Goal: Transaction & Acquisition: Purchase product/service

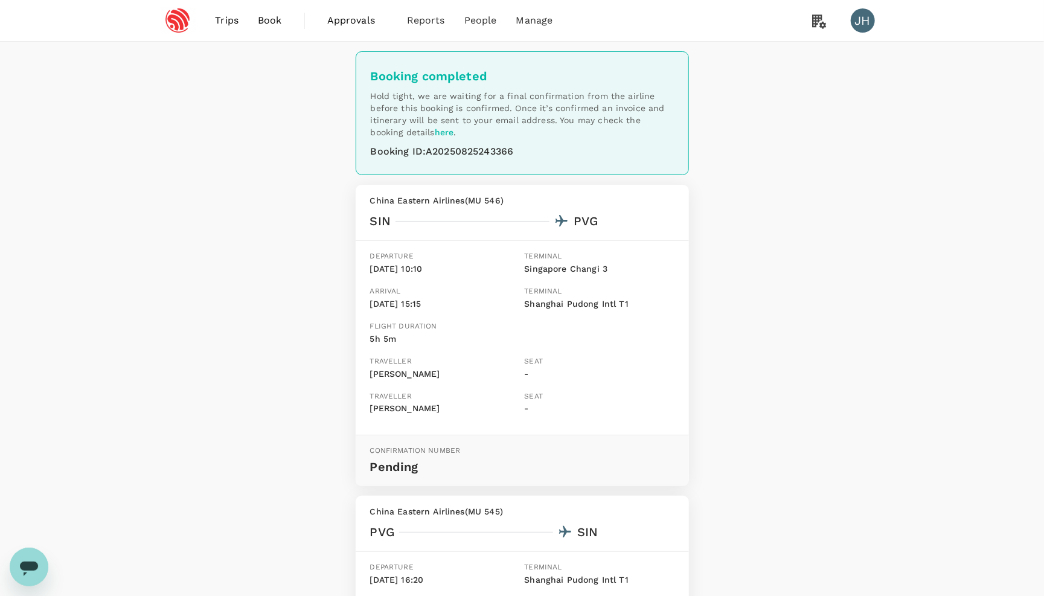
click at [230, 25] on span "Trips" at bounding box center [227, 20] width 24 height 14
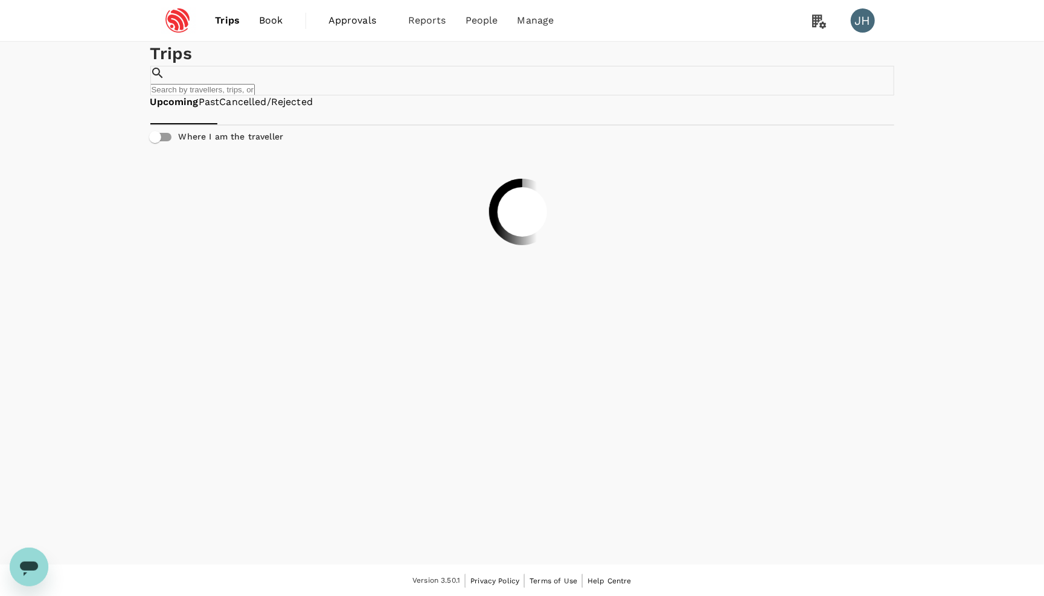
click at [255, 84] on input "text" at bounding box center [202, 89] width 105 height 11
paste input "A20250822156765"
type input "A20250822156765"
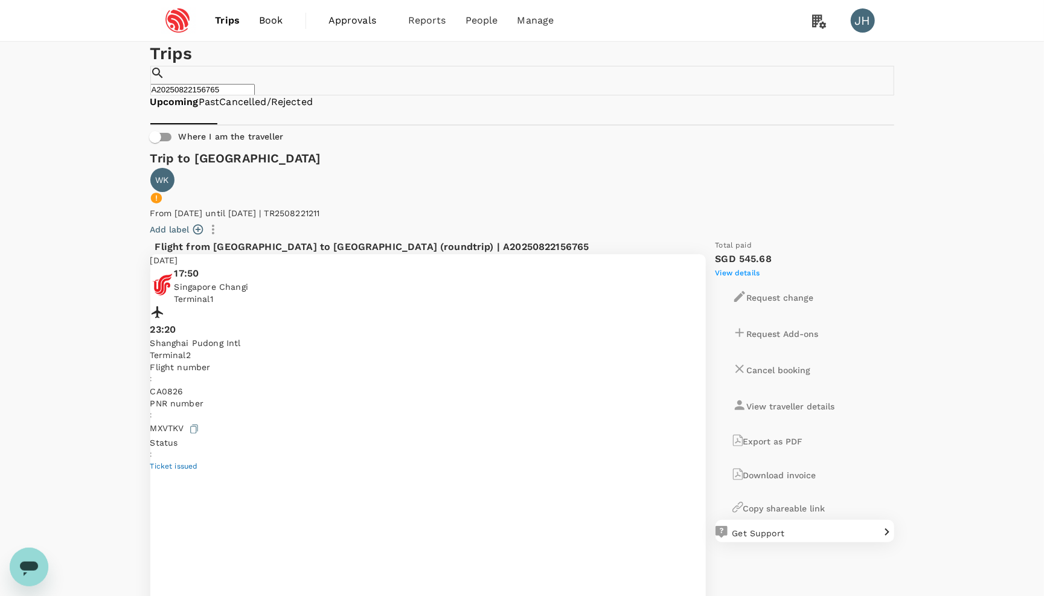
click at [265, 24] on span "Book" at bounding box center [271, 20] width 24 height 14
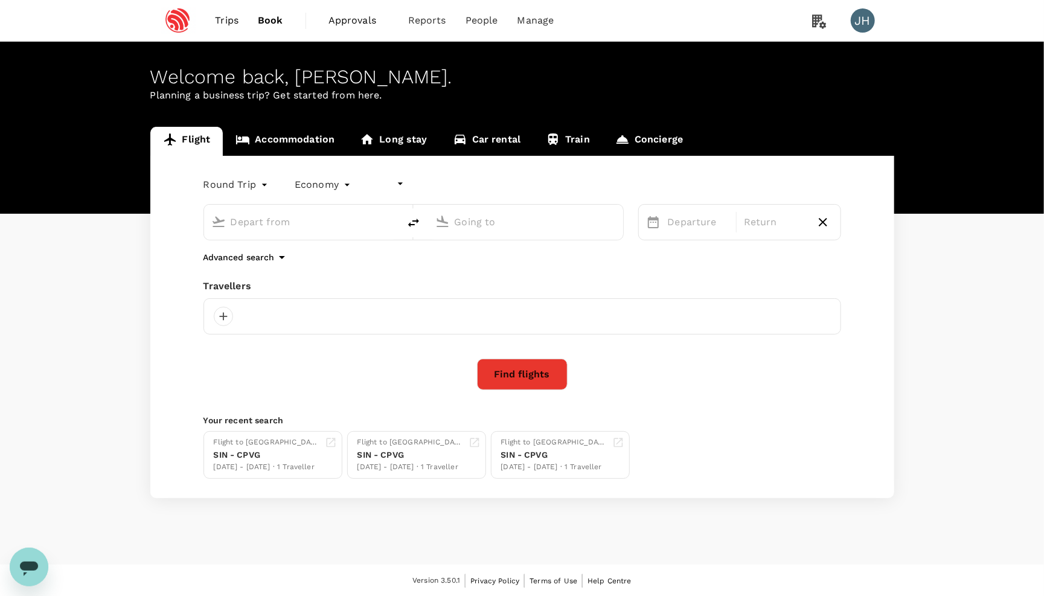
type input "undefined, undefined (any)"
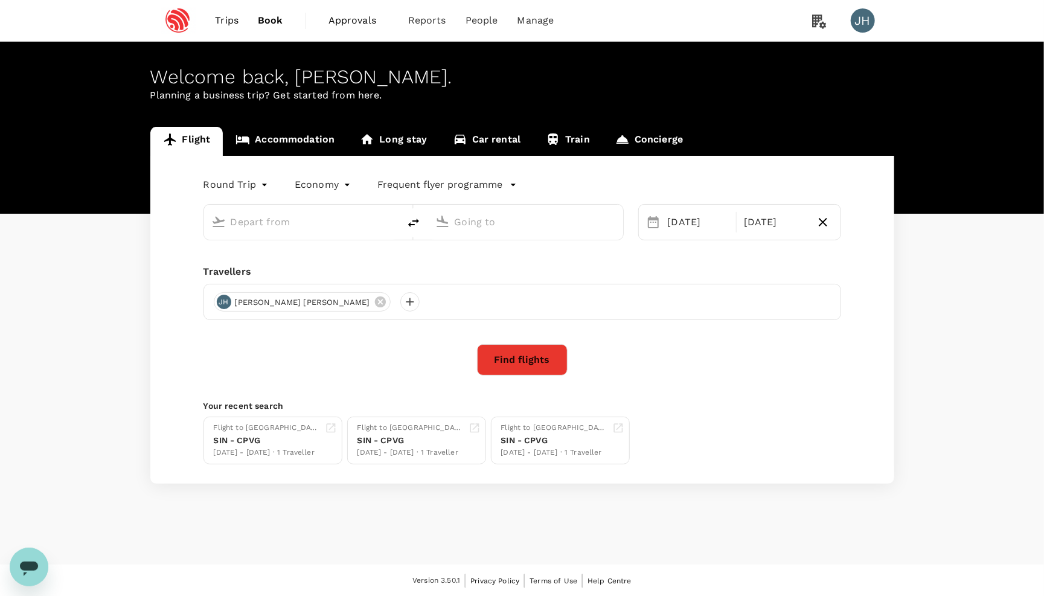
type input "Singapore Changi (SIN)"
type input "[GEOGRAPHIC_DATA], [GEOGRAPHIC_DATA] (any)"
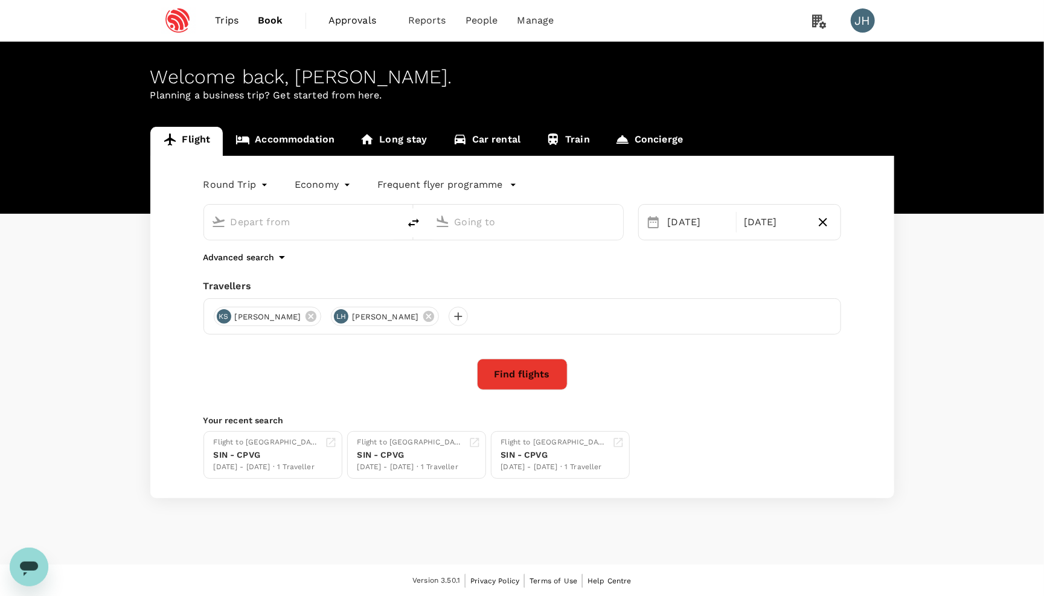
type input "Singapore Changi (SIN)"
type input "[GEOGRAPHIC_DATA], [GEOGRAPHIC_DATA] (any)"
click at [663, 220] on div "[DATE]" at bounding box center [699, 222] width 76 height 24
click at [776, 236] on div "30 Oct 03 Nov" at bounding box center [740, 222] width 203 height 36
click at [772, 226] on div "03 Nov" at bounding box center [774, 222] width 71 height 24
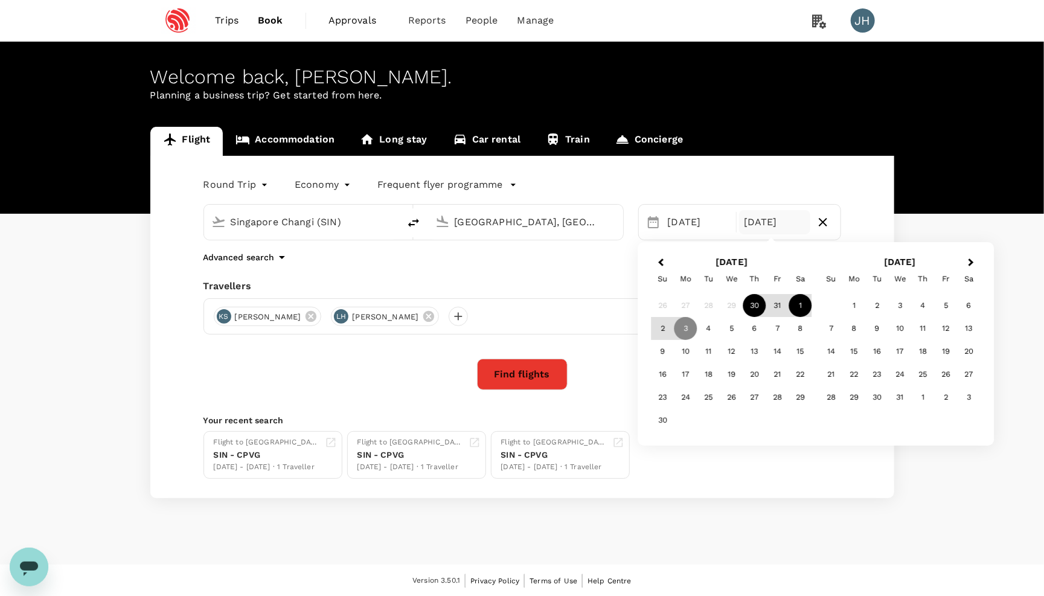
click at [803, 304] on div "1" at bounding box center [801, 305] width 23 height 23
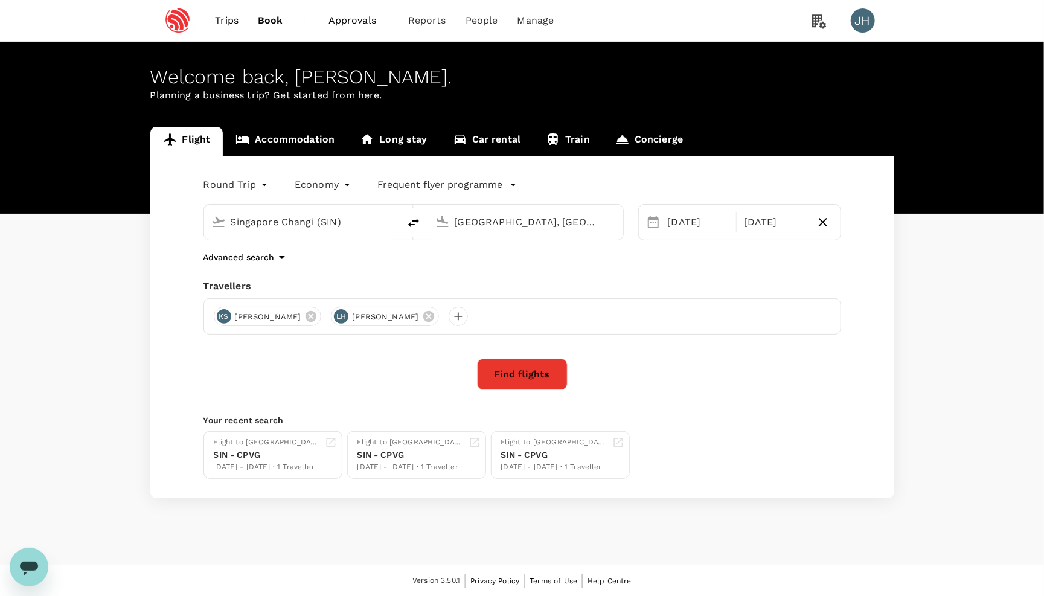
click at [481, 281] on div "Round Trip roundtrip Economy economy Frequent flyer programme Singapore Changi …" at bounding box center [522, 327] width 744 height 343
click at [422, 319] on icon at bounding box center [428, 316] width 13 height 13
click at [309, 317] on icon at bounding box center [310, 316] width 13 height 13
click at [223, 324] on div at bounding box center [223, 316] width 19 height 19
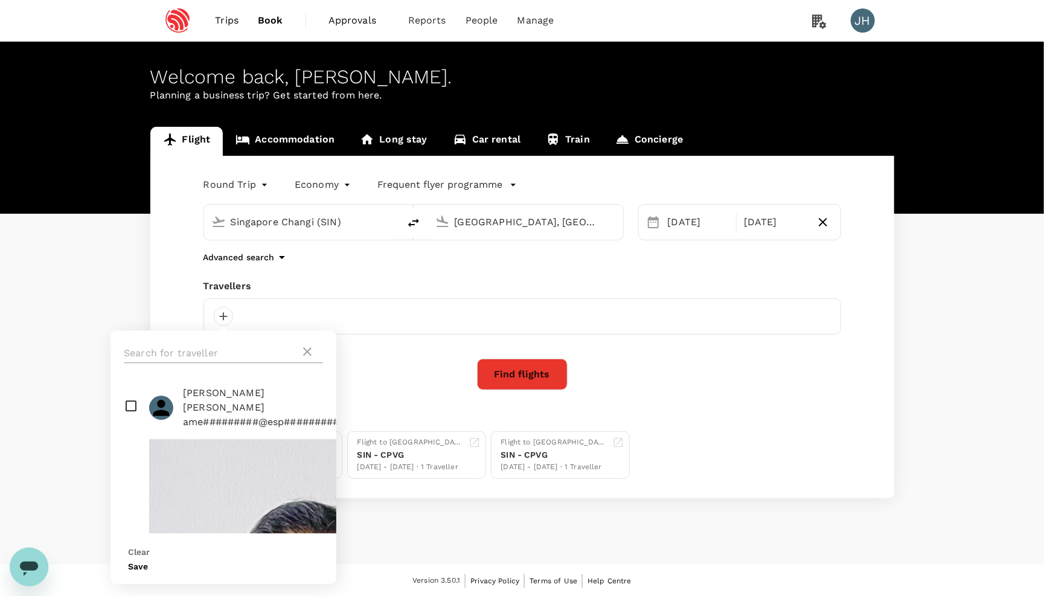
click at [231, 350] on input "text" at bounding box center [212, 353] width 176 height 19
type input "wu"
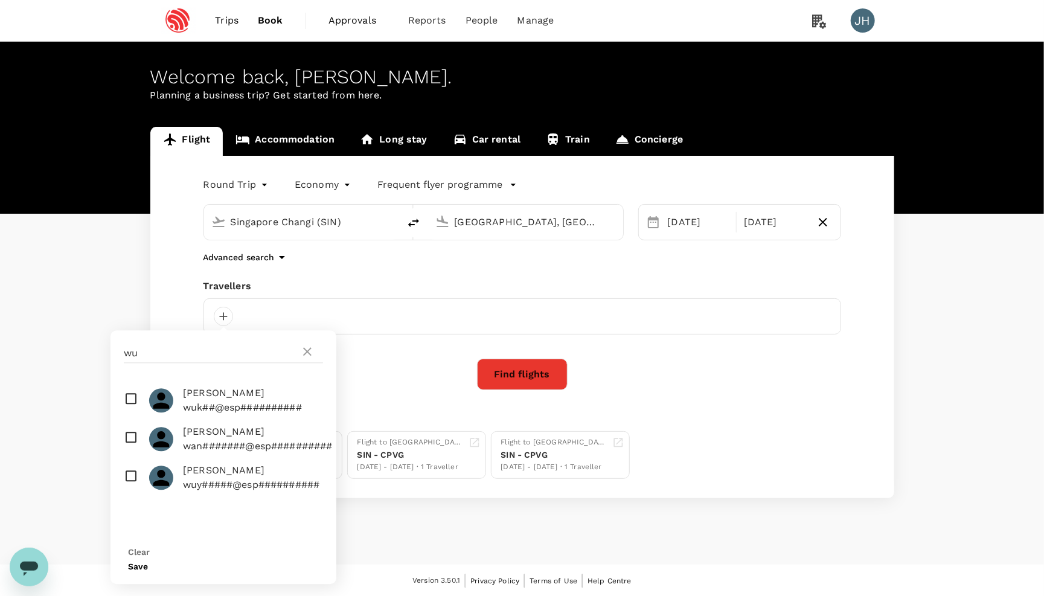
click at [130, 486] on input "checkbox" at bounding box center [224, 478] width 226 height 39
checkbox input "true"
click at [148, 562] on button "Save" at bounding box center [138, 567] width 20 height 10
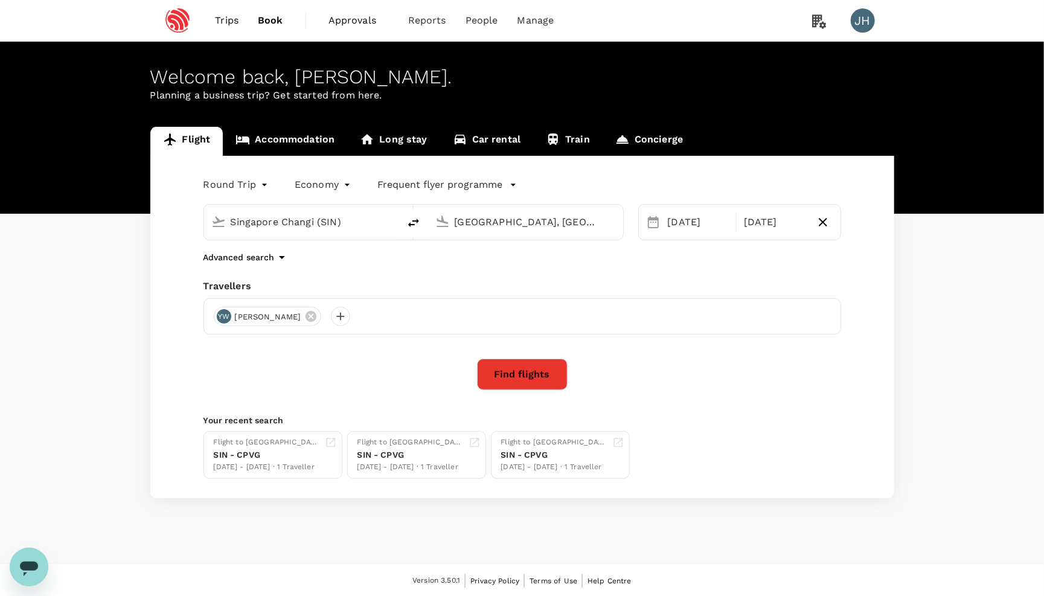
click at [524, 375] on button "Find flights" at bounding box center [522, 374] width 91 height 31
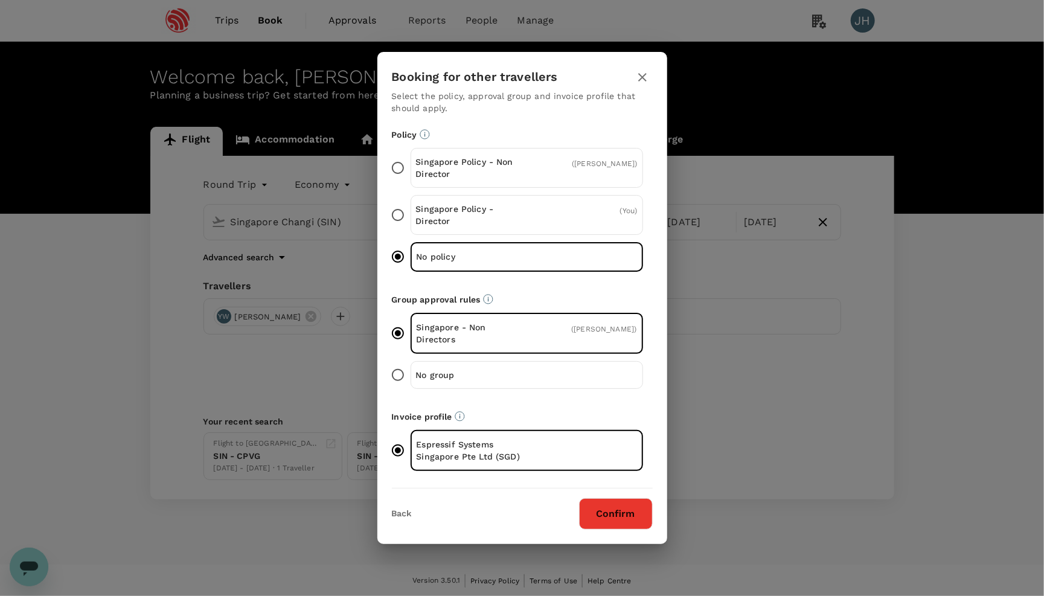
click at [611, 517] on button "Confirm" at bounding box center [616, 513] width 74 height 31
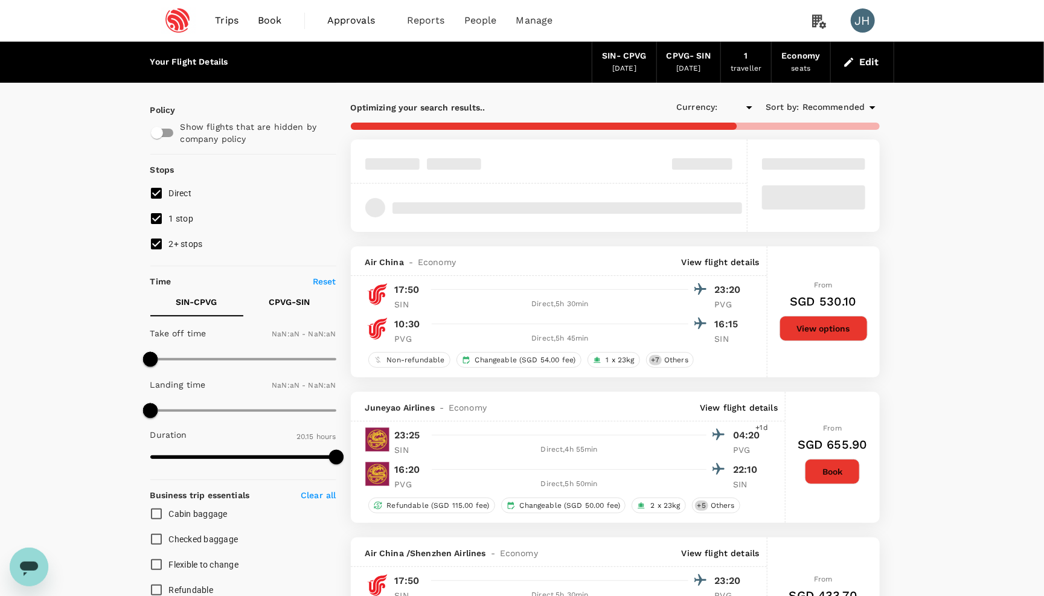
type input "SGD"
type input "1440"
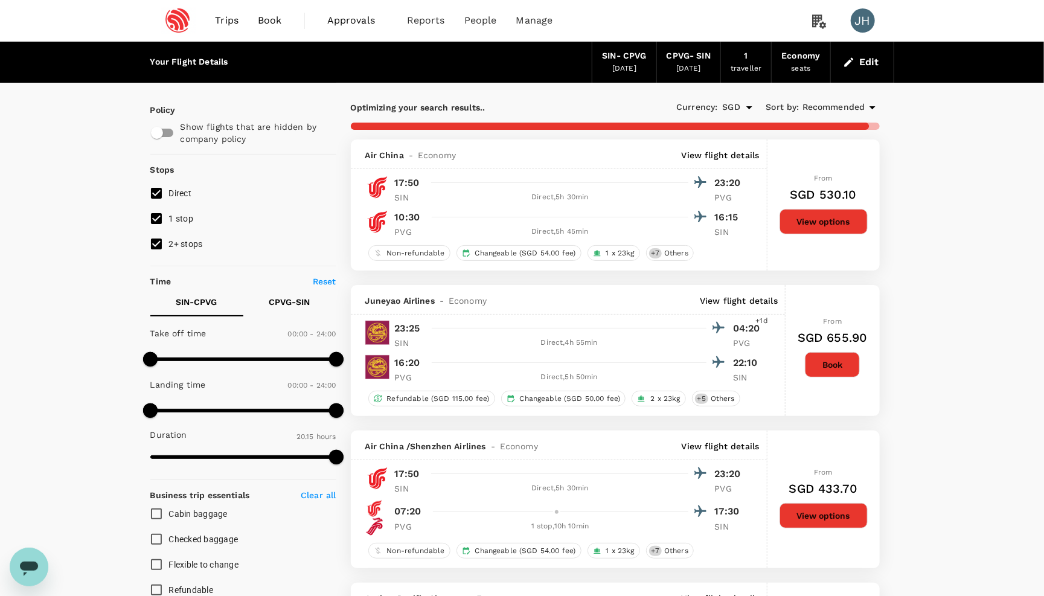
click at [151, 243] on input "2+ stops" at bounding box center [156, 243] width 25 height 25
checkbox input "false"
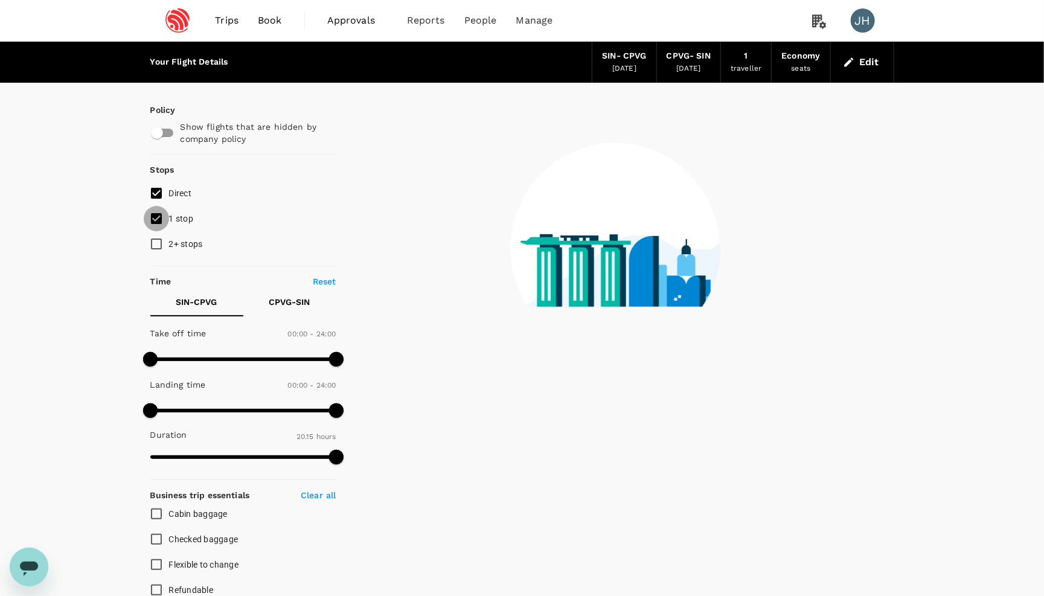
click at [153, 216] on input "1 stop" at bounding box center [156, 218] width 25 height 25
checkbox input "false"
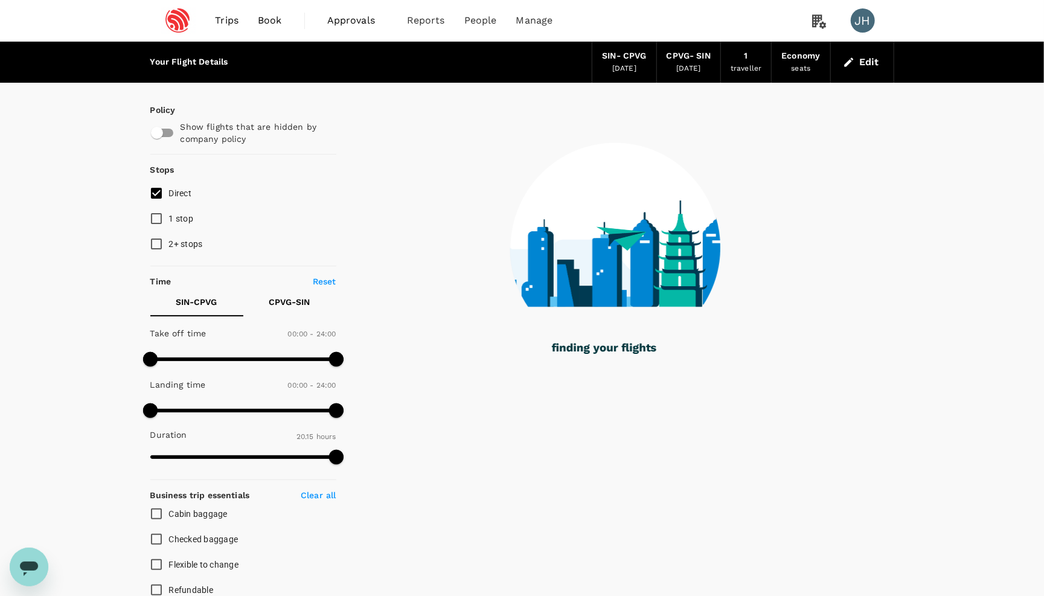
type input "1330"
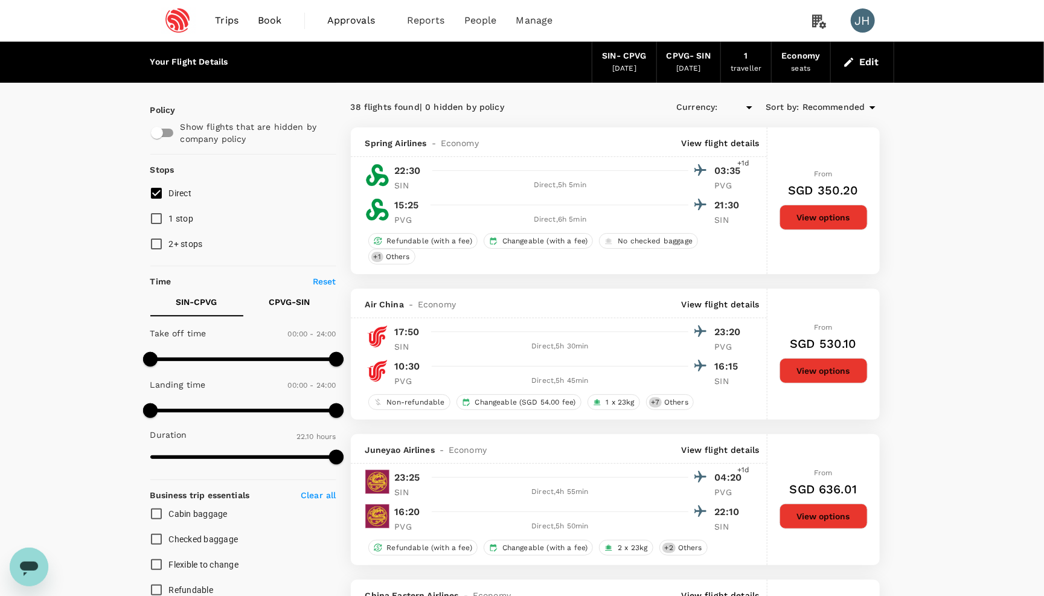
type input "SGD"
click at [810, 379] on button "View options" at bounding box center [824, 370] width 88 height 25
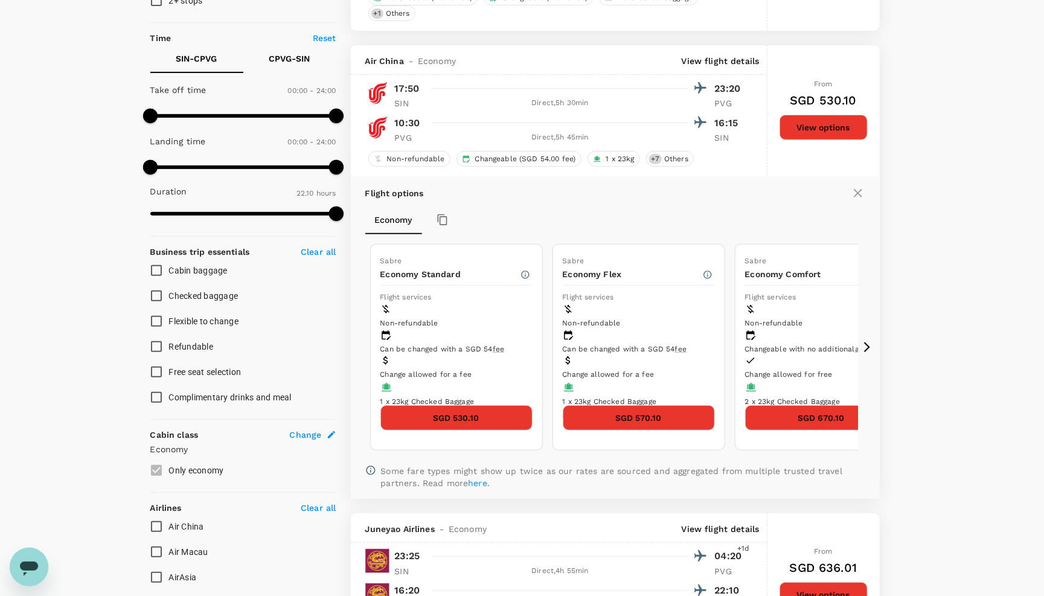
scroll to position [295, 0]
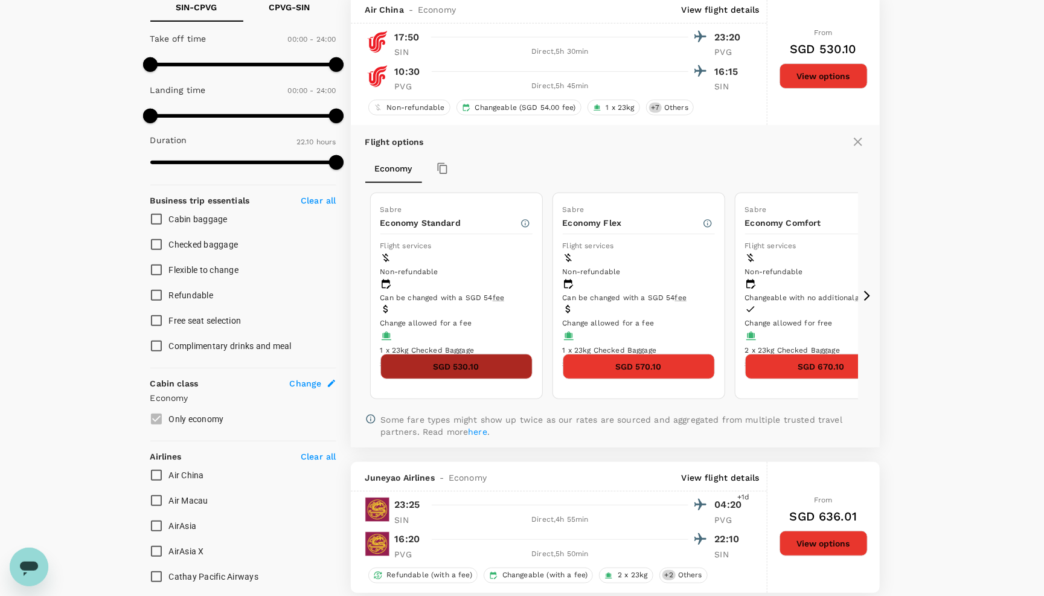
click at [469, 372] on button "SGD 530.10" at bounding box center [457, 366] width 152 height 25
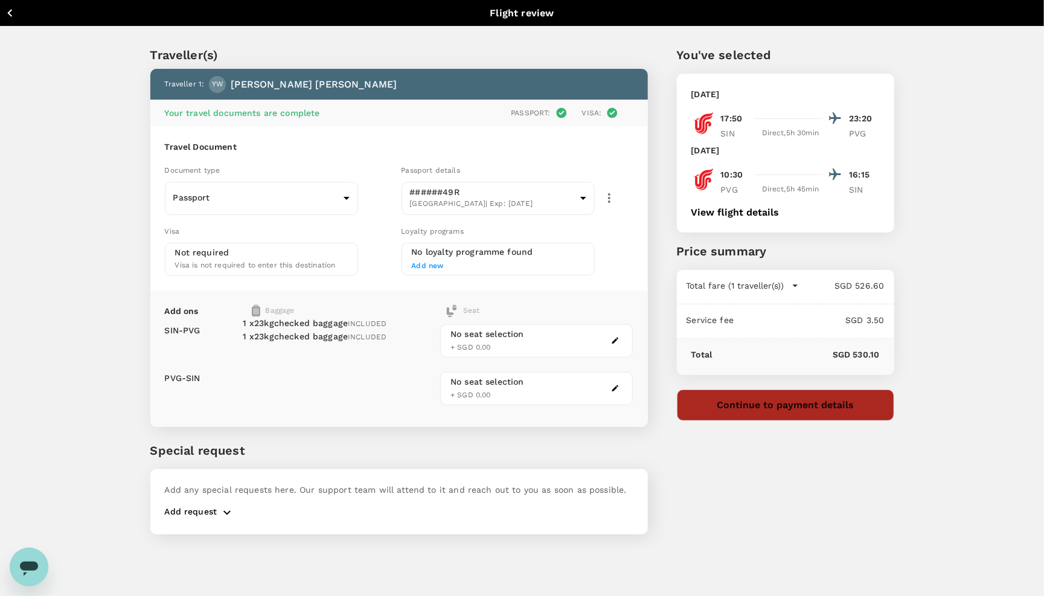
click at [793, 413] on button "Continue to payment details" at bounding box center [785, 405] width 217 height 31
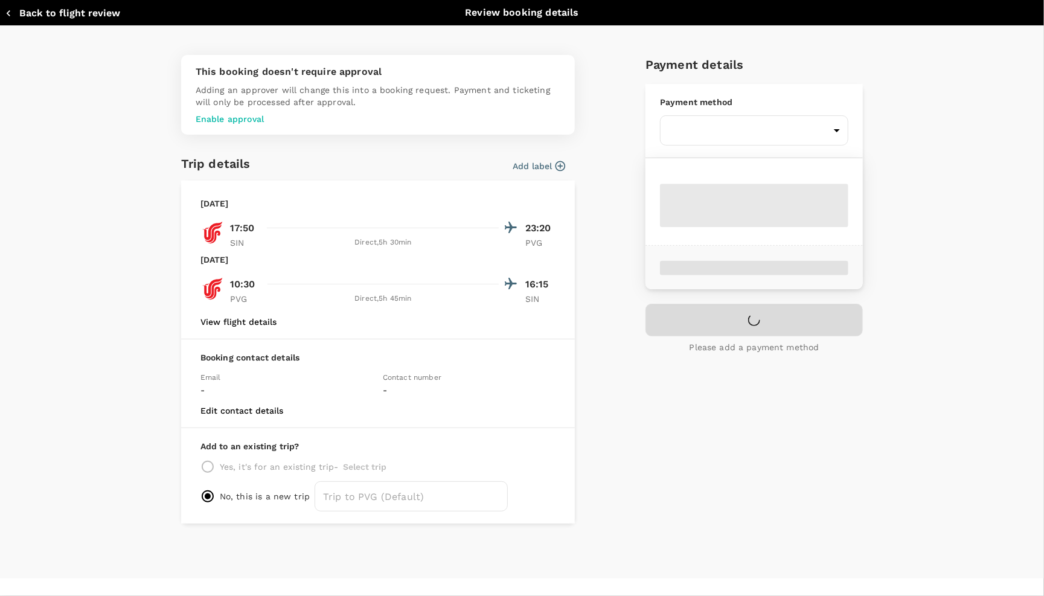
type input "9c4236b1-475f-422d-9c09-8433c73e6af8"
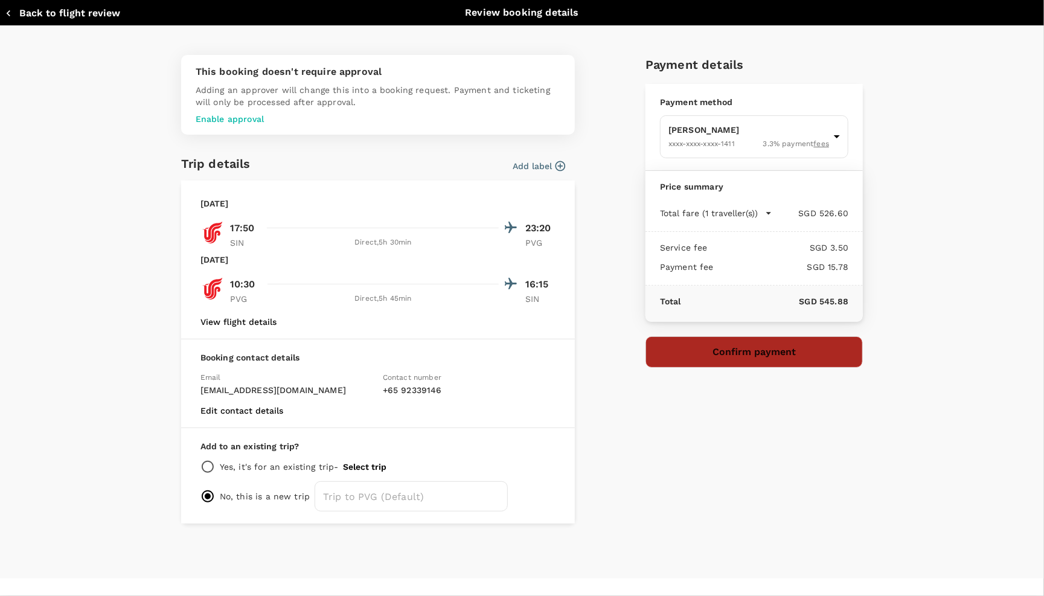
click at [677, 344] on button "Confirm payment" at bounding box center [754, 351] width 217 height 31
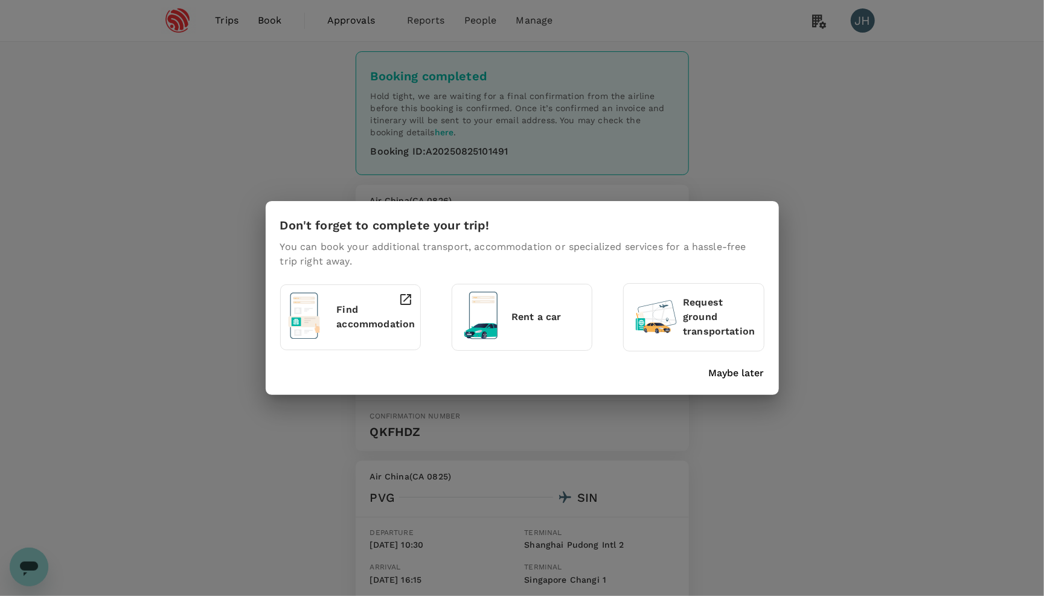
click at [739, 371] on p "Maybe later" at bounding box center [737, 373] width 56 height 14
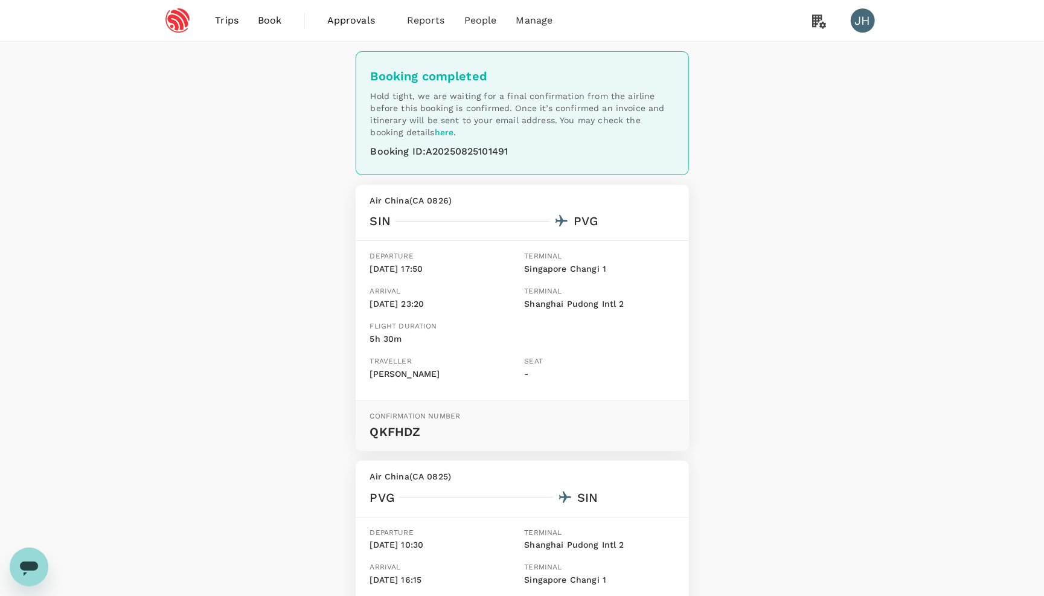
click at [262, 27] on link "Book" at bounding box center [269, 20] width 43 height 41
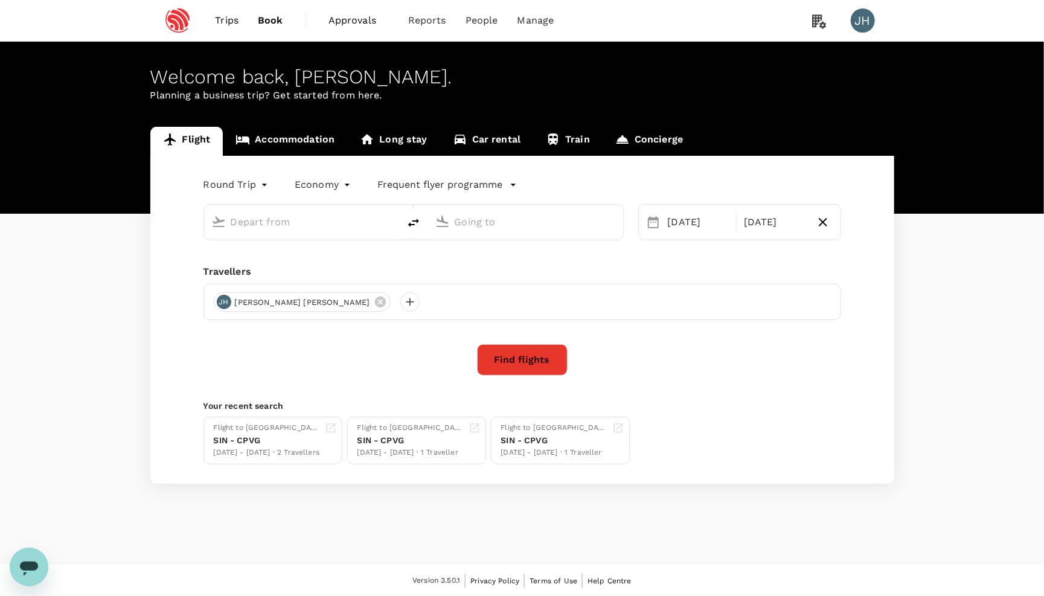
type input "Singapore Changi (SIN)"
type input "[GEOGRAPHIC_DATA], [GEOGRAPHIC_DATA] (any)"
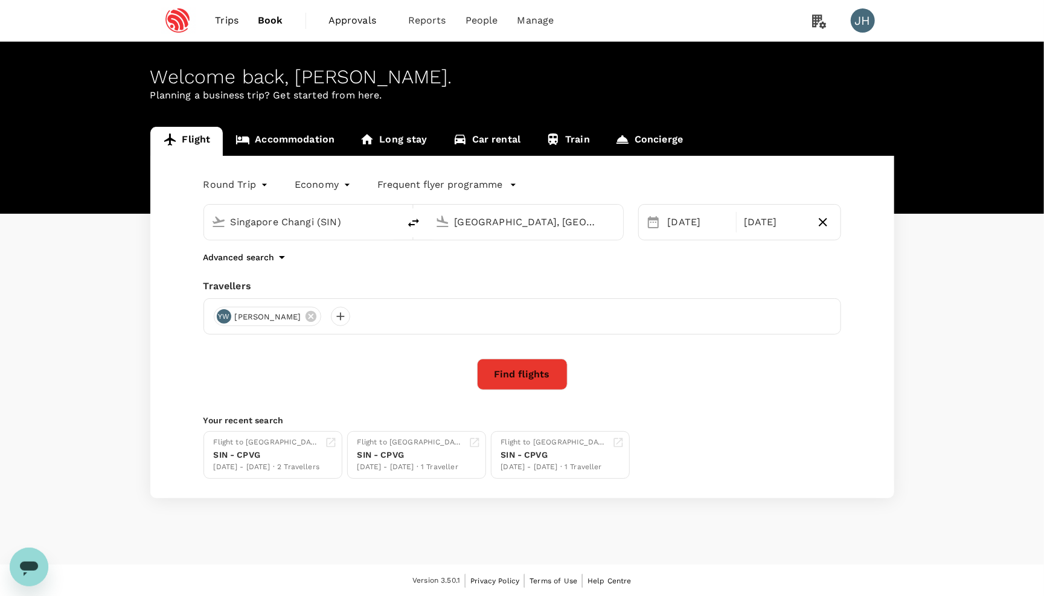
click at [341, 214] on div "Singapore Changi (SIN)" at bounding box center [309, 220] width 166 height 24
click at [306, 320] on icon at bounding box center [311, 316] width 11 height 11
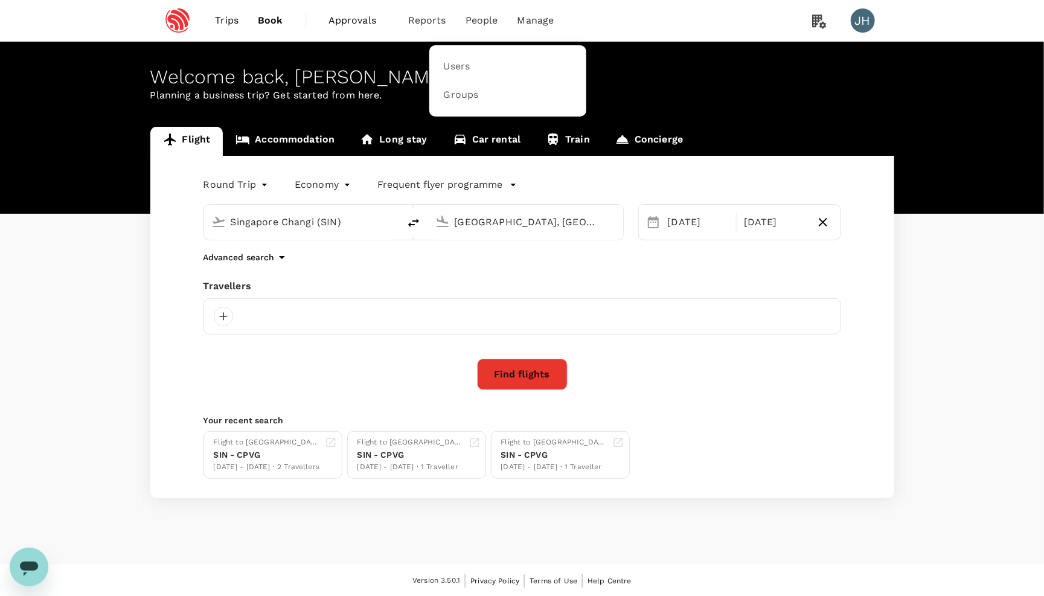
click at [474, 21] on span "People" at bounding box center [482, 20] width 33 height 14
click at [474, 68] on link "Users" at bounding box center [508, 67] width 143 height 28
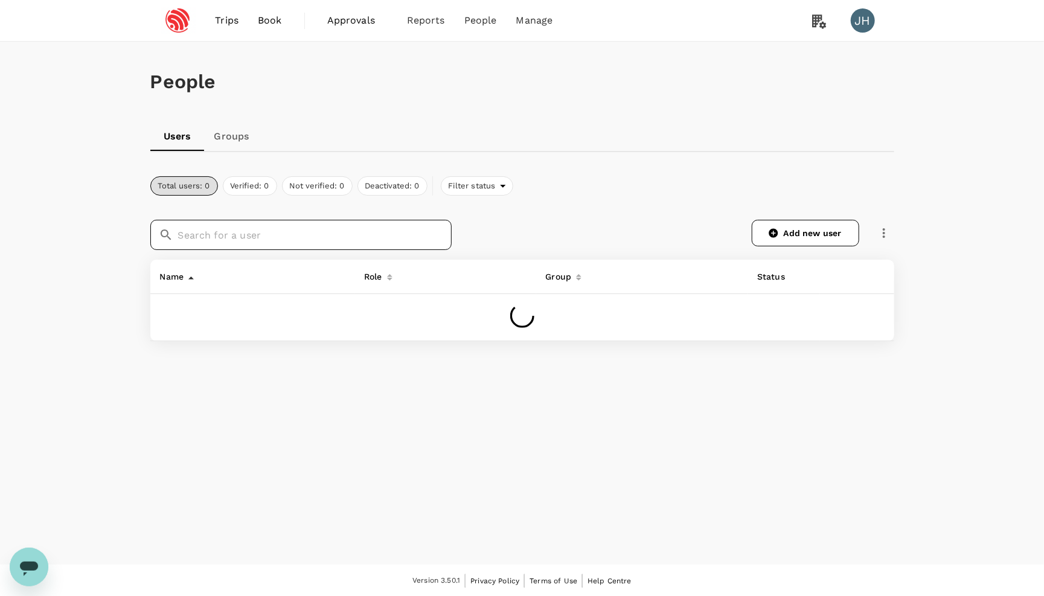
click at [336, 233] on input "text" at bounding box center [315, 235] width 274 height 30
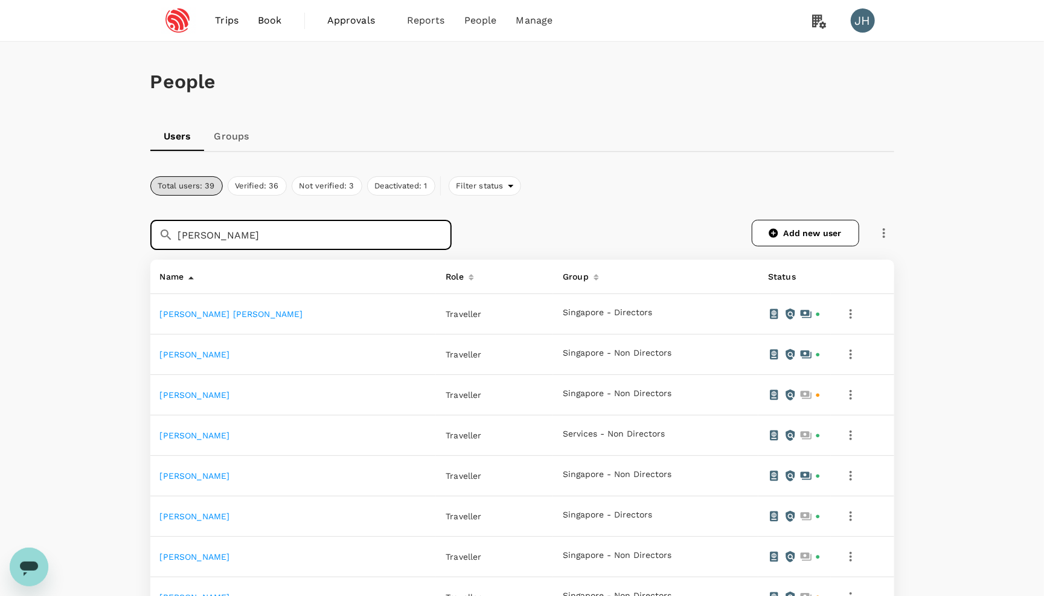
type input "[PERSON_NAME]"
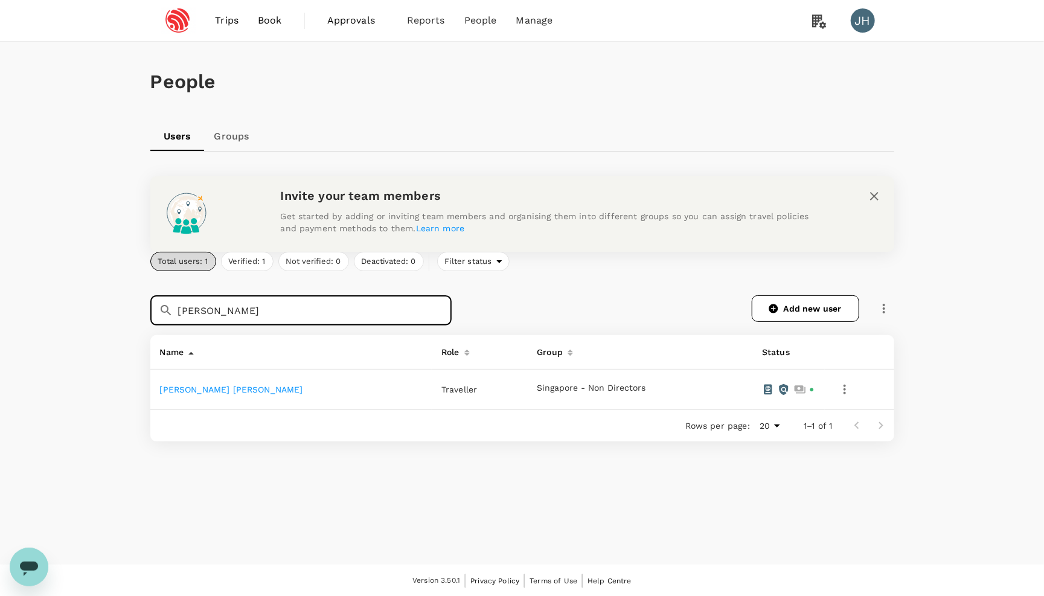
click at [200, 388] on link "[PERSON_NAME] [PERSON_NAME]" at bounding box center [231, 390] width 143 height 10
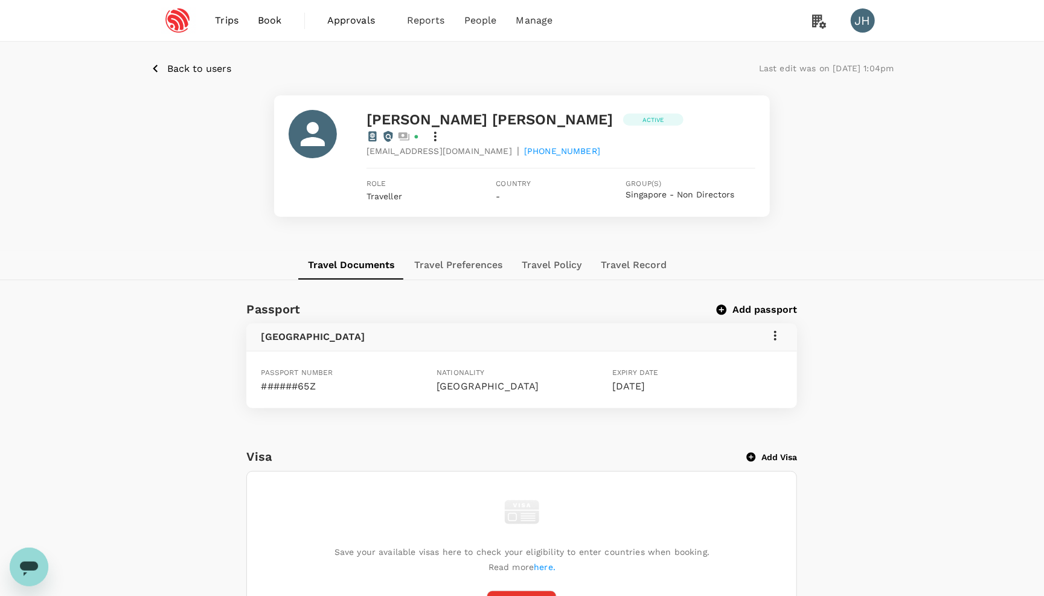
click at [260, 21] on span "Book" at bounding box center [270, 20] width 24 height 14
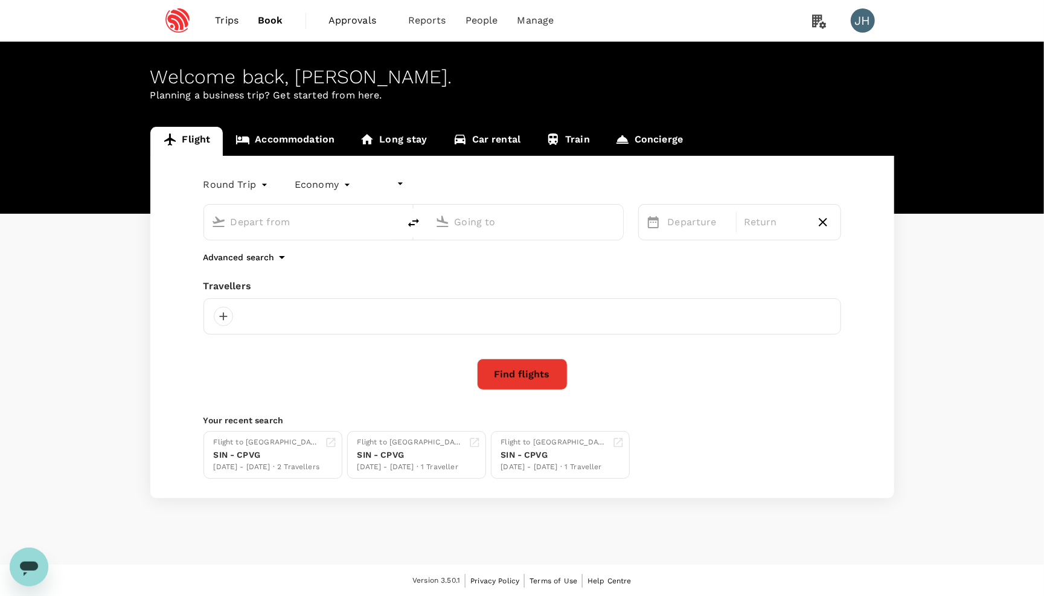
type input "Singapore Changi (SIN)"
type input "[GEOGRAPHIC_DATA], [GEOGRAPHIC_DATA] (any)"
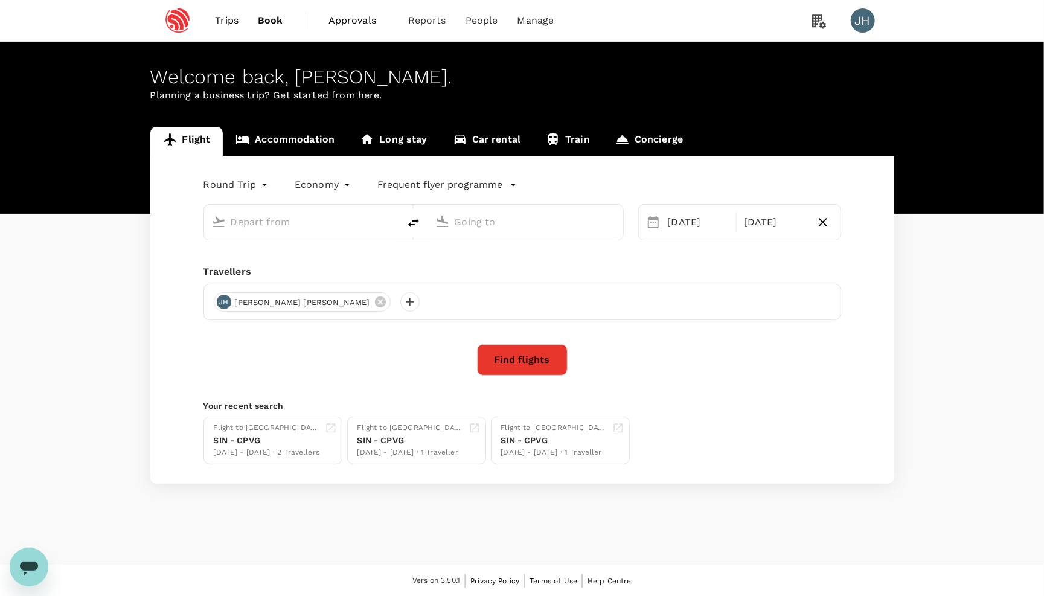
type input "Singapore Changi (SIN)"
type input "[GEOGRAPHIC_DATA], [GEOGRAPHIC_DATA] (any)"
type input "Singapore Changi (SIN)"
type input "[GEOGRAPHIC_DATA], [GEOGRAPHIC_DATA] (any)"
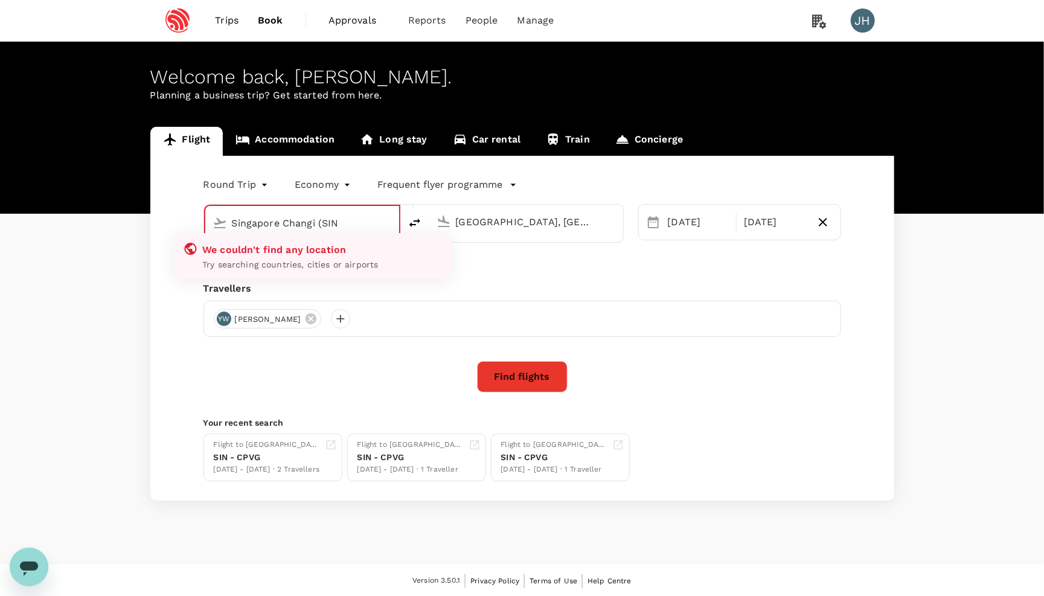
click at [442, 237] on div "We couldn't find any location Try searching countries, cities or airports" at bounding box center [312, 256] width 278 height 46
type input "Singapore Changi (SIN)"
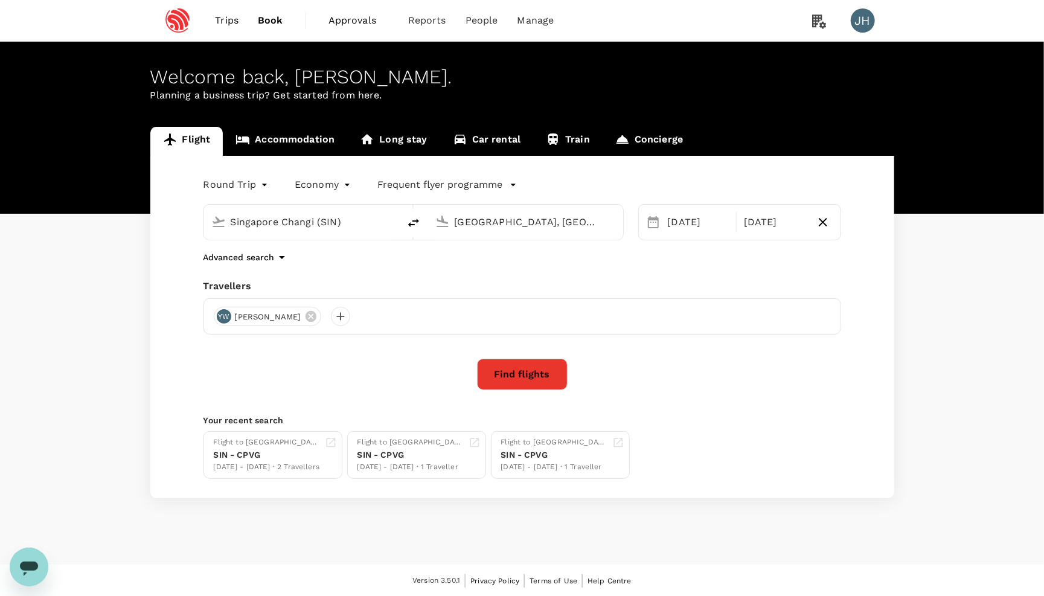
click at [125, 242] on div "Flight Accommodation Long stay Car rental Train Concierge Round Trip roundtrip …" at bounding box center [522, 313] width 1044 height 372
click at [315, 227] on input "Singapore Changi (SIN)" at bounding box center [302, 222] width 143 height 19
click at [493, 228] on input "[GEOGRAPHIC_DATA], [GEOGRAPHIC_DATA] (any)" at bounding box center [526, 222] width 143 height 19
click at [715, 231] on div "[DATE]" at bounding box center [698, 222] width 71 height 24
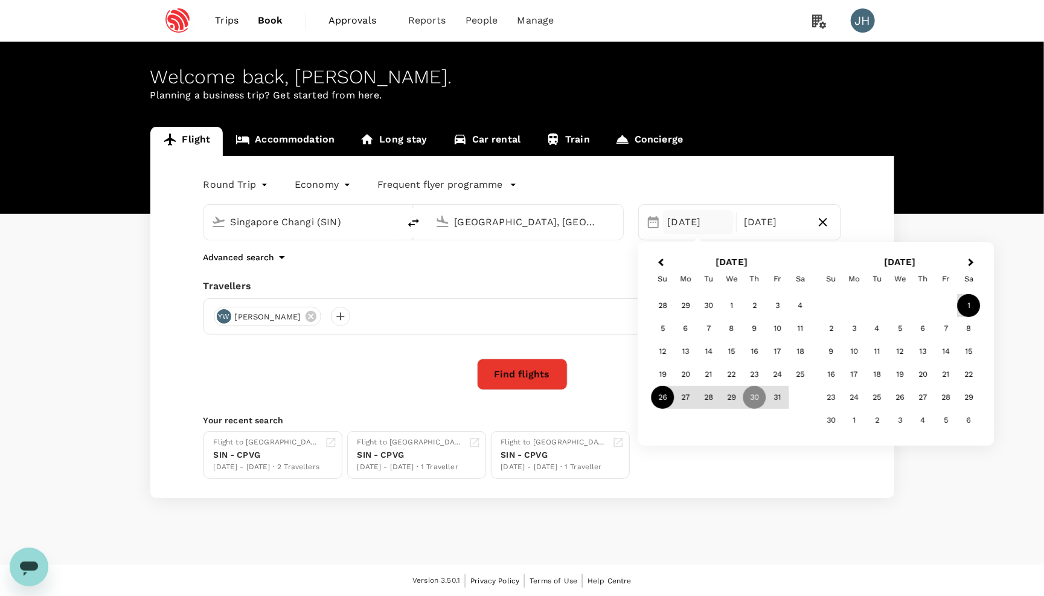
click at [664, 393] on div "26" at bounding box center [663, 397] width 23 height 23
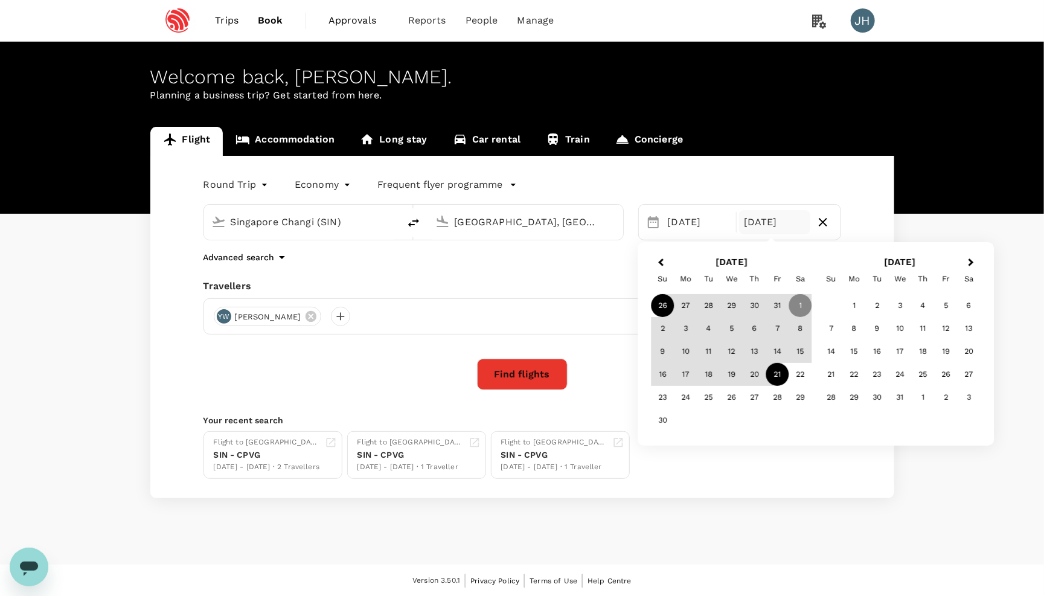
click at [773, 376] on div "21" at bounding box center [778, 374] width 23 height 23
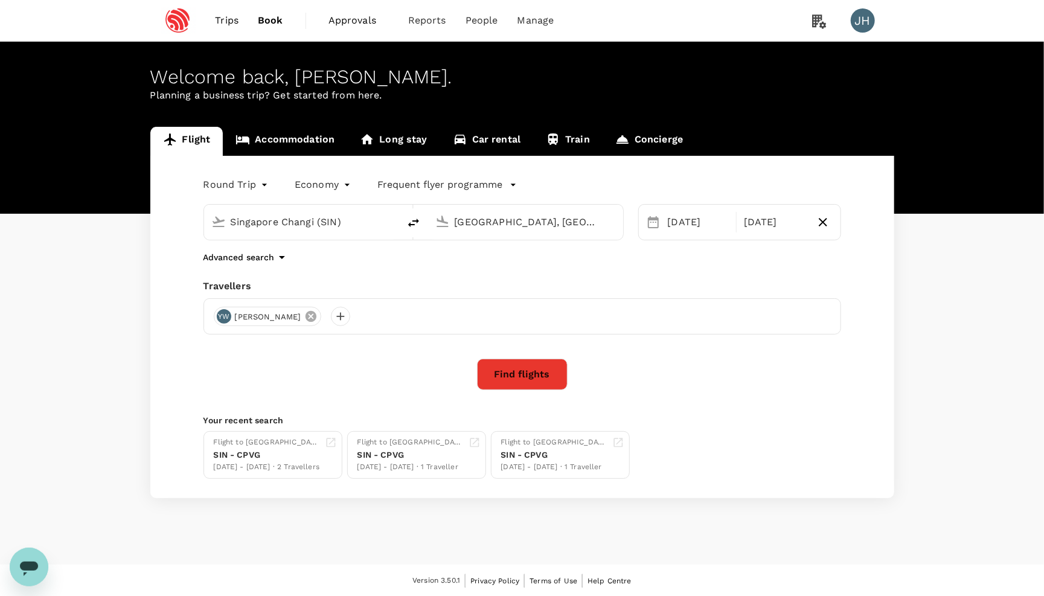
click at [306, 319] on icon at bounding box center [311, 316] width 11 height 11
click at [215, 321] on div at bounding box center [223, 316] width 19 height 19
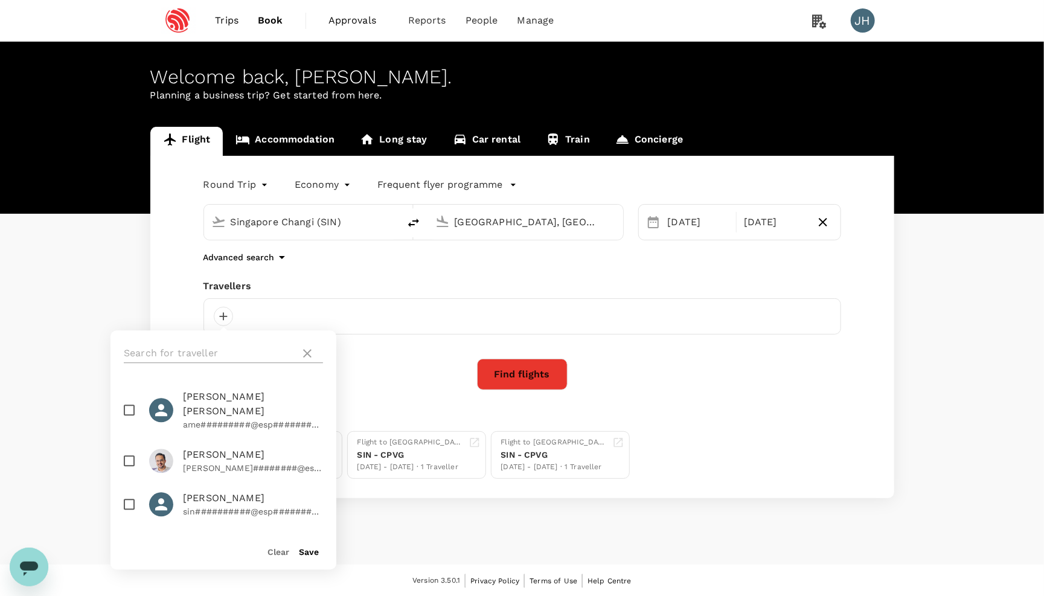
click at [234, 344] on input "text" at bounding box center [210, 353] width 172 height 19
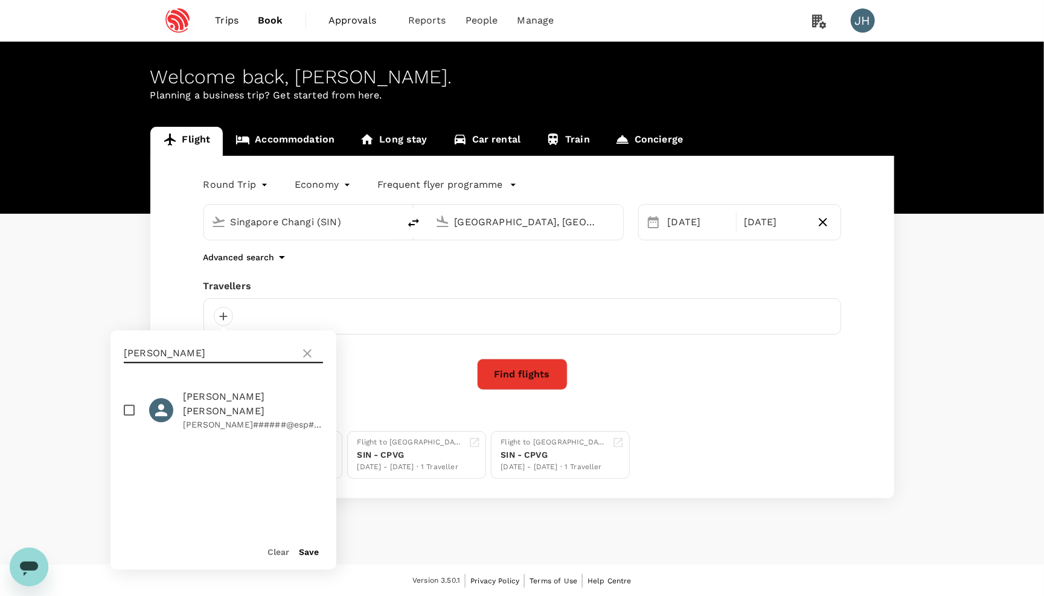
type input "[PERSON_NAME]"
click at [126, 398] on input "checkbox" at bounding box center [129, 410] width 25 height 25
checkbox input "true"
click at [312, 553] on button "Save" at bounding box center [309, 553] width 20 height 10
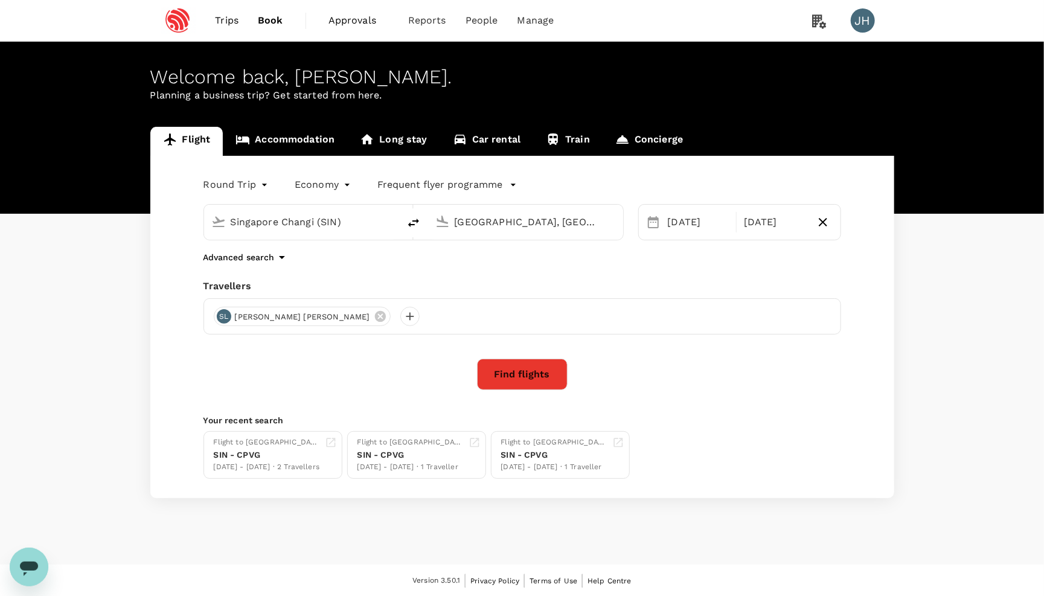
click at [514, 388] on button "Find flights" at bounding box center [522, 374] width 91 height 31
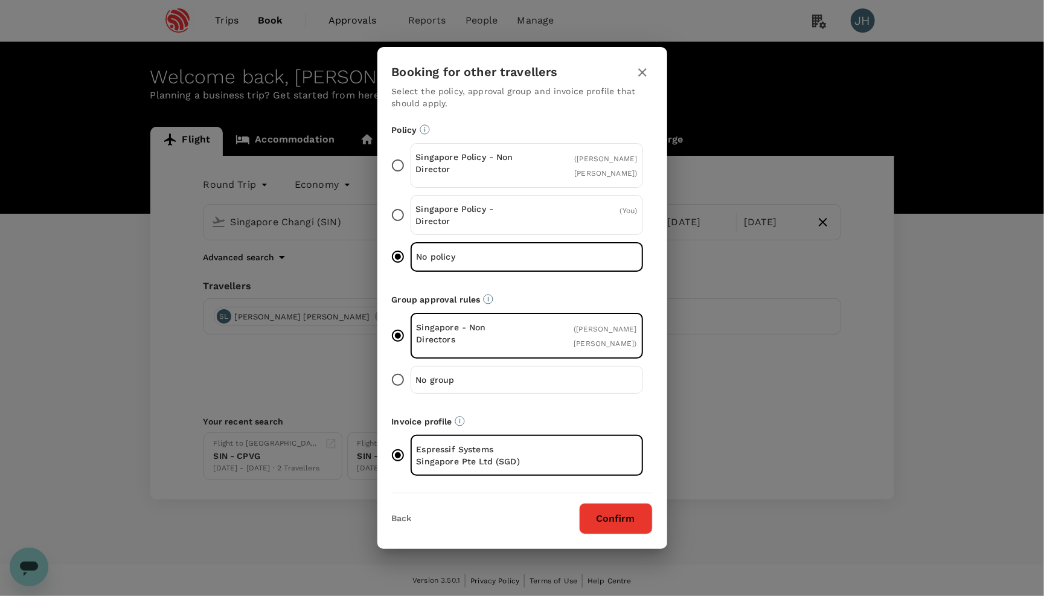
click at [608, 522] on button "Confirm" at bounding box center [616, 518] width 74 height 31
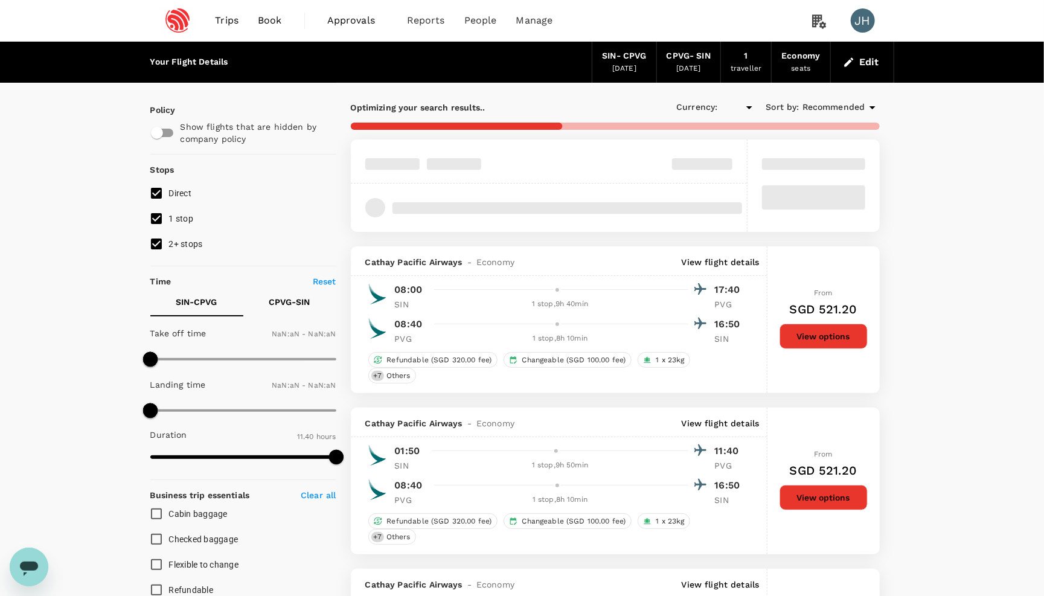
type input "SGD"
type input "1440"
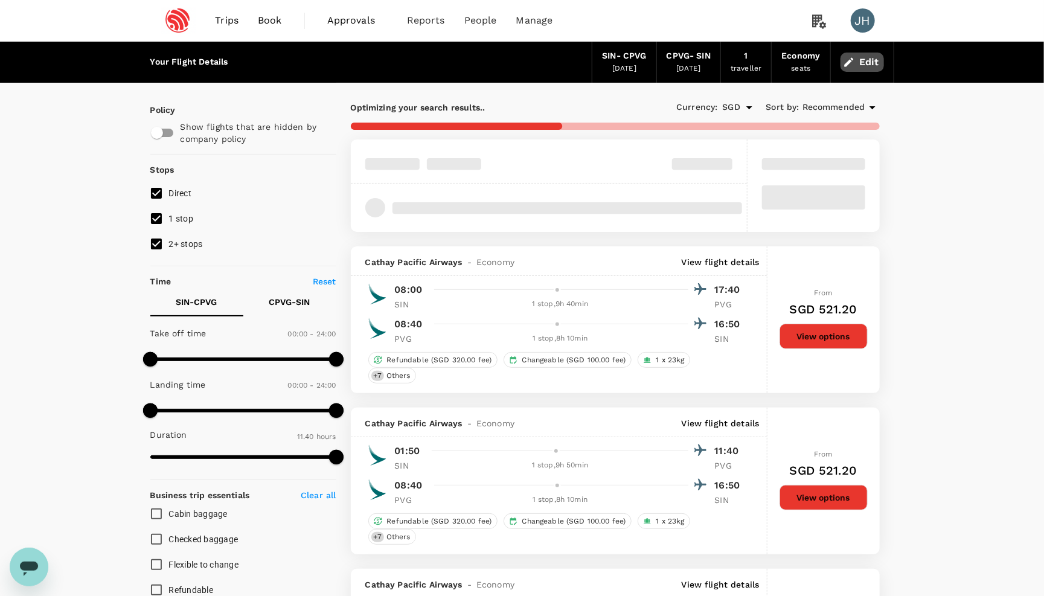
click at [869, 59] on button "Edit" at bounding box center [862, 62] width 43 height 19
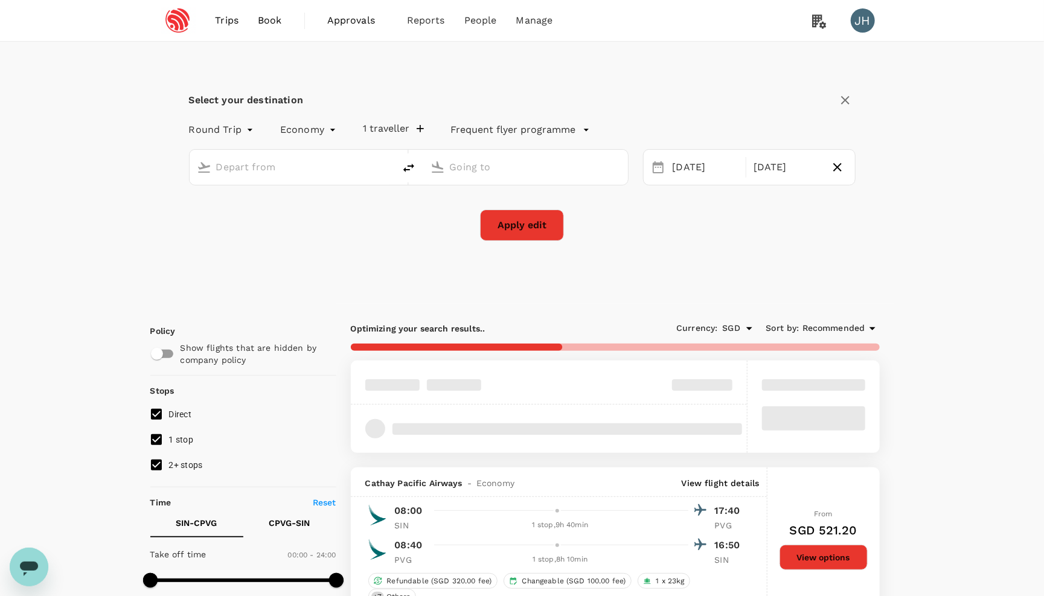
type input "Singapore Changi (SIN)"
type input "[GEOGRAPHIC_DATA], [GEOGRAPHIC_DATA] (any)"
type input "1185"
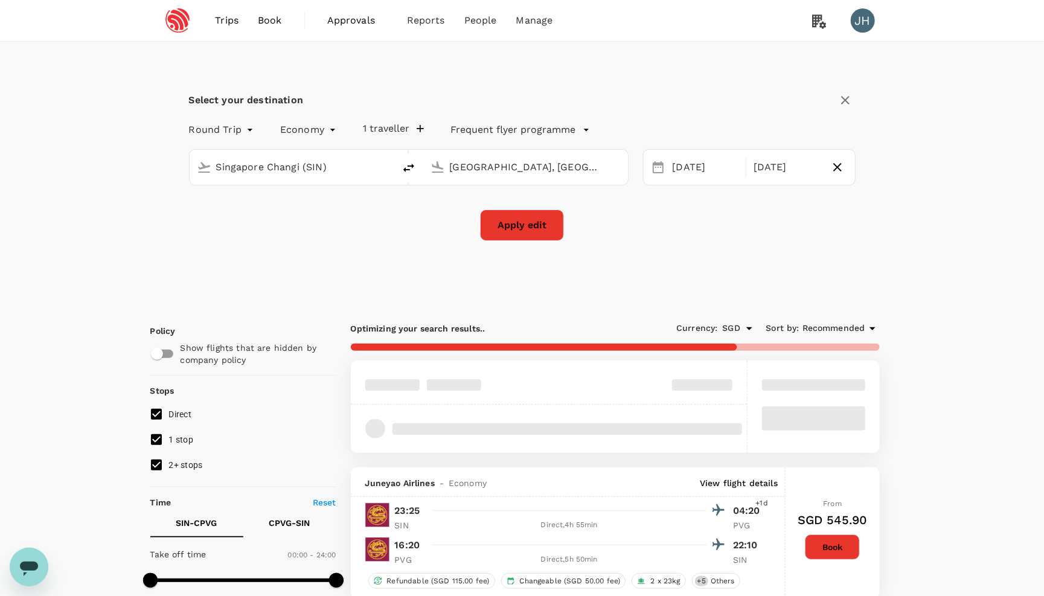
click at [397, 132] on button "1 traveller" at bounding box center [393, 129] width 61 height 12
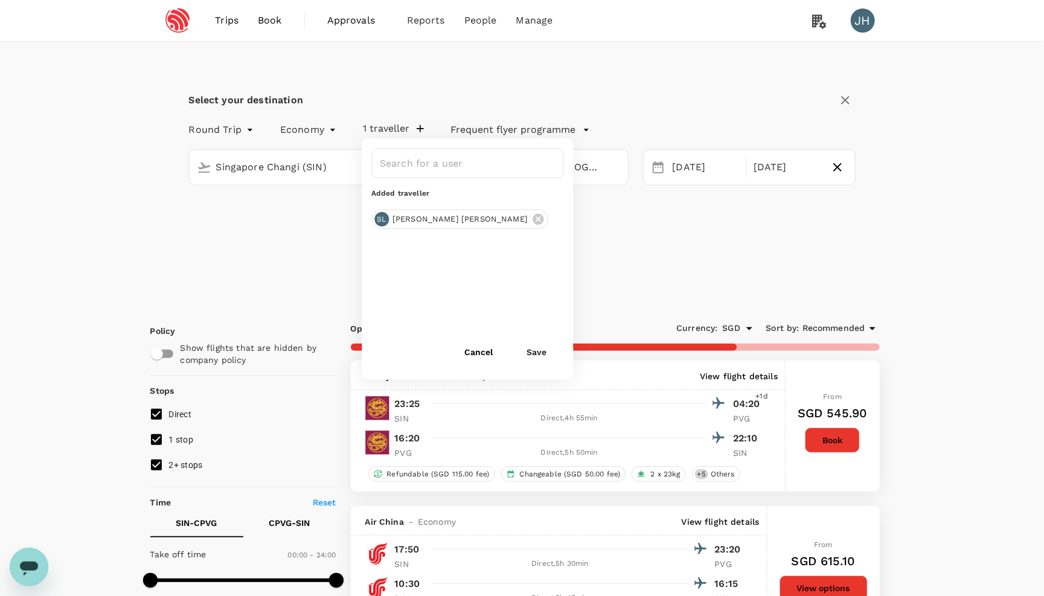
click at [547, 353] on button "Save" at bounding box center [537, 352] width 54 height 24
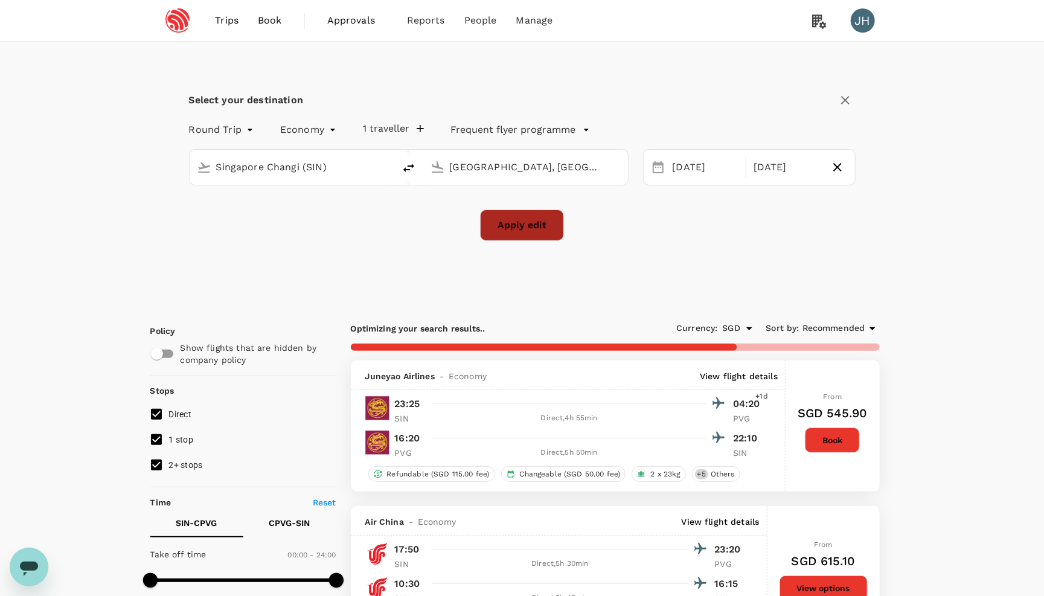
click at [547, 227] on button "Apply edit" at bounding box center [522, 225] width 84 height 31
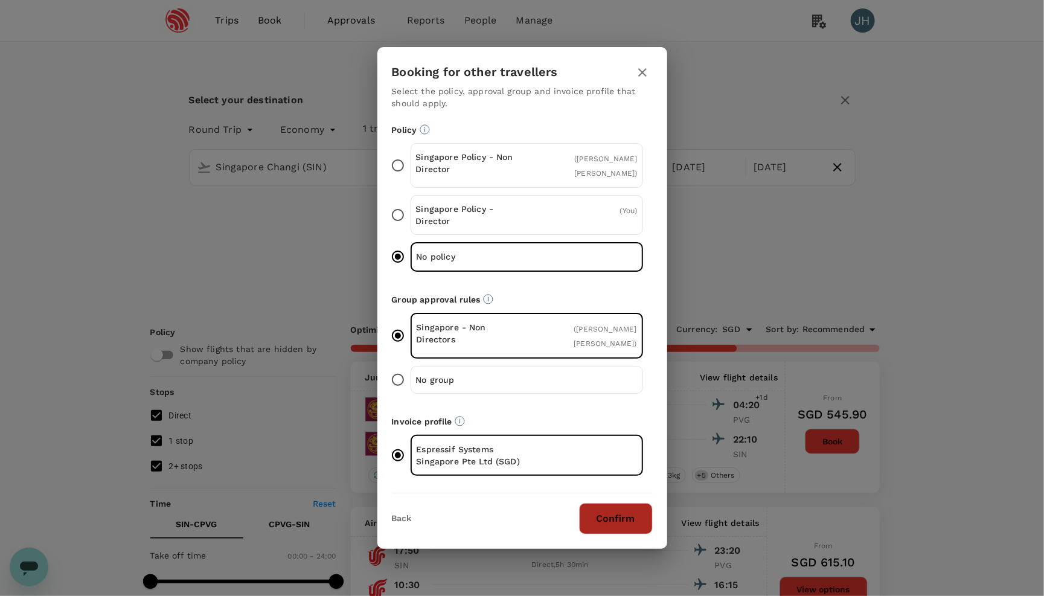
click at [623, 524] on button "Confirm" at bounding box center [616, 518] width 74 height 31
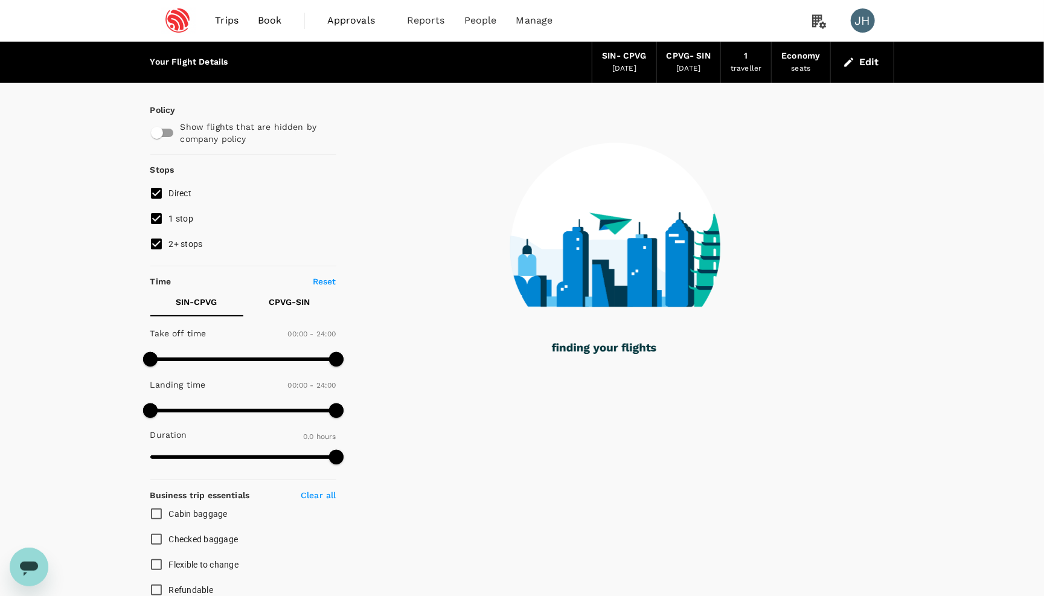
checkbox input "true"
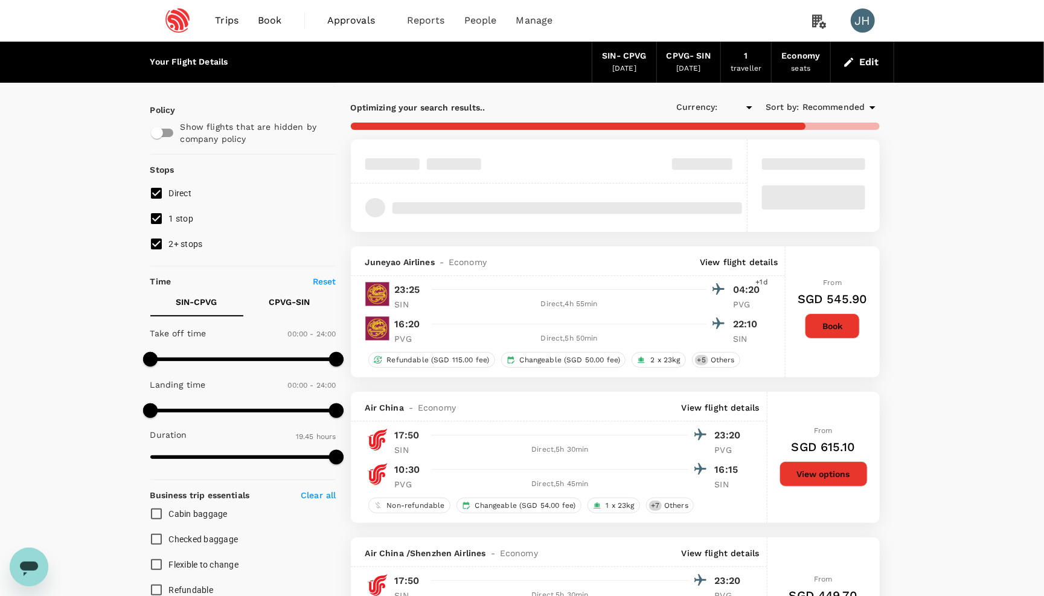
type input "SGD"
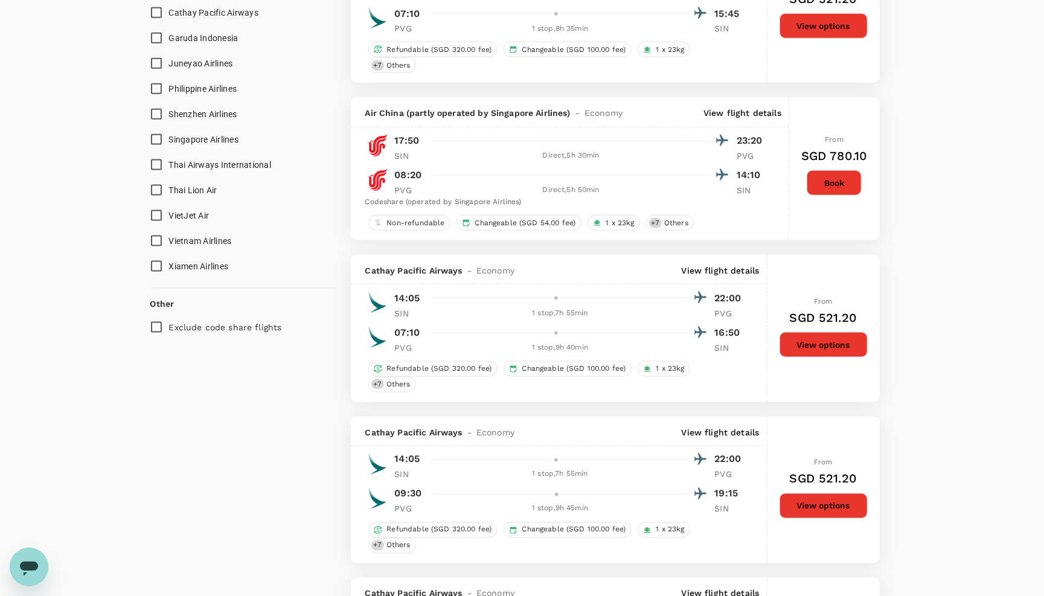
scroll to position [811, 1]
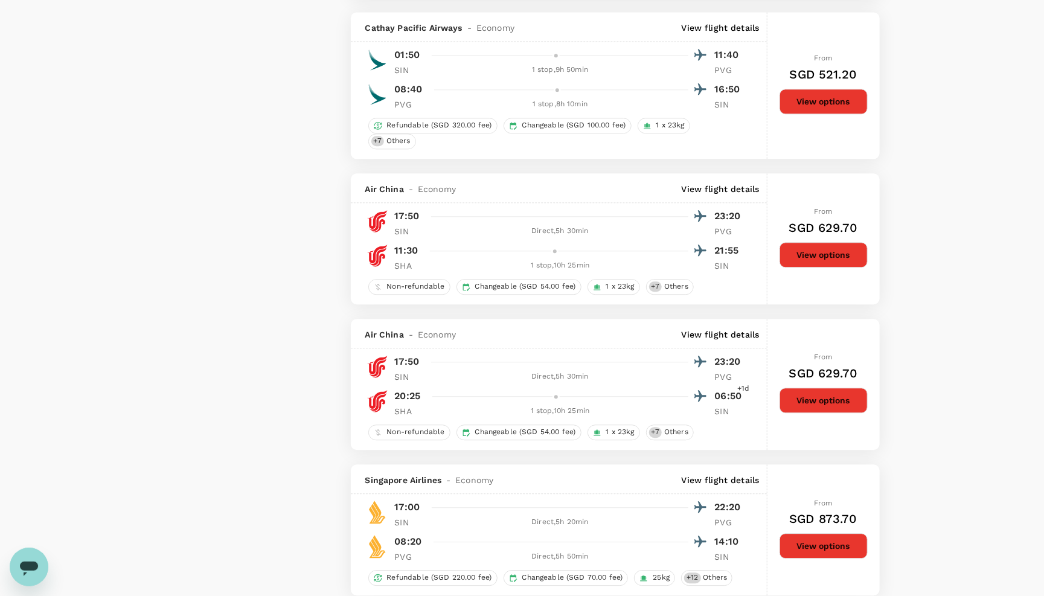
type input "1940"
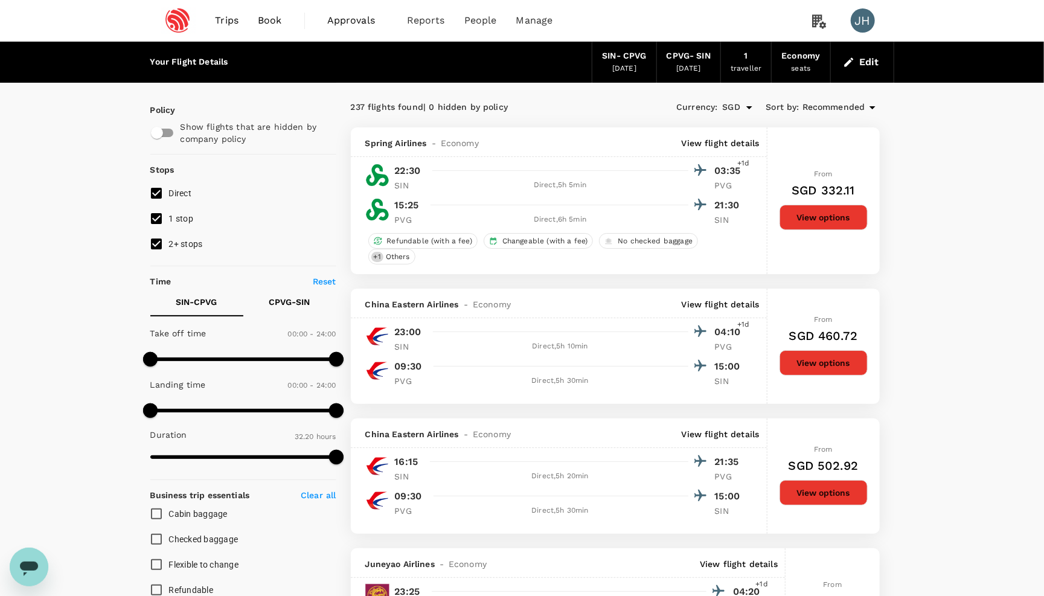
scroll to position [0, 0]
click at [866, 65] on button "Edit" at bounding box center [862, 62] width 43 height 19
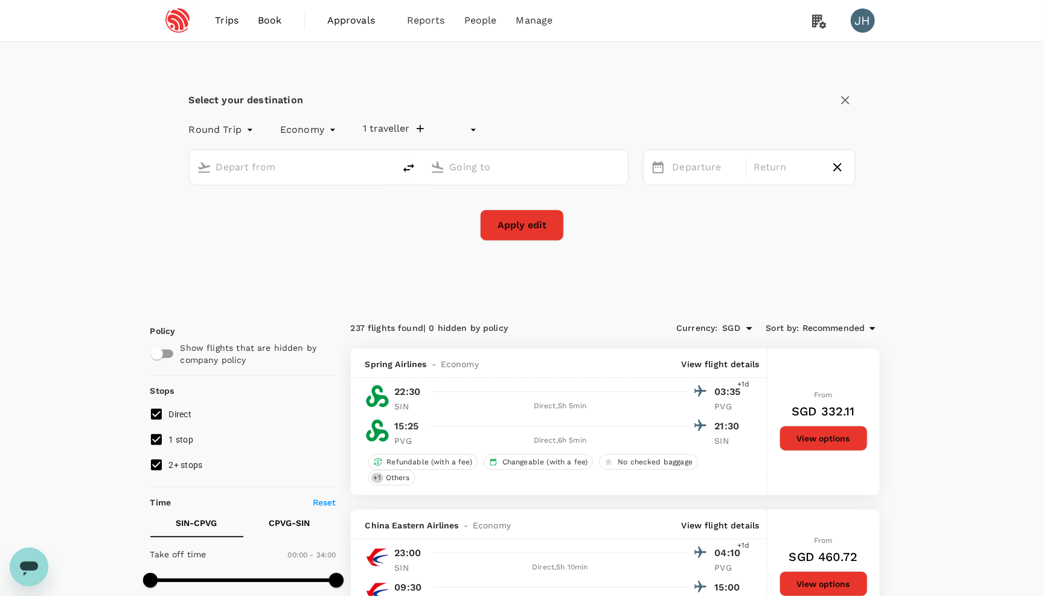
type input "undefined, undefined (any)"
type input "Singapore Changi (SIN)"
type input "[GEOGRAPHIC_DATA], [GEOGRAPHIC_DATA] (any)"
click at [673, 172] on div "[DATE]" at bounding box center [706, 168] width 76 height 24
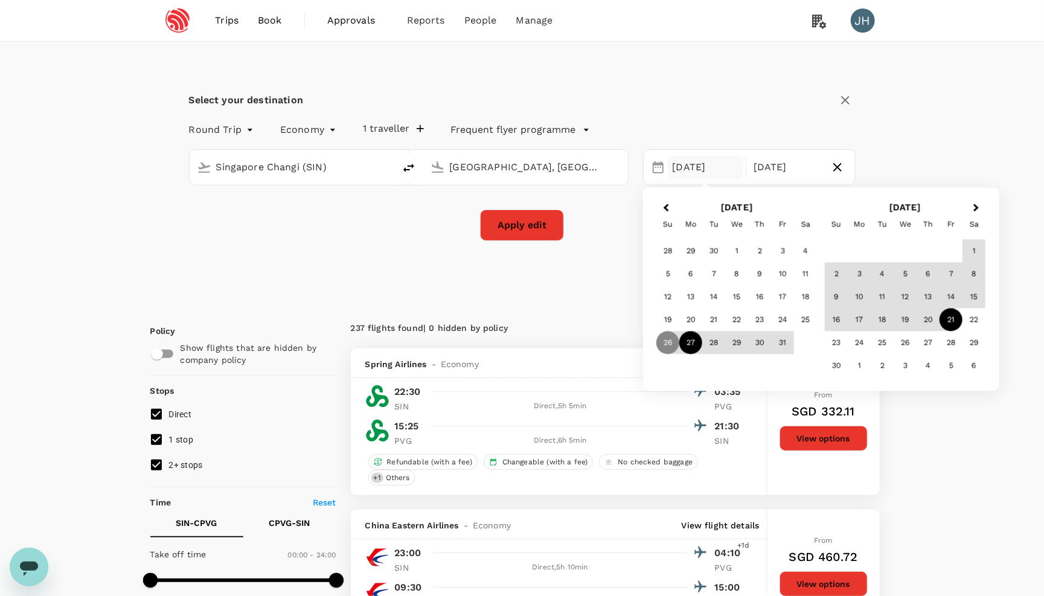
click at [683, 338] on div "27" at bounding box center [691, 343] width 23 height 23
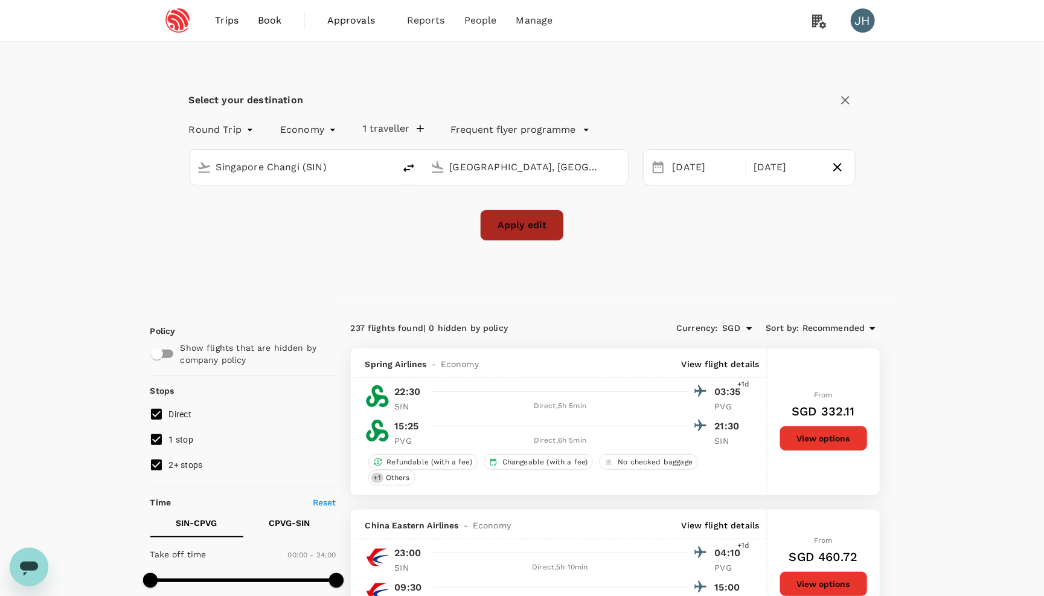
click at [547, 230] on button "Apply edit" at bounding box center [522, 225] width 84 height 31
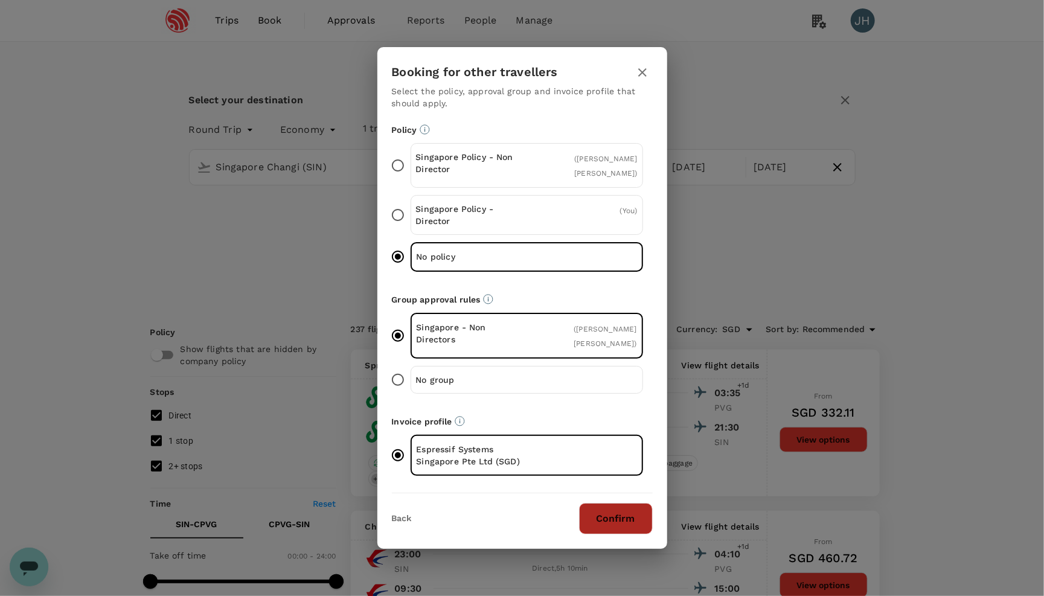
click at [623, 524] on button "Confirm" at bounding box center [616, 518] width 74 height 31
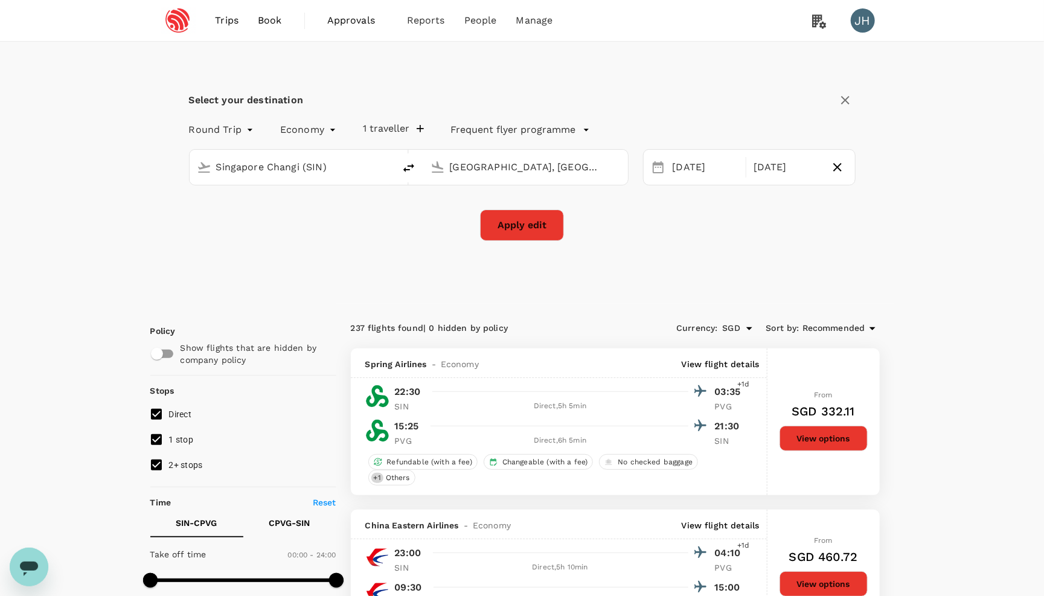
checkbox input "false"
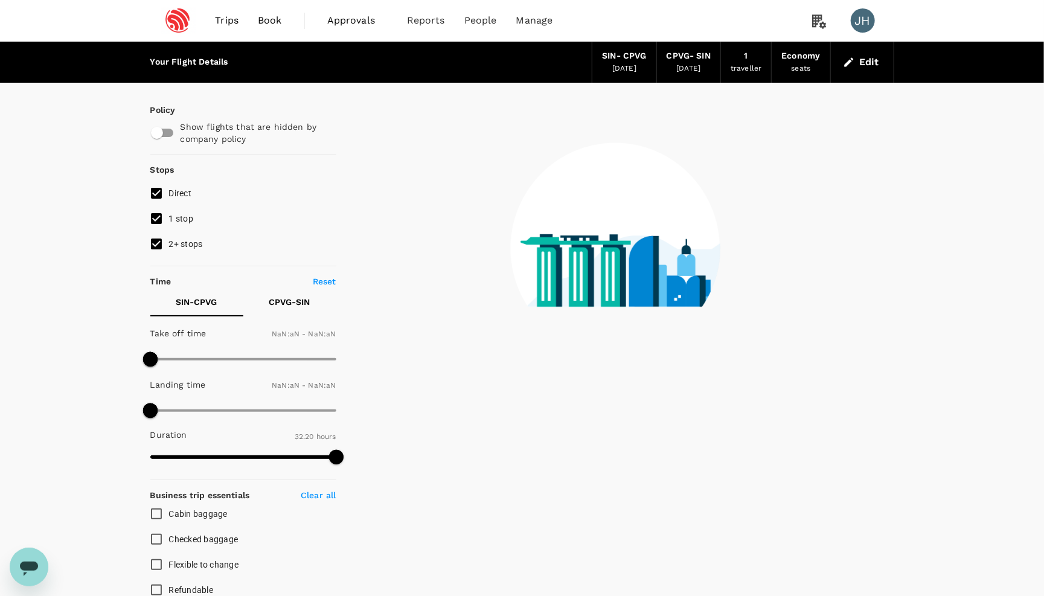
type input "1440"
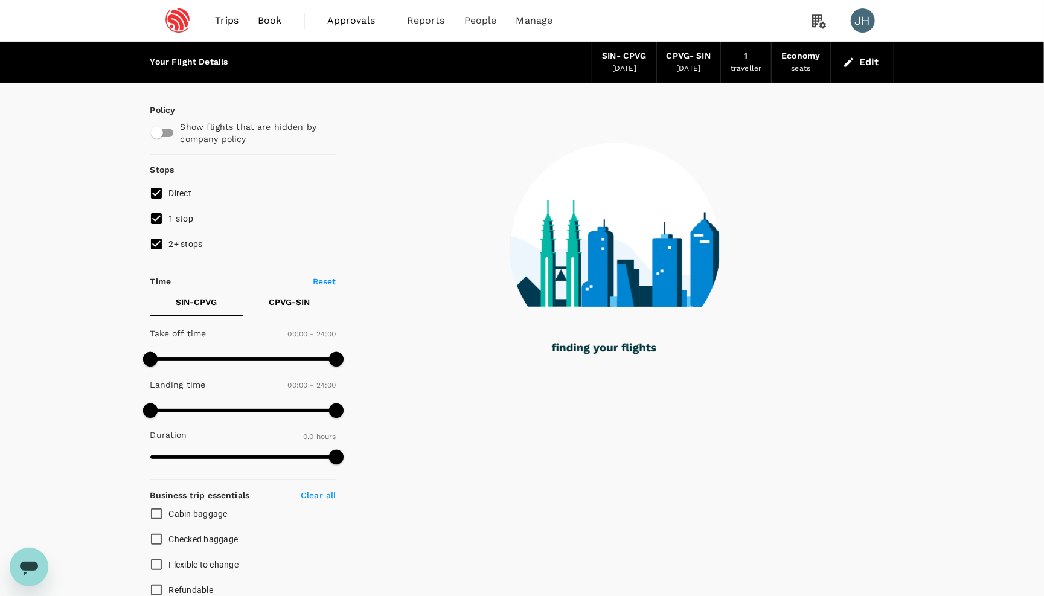
type input "1185"
checkbox input "true"
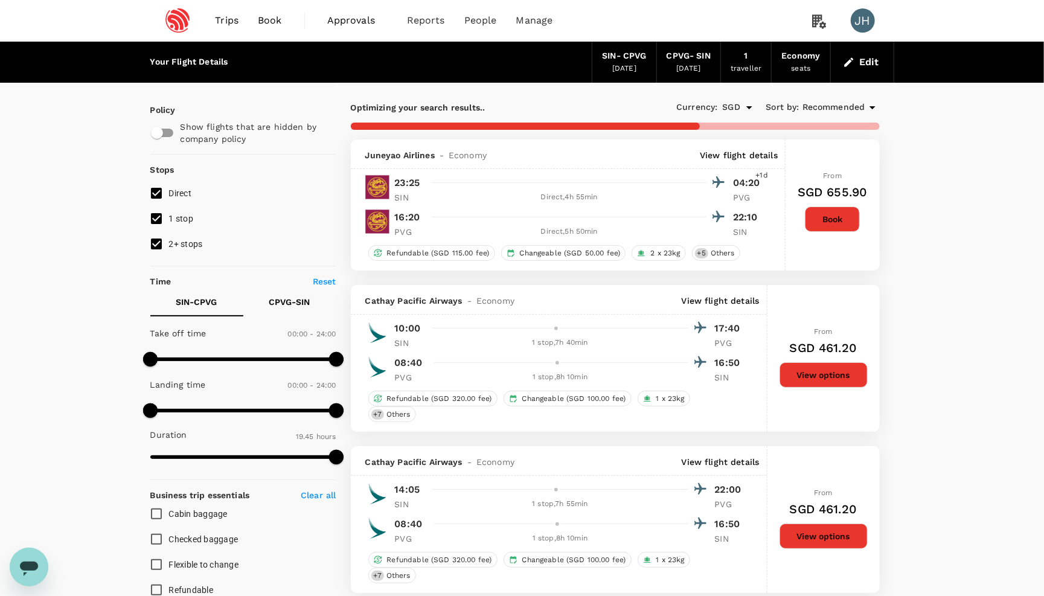
click at [623, 510] on div "1 stop , 7h 55min" at bounding box center [561, 504] width 256 height 12
click at [849, 112] on span "Recommended" at bounding box center [834, 107] width 63 height 13
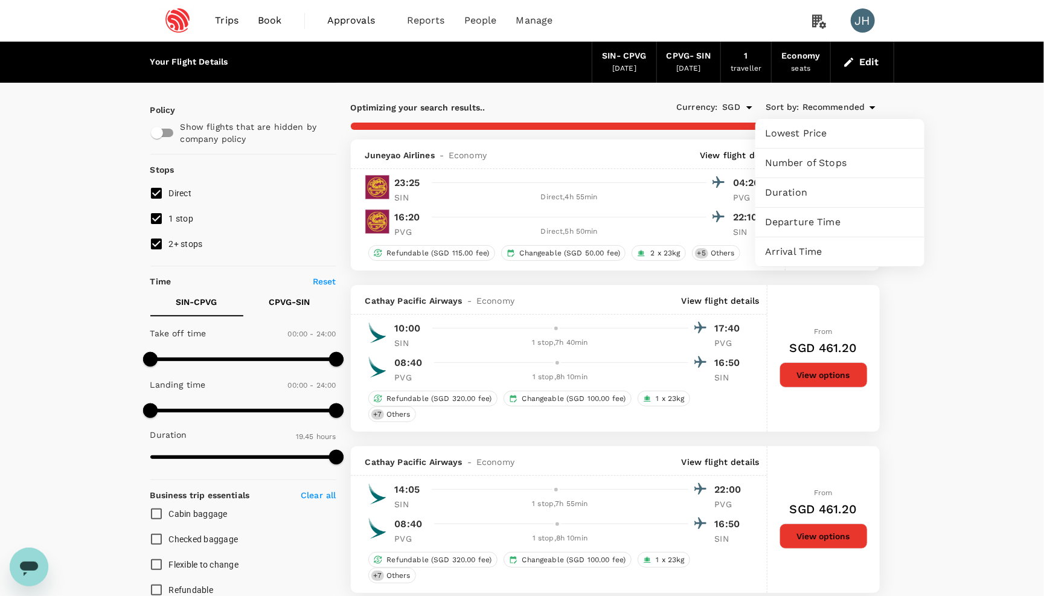
click at [806, 130] on span "Lowest Price" at bounding box center [840, 133] width 150 height 14
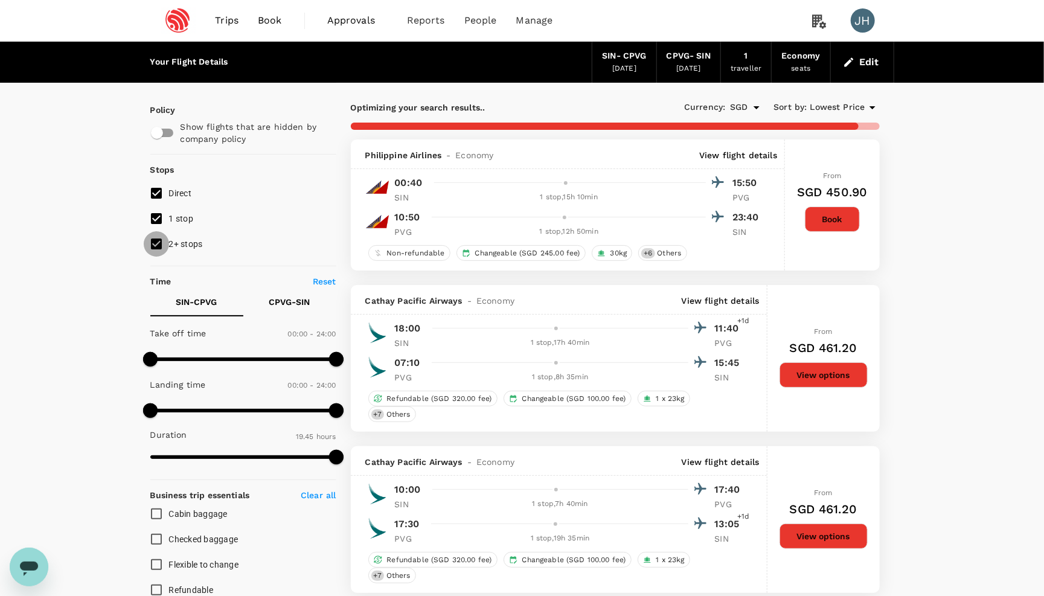
click at [158, 249] on input "2+ stops" at bounding box center [156, 243] width 25 height 25
checkbox input "false"
click at [158, 231] on input "1 stop" at bounding box center [156, 218] width 25 height 25
checkbox input "false"
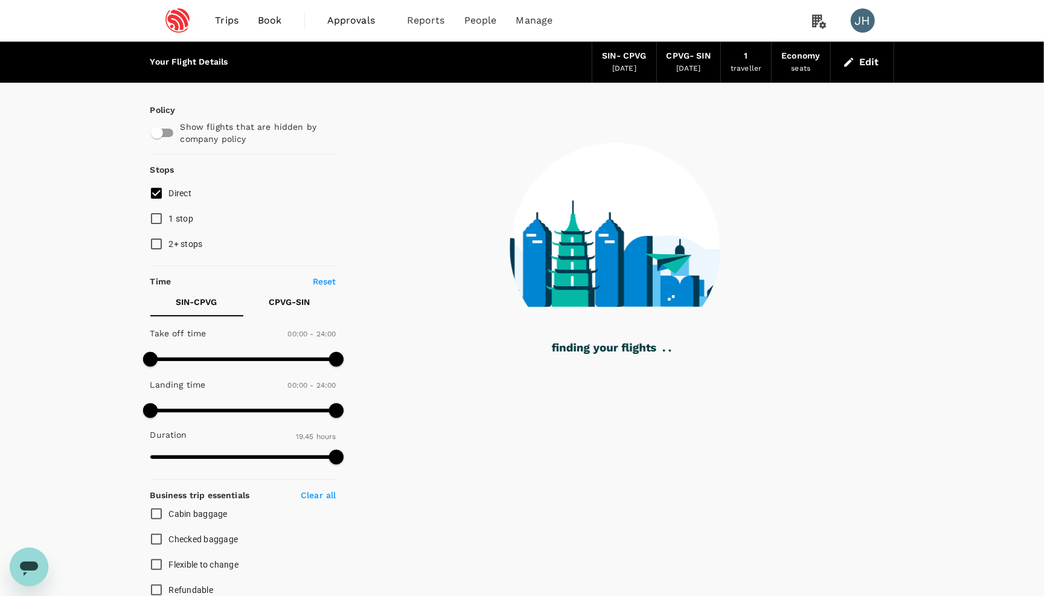
type input "1760"
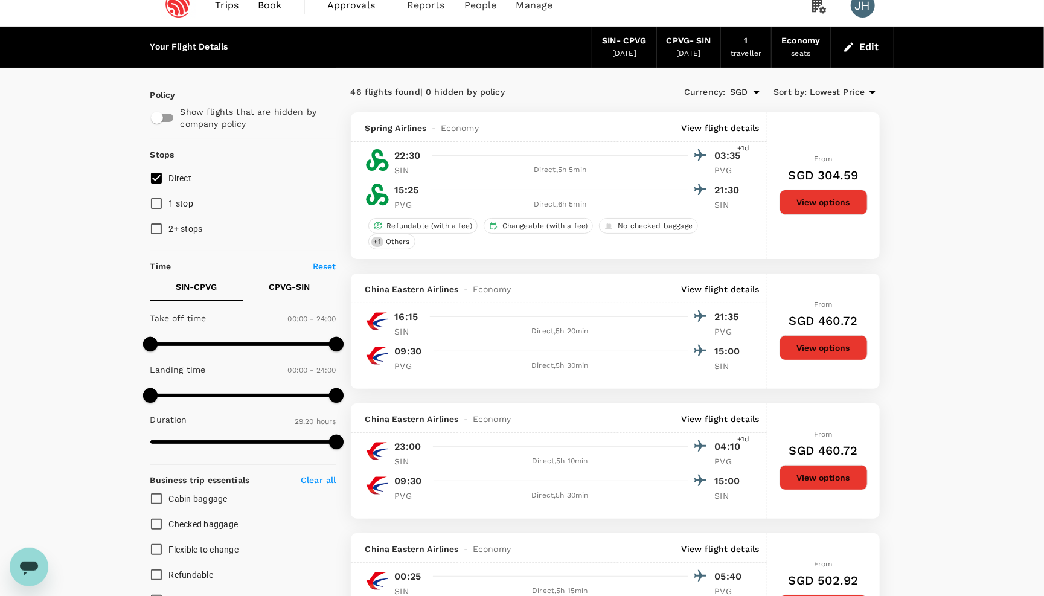
scroll to position [21, 0]
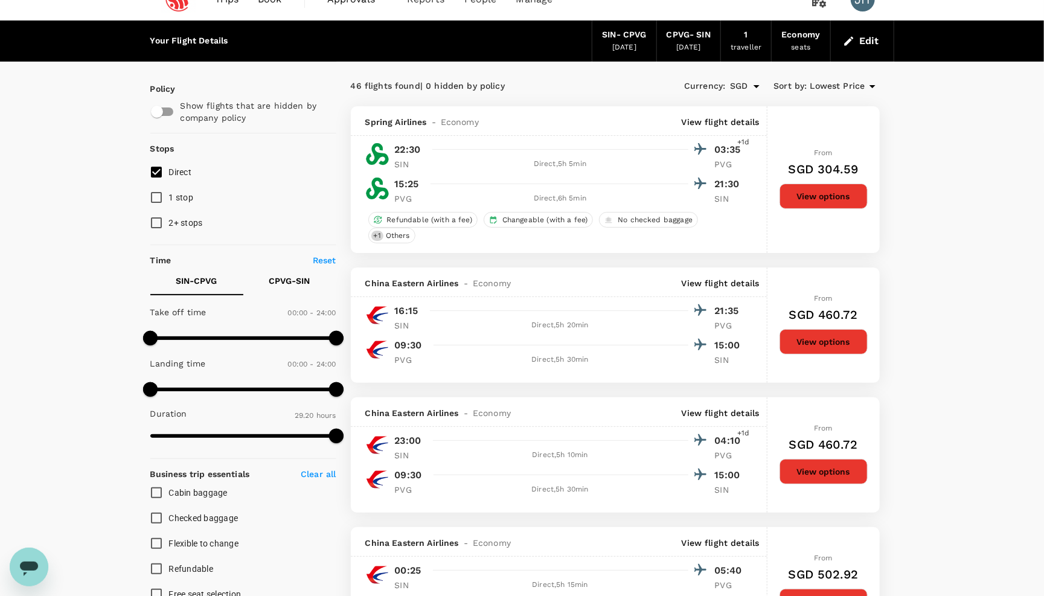
click at [870, 38] on button "Edit" at bounding box center [862, 40] width 43 height 19
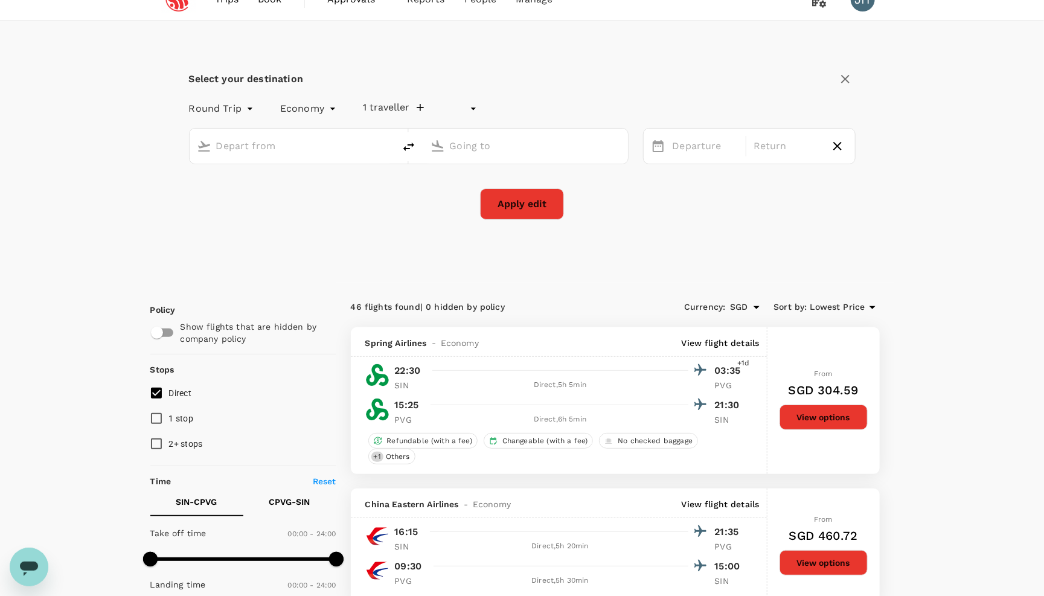
type input "undefined, undefined (any)"
type input "Singapore Changi (SIN)"
type input "[GEOGRAPHIC_DATA], [GEOGRAPHIC_DATA] (any)"
click at [706, 134] on div "[DATE] Nov" at bounding box center [749, 146] width 213 height 36
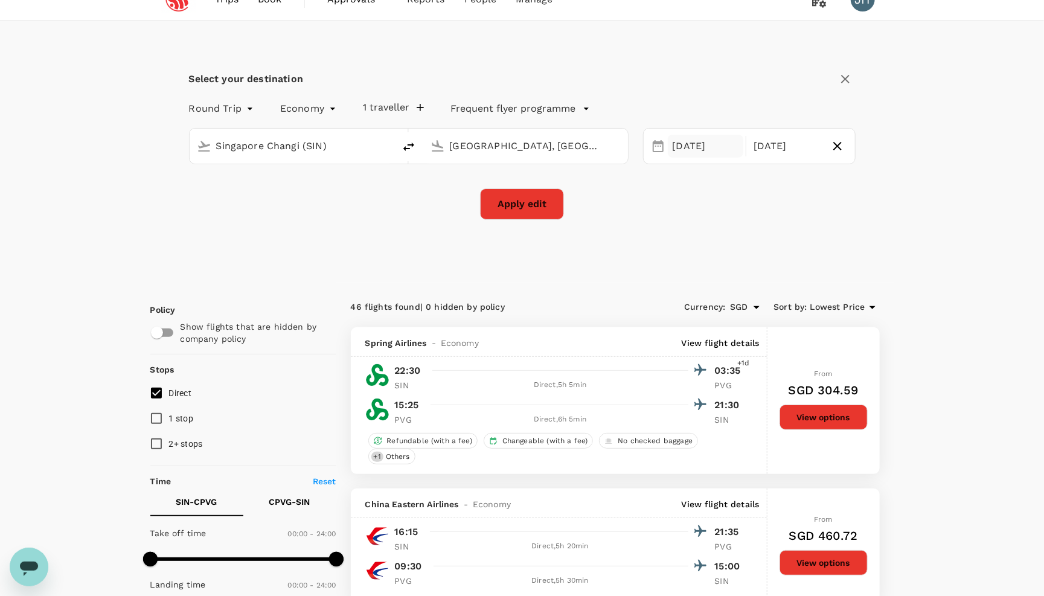
click at [706, 144] on div "[DATE]" at bounding box center [706, 147] width 76 height 24
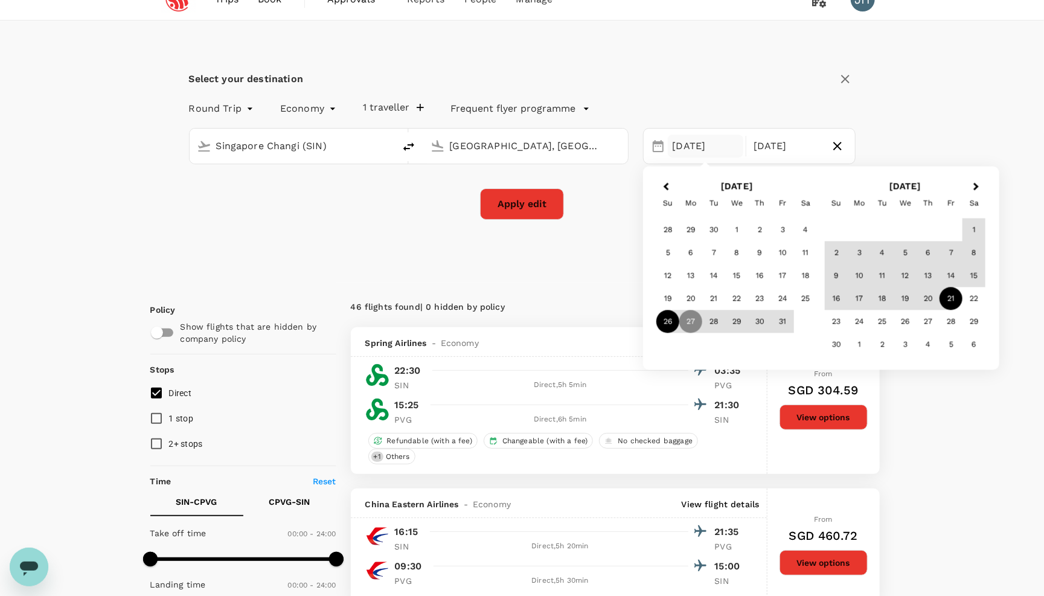
click at [671, 320] on div "26" at bounding box center [668, 321] width 23 height 23
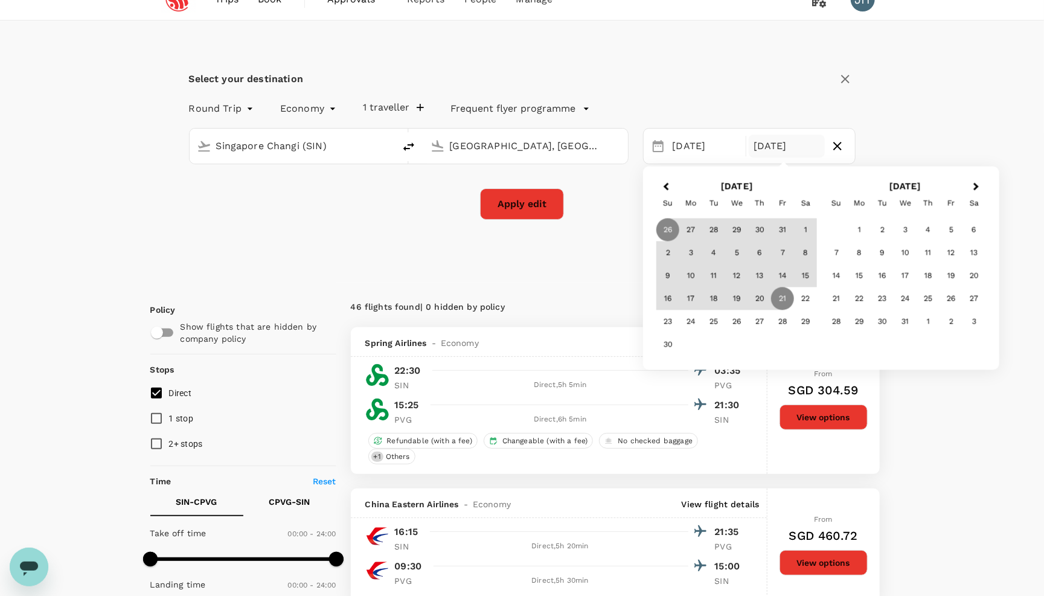
click at [538, 202] on button "Apply edit" at bounding box center [522, 203] width 84 height 31
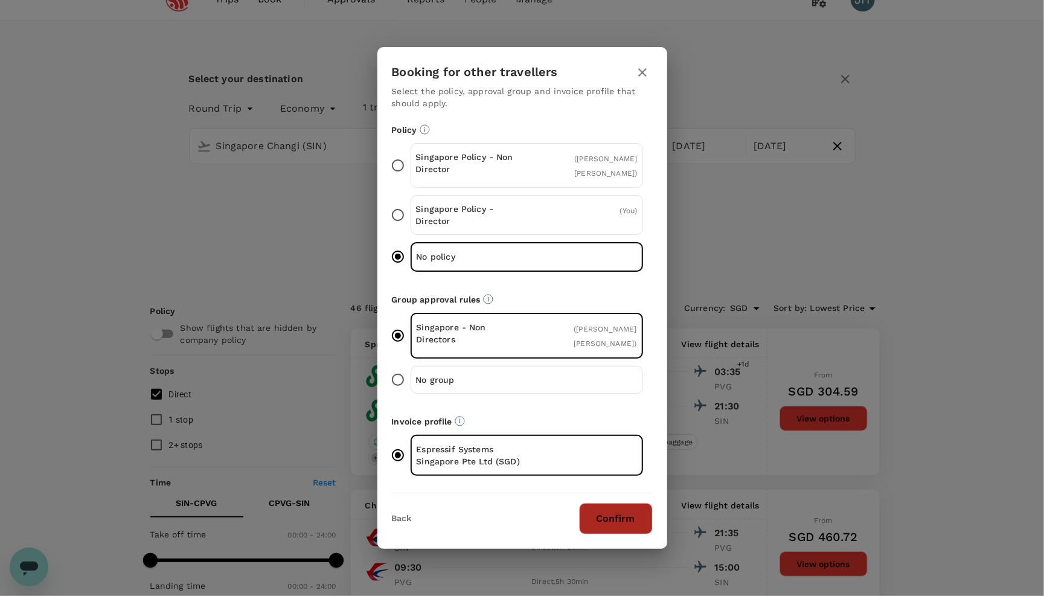
click at [597, 520] on button "Confirm" at bounding box center [616, 518] width 74 height 31
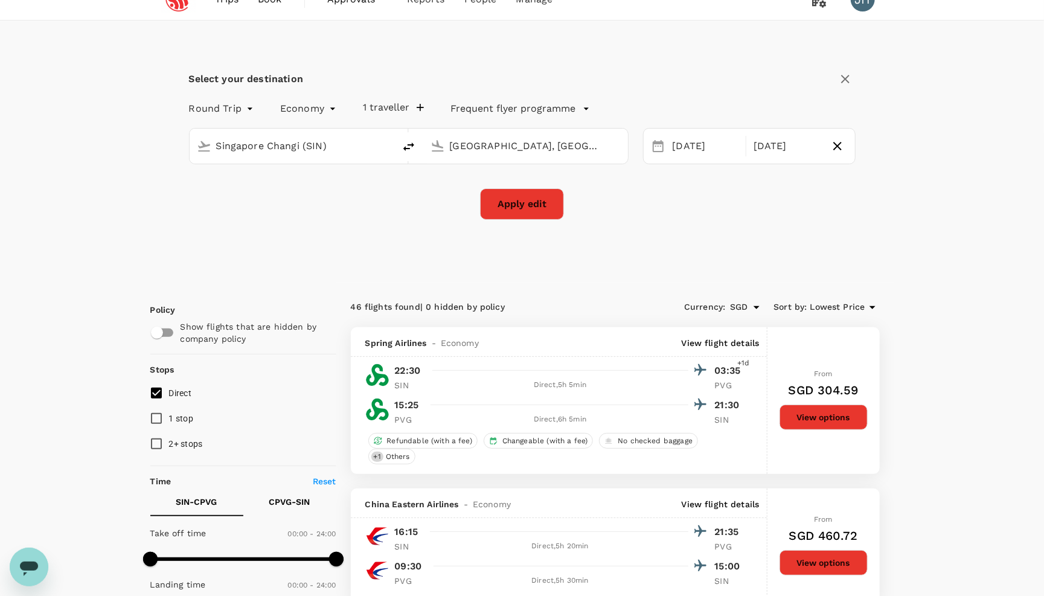
checkbox input "false"
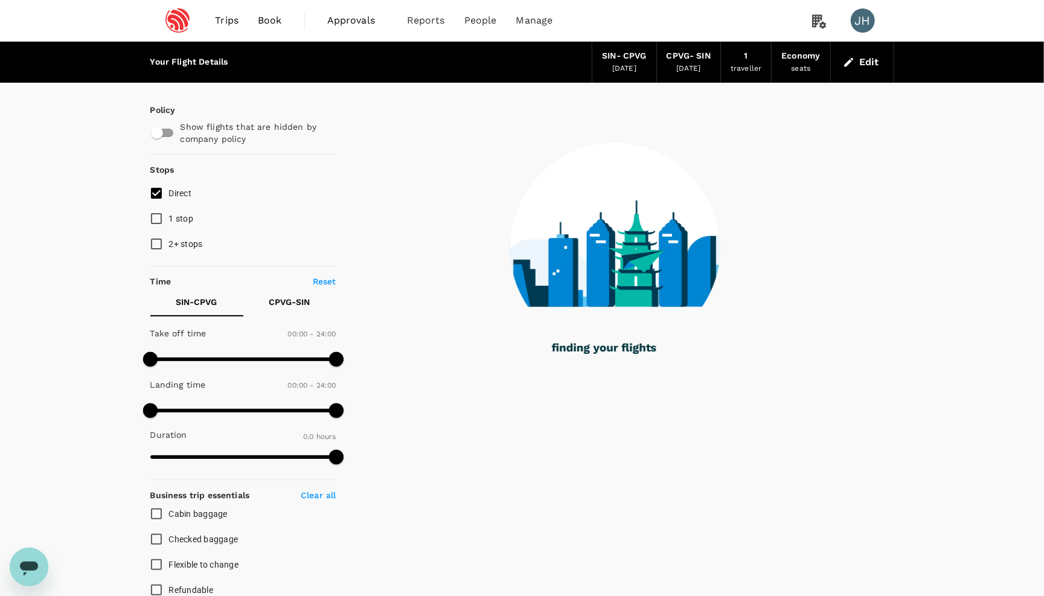
type input "1185"
checkbox input "true"
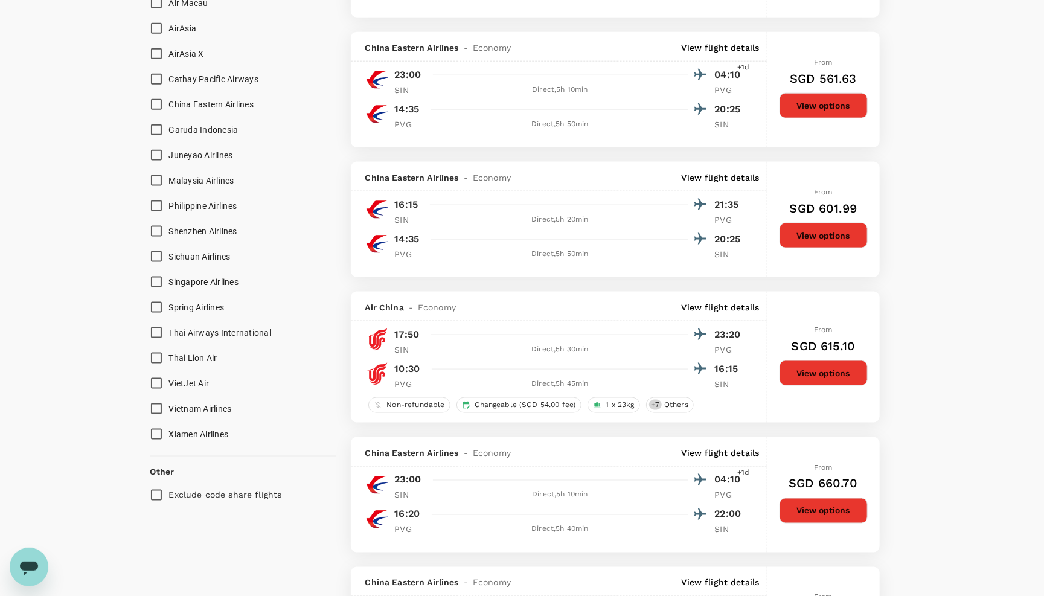
scroll to position [794, 0]
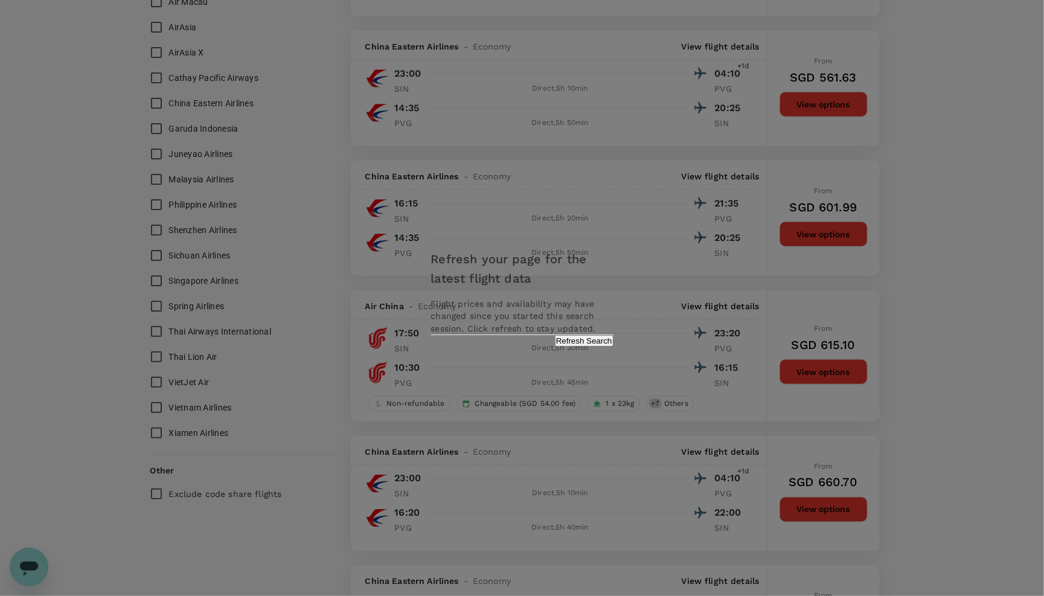
click at [585, 187] on div "Refresh your page for the latest flight data Flight prices and availability may…" at bounding box center [522, 298] width 1044 height 596
click at [555, 347] on button "Refresh Search" at bounding box center [584, 340] width 59 height 11
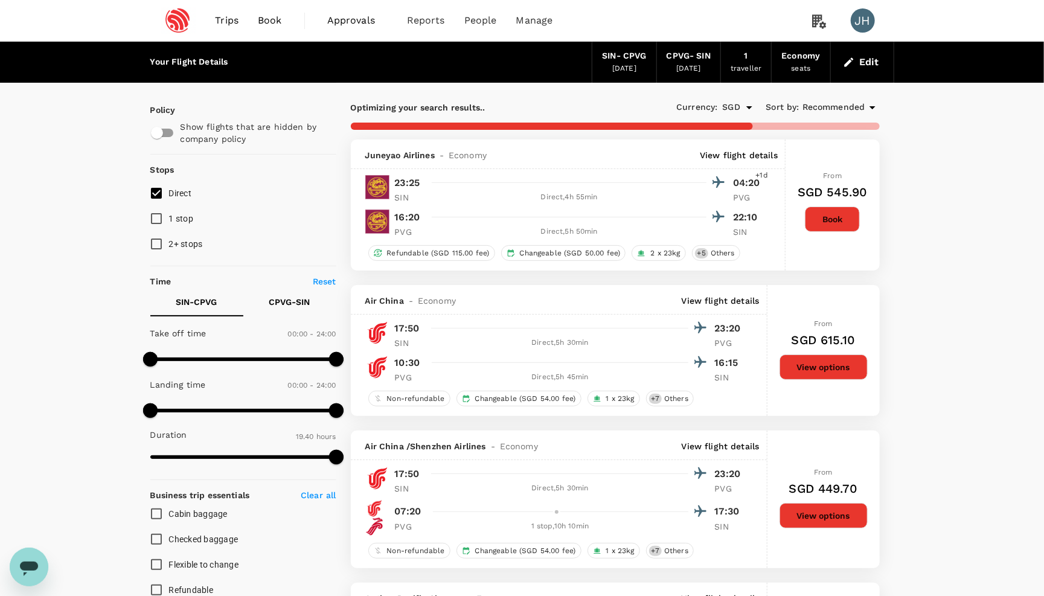
type input "1940"
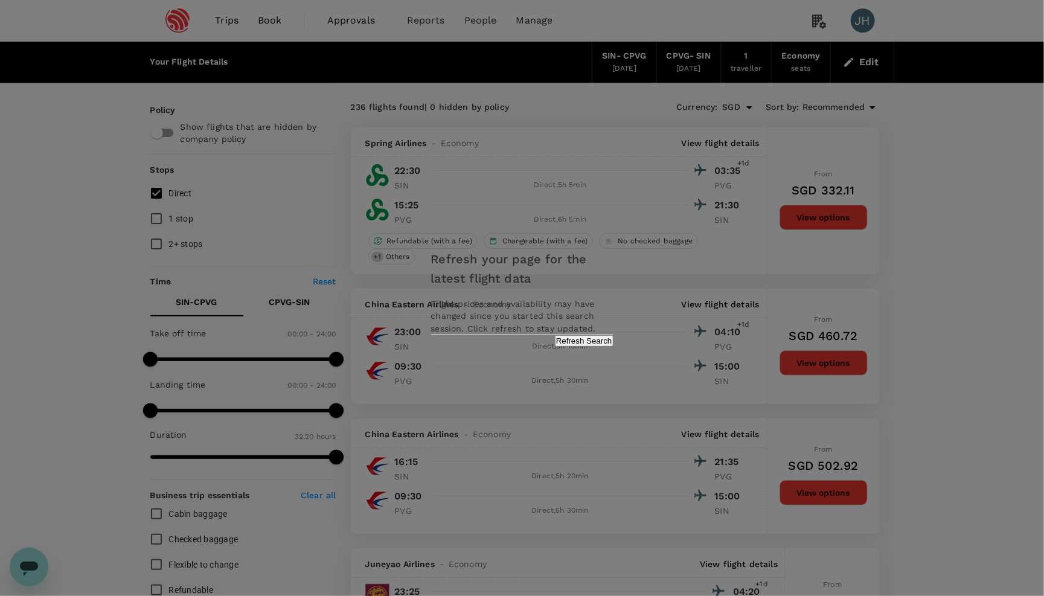
click at [555, 347] on button "Refresh Search" at bounding box center [584, 340] width 59 height 11
click at [574, 347] on div "Refreshing..." at bounding box center [522, 340] width 182 height 11
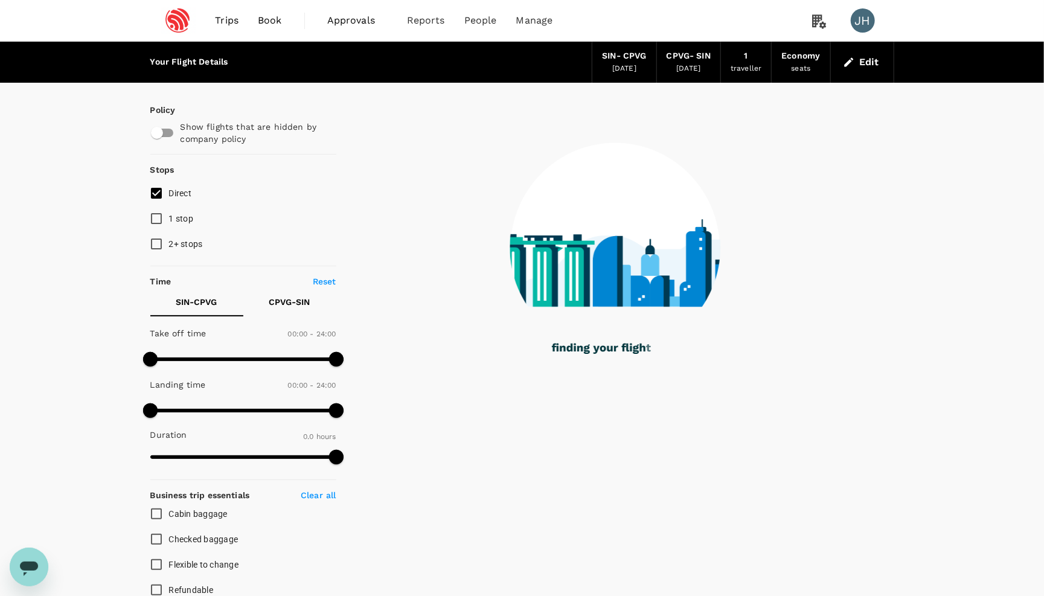
click at [862, 59] on button "Edit" at bounding box center [862, 62] width 43 height 19
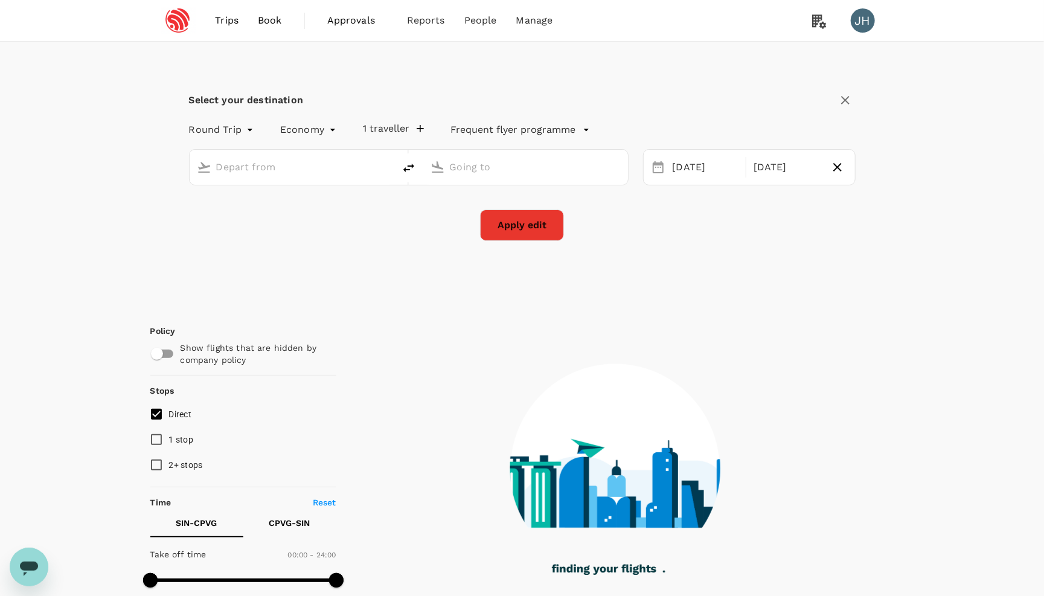
type input "Singapore Changi (SIN)"
type input "[GEOGRAPHIC_DATA], [GEOGRAPHIC_DATA] (any)"
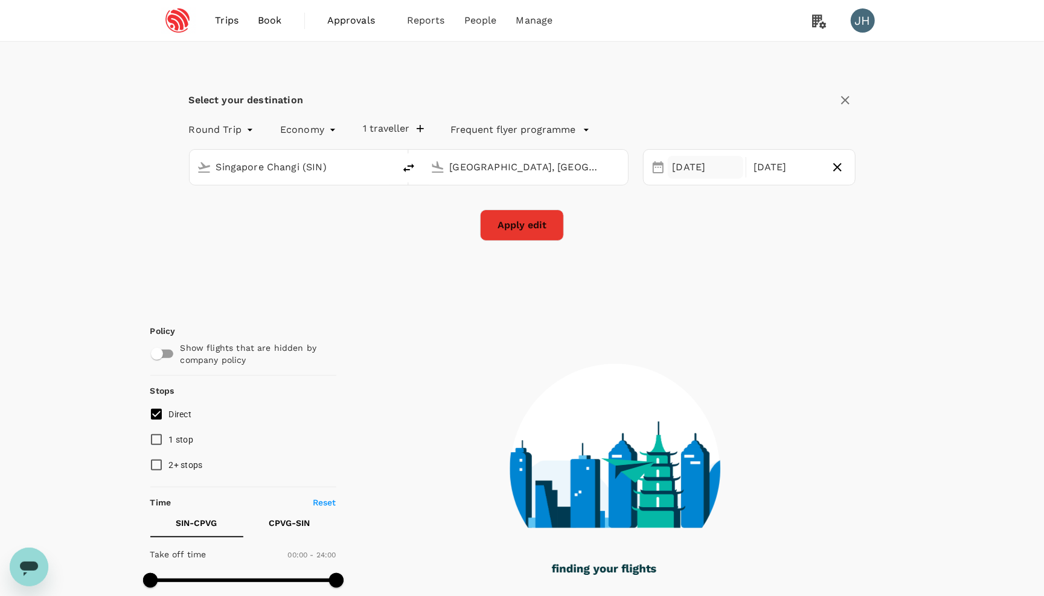
click at [689, 170] on div "[DATE]" at bounding box center [706, 168] width 76 height 24
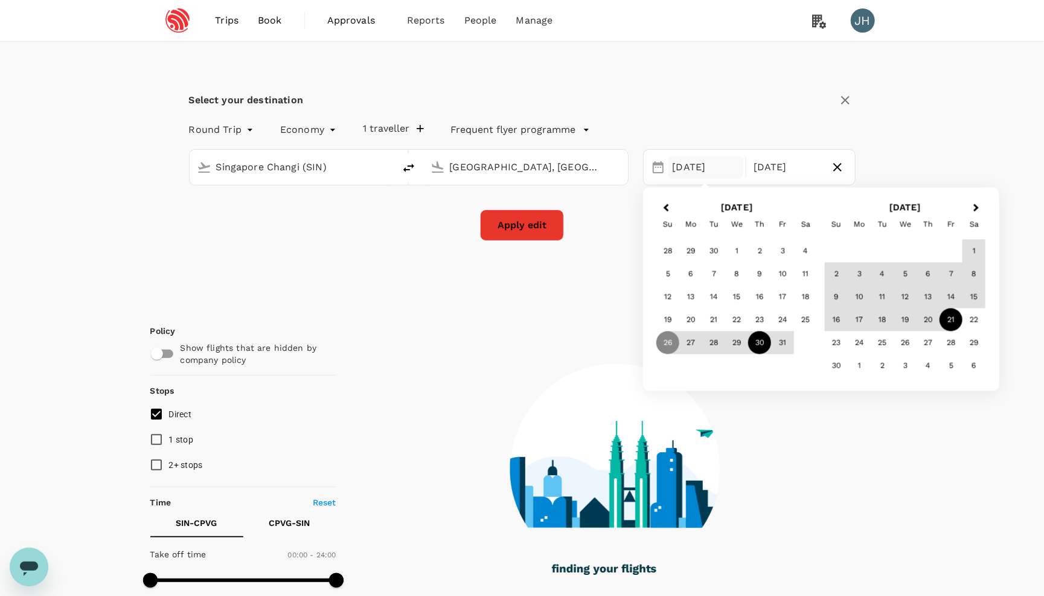
click at [754, 339] on div "30" at bounding box center [759, 343] width 23 height 23
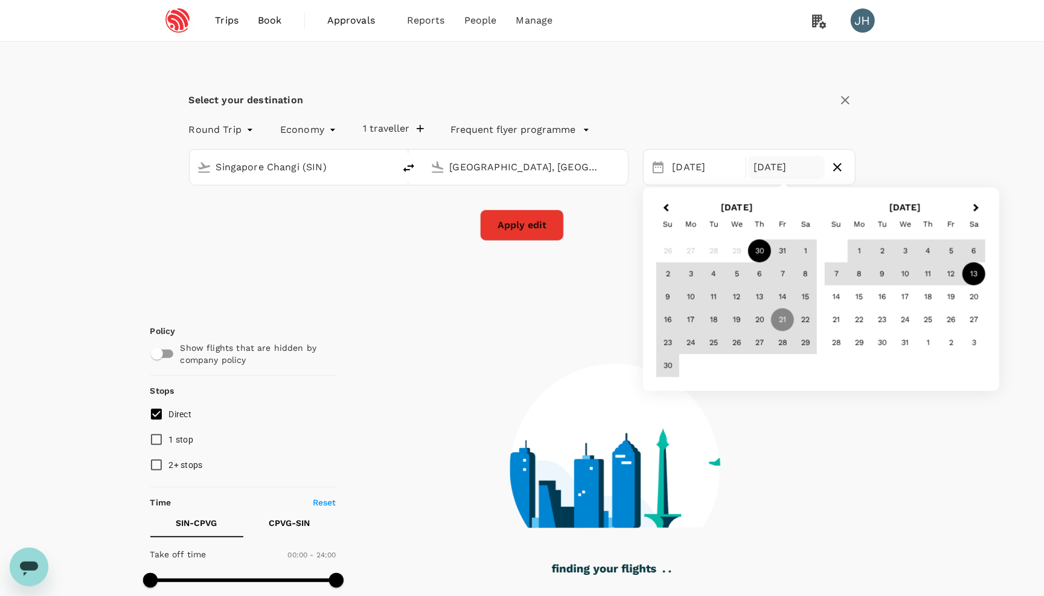
click at [982, 273] on div "13" at bounding box center [974, 274] width 23 height 23
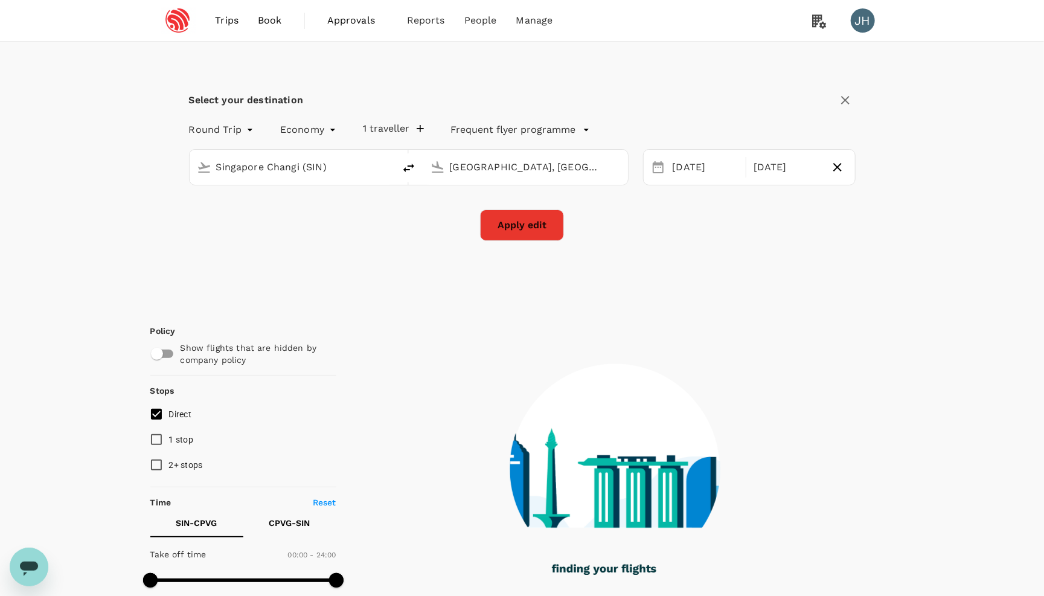
click at [548, 222] on button "Apply edit" at bounding box center [522, 225] width 84 height 31
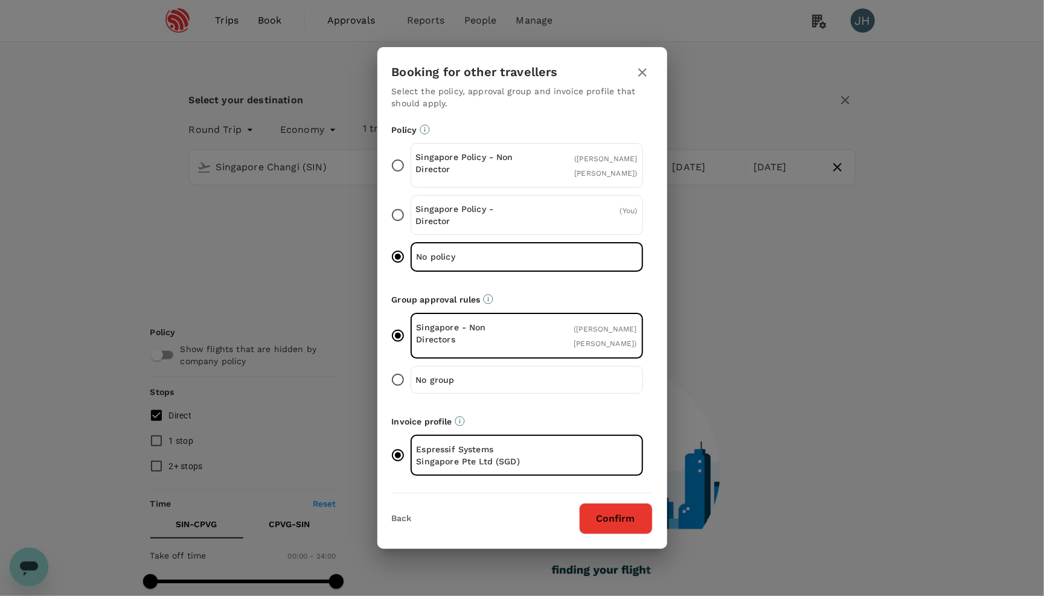
click at [637, 77] on icon "button" at bounding box center [642, 72] width 14 height 14
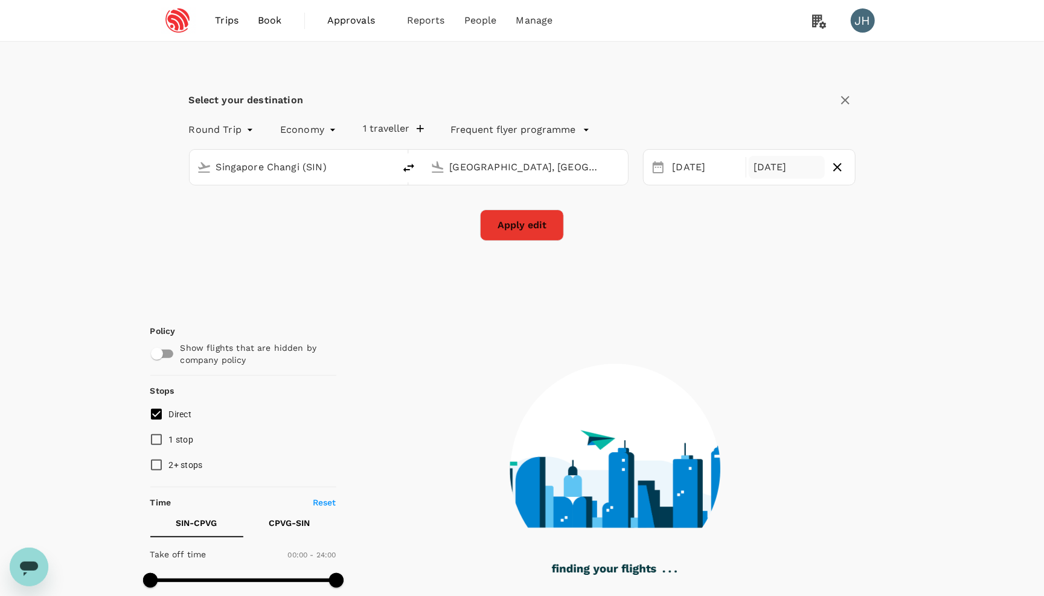
click at [774, 179] on div "[DATE]" at bounding box center [787, 168] width 76 height 24
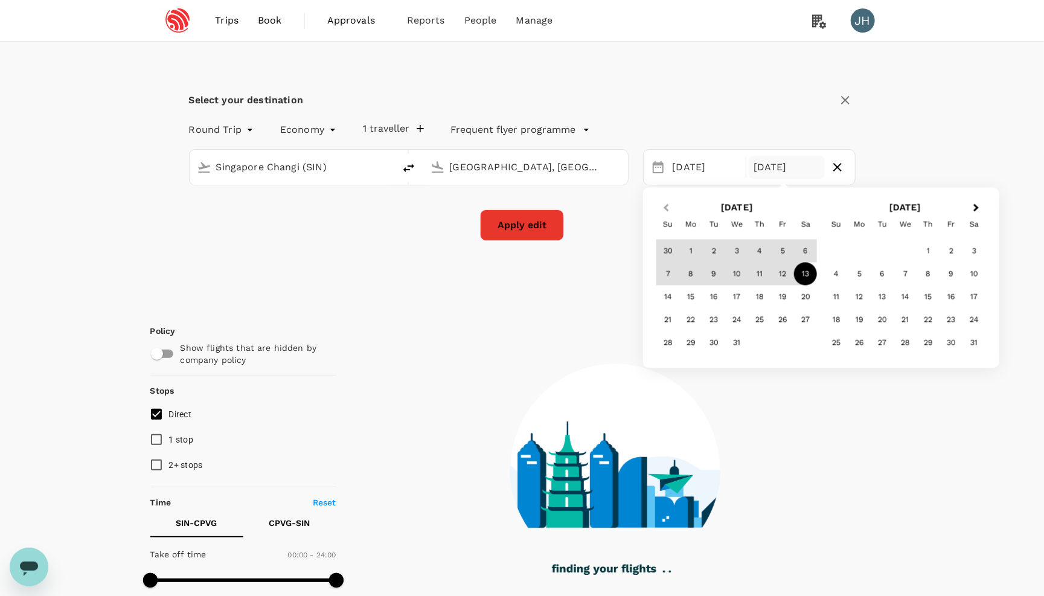
click at [666, 207] on span "Previous Month" at bounding box center [666, 208] width 0 height 14
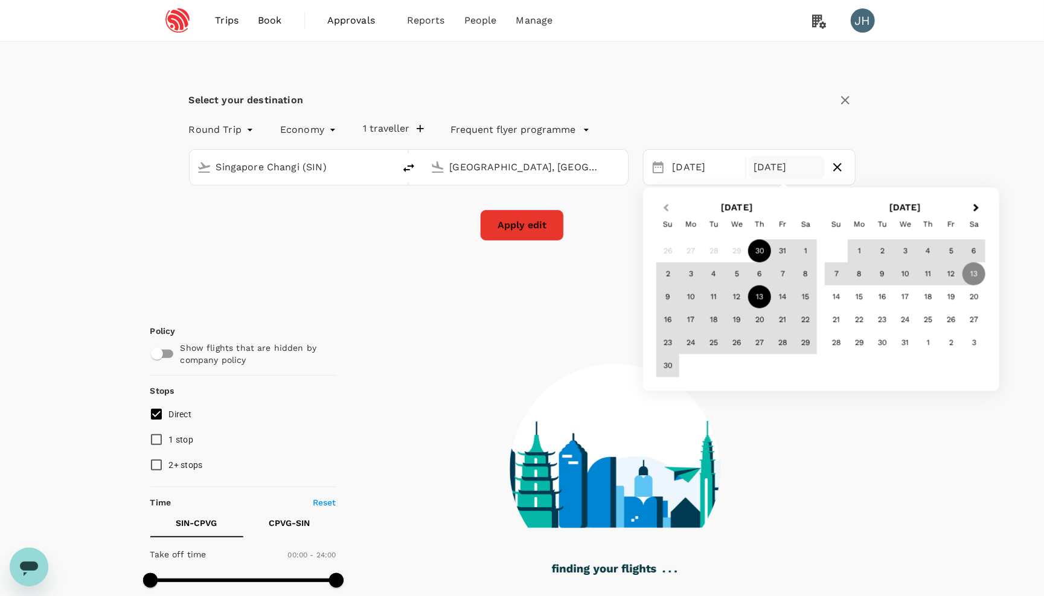
type input "1185"
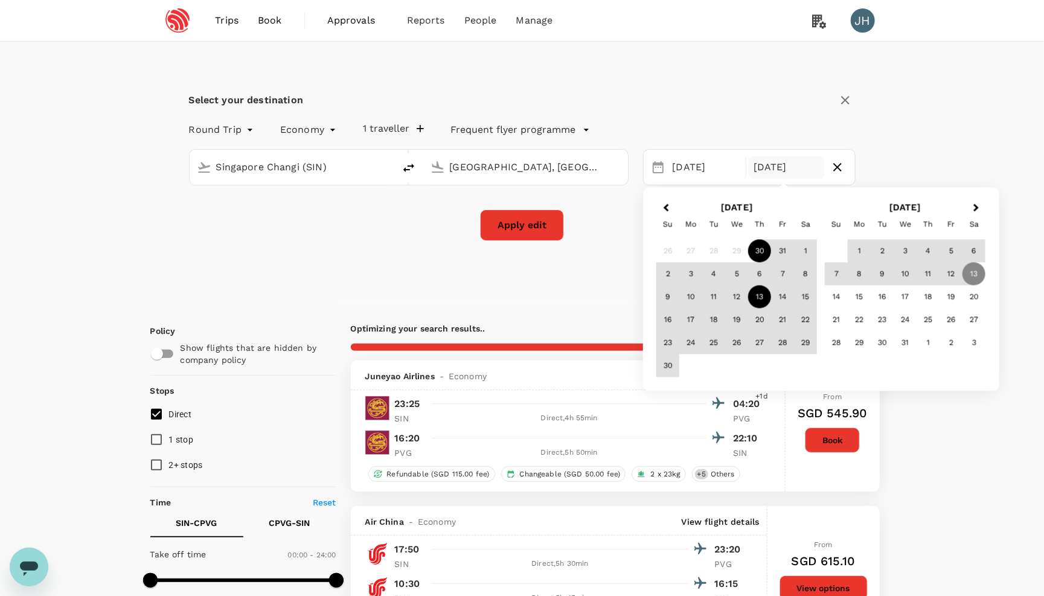
click at [753, 292] on div "13" at bounding box center [759, 297] width 23 height 23
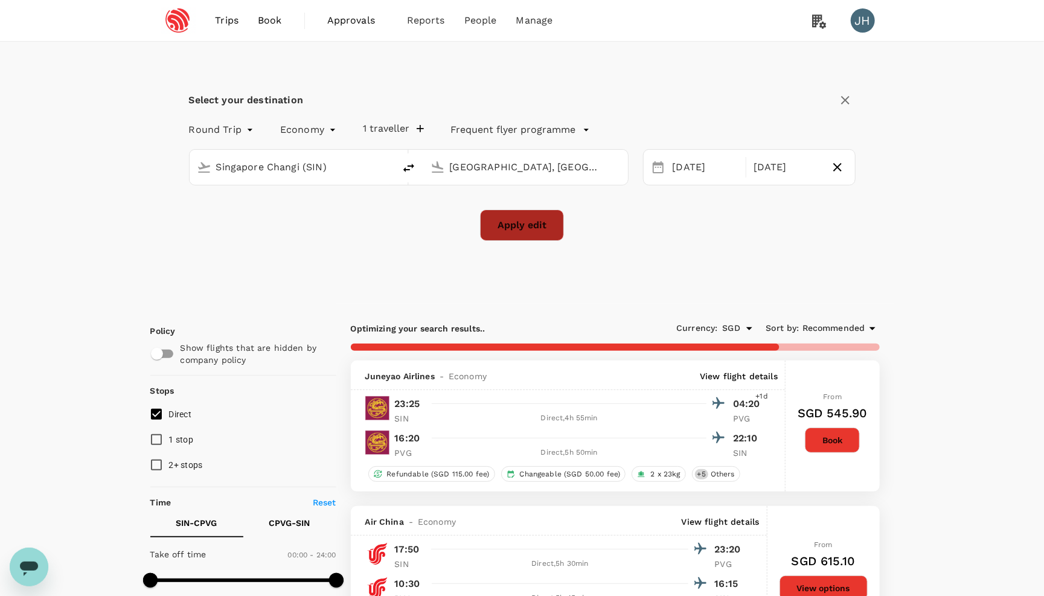
click at [524, 217] on button "Apply edit" at bounding box center [522, 225] width 84 height 31
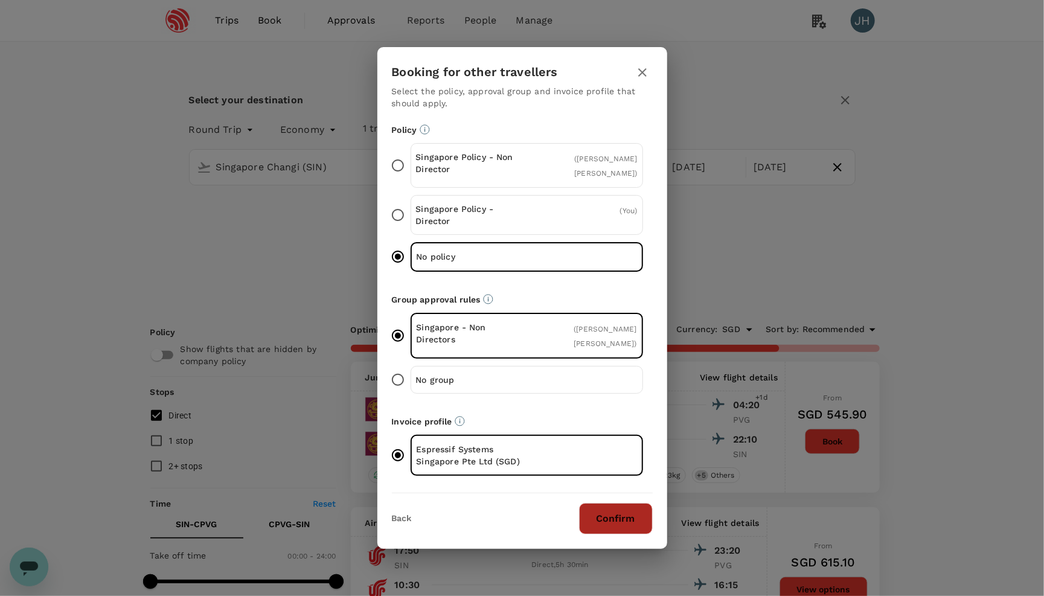
click at [631, 504] on button "Confirm" at bounding box center [616, 518] width 74 height 31
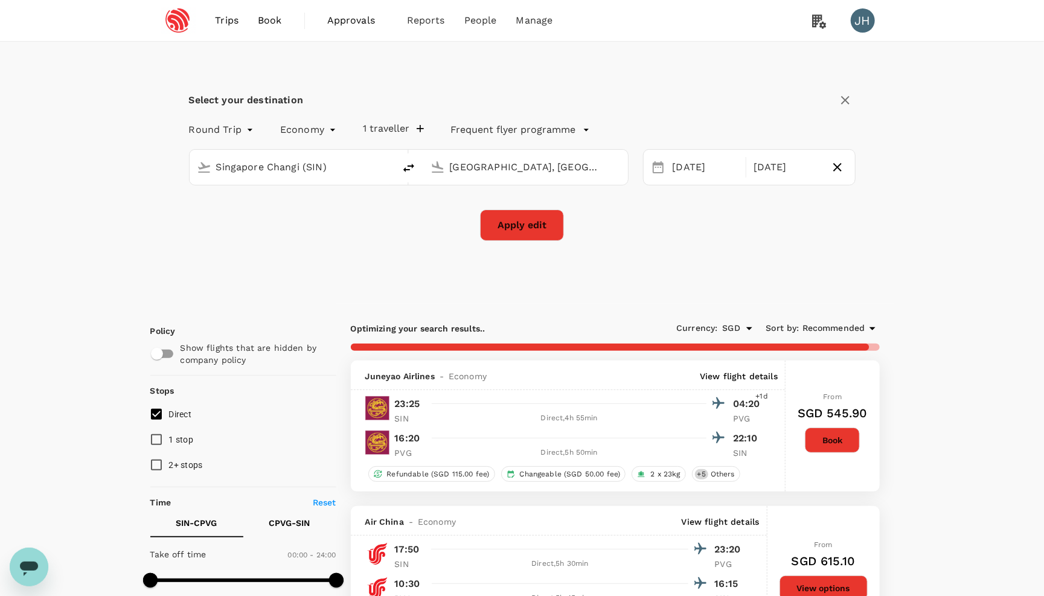
checkbox input "false"
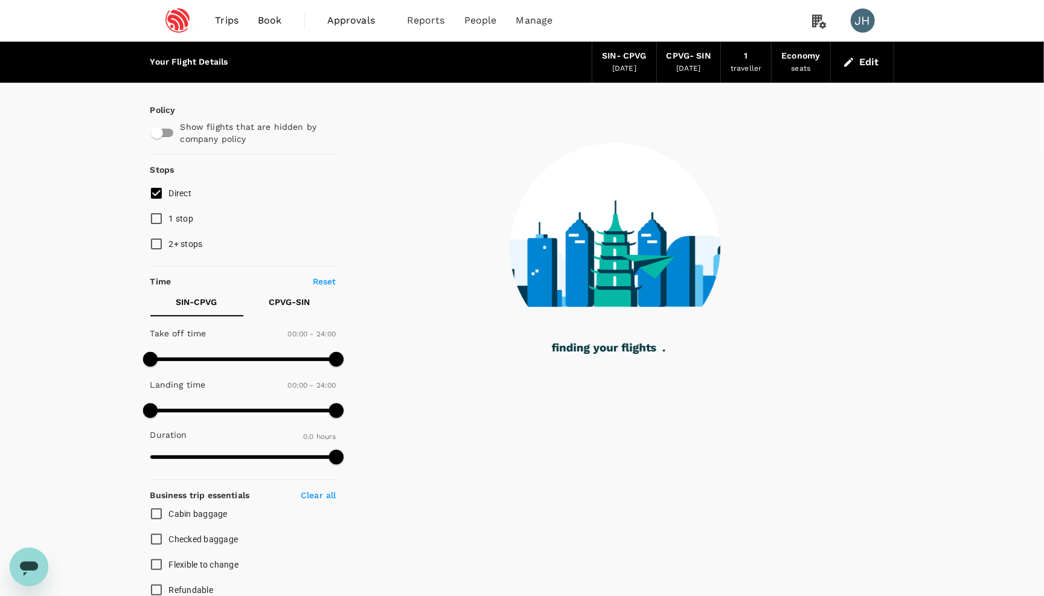
type input "1040"
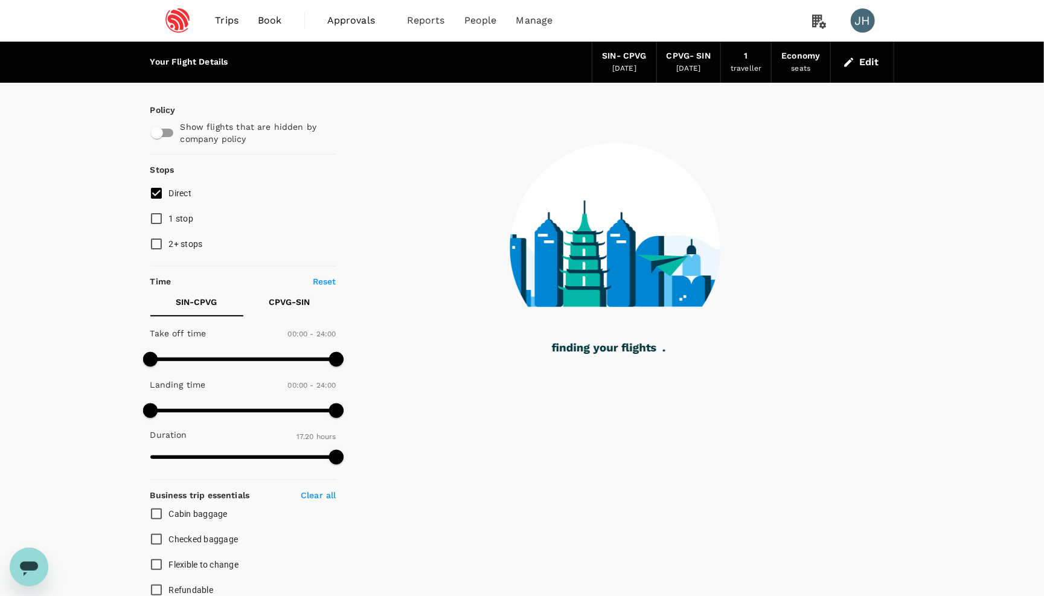
checkbox input "true"
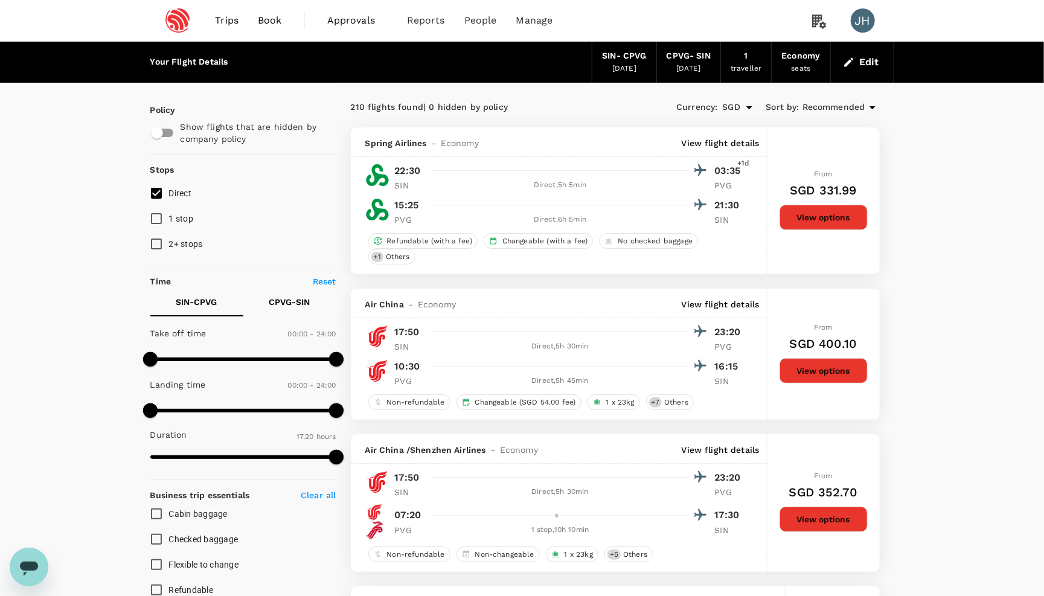
click at [802, 376] on button "View options" at bounding box center [824, 370] width 88 height 25
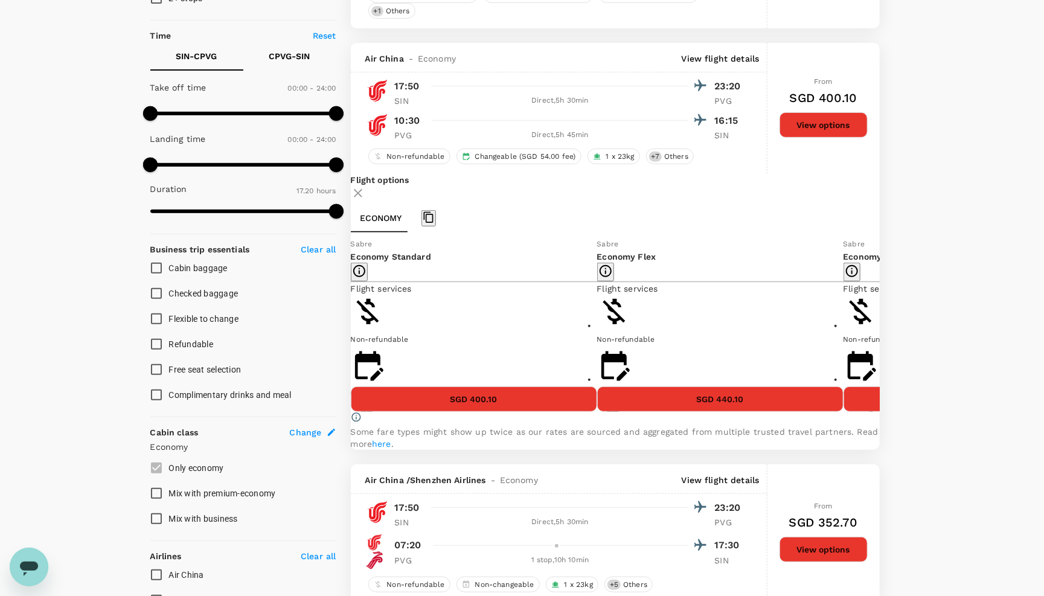
scroll to position [295, 0]
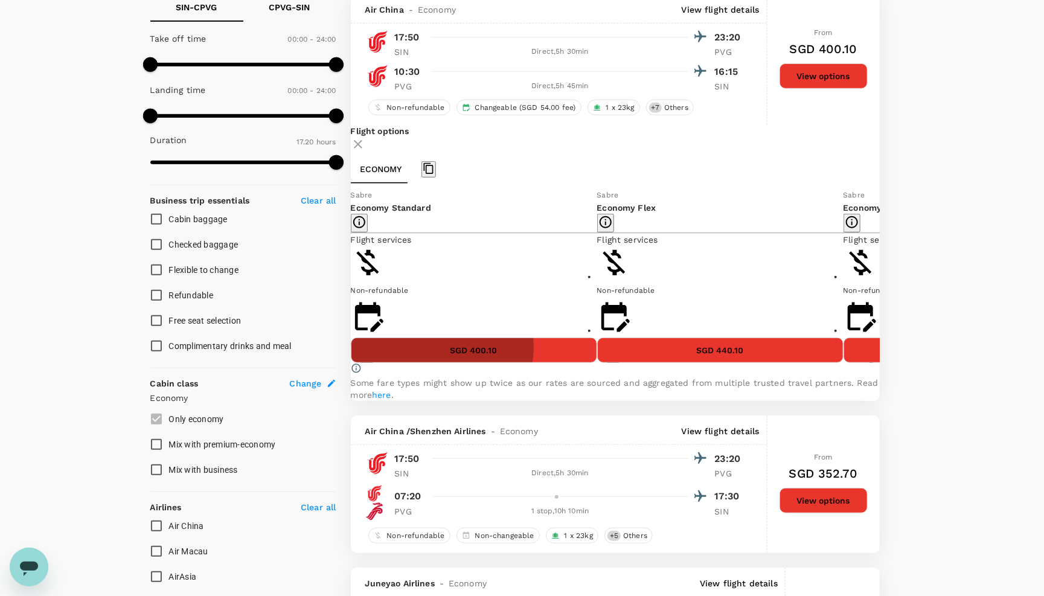
click at [472, 363] on button "SGD 400.10" at bounding box center [474, 350] width 246 height 25
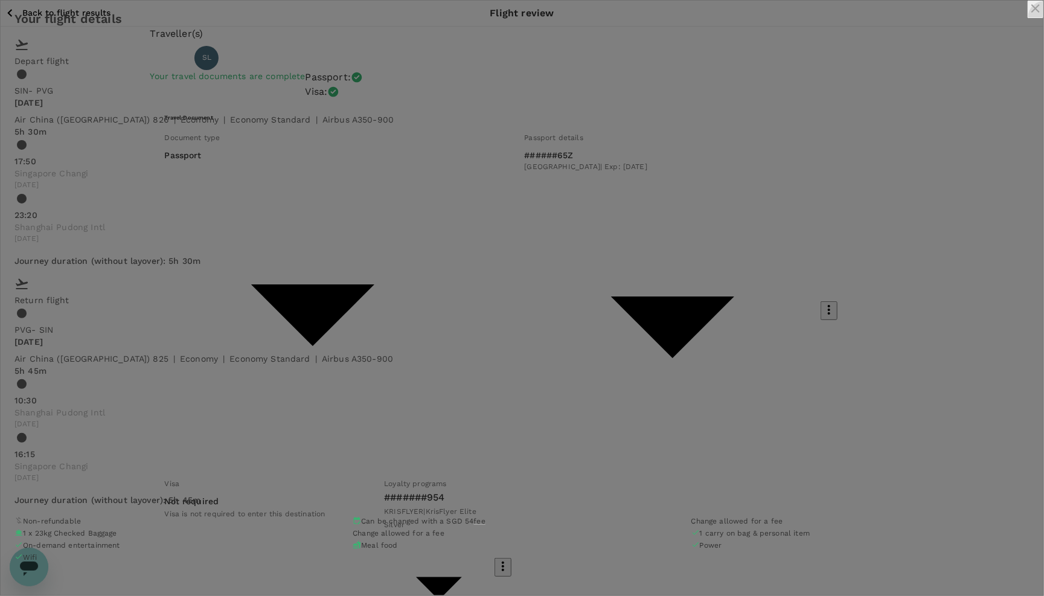
click at [1029, 16] on icon "close" at bounding box center [1036, 8] width 14 height 14
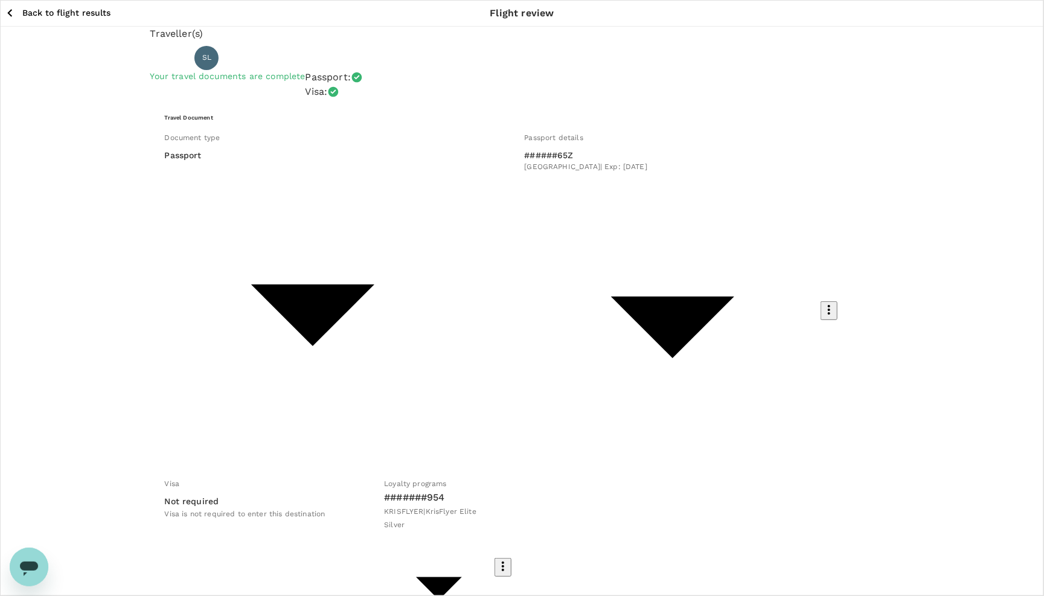
click at [7, 17] on icon "button" at bounding box center [9, 12] width 15 height 15
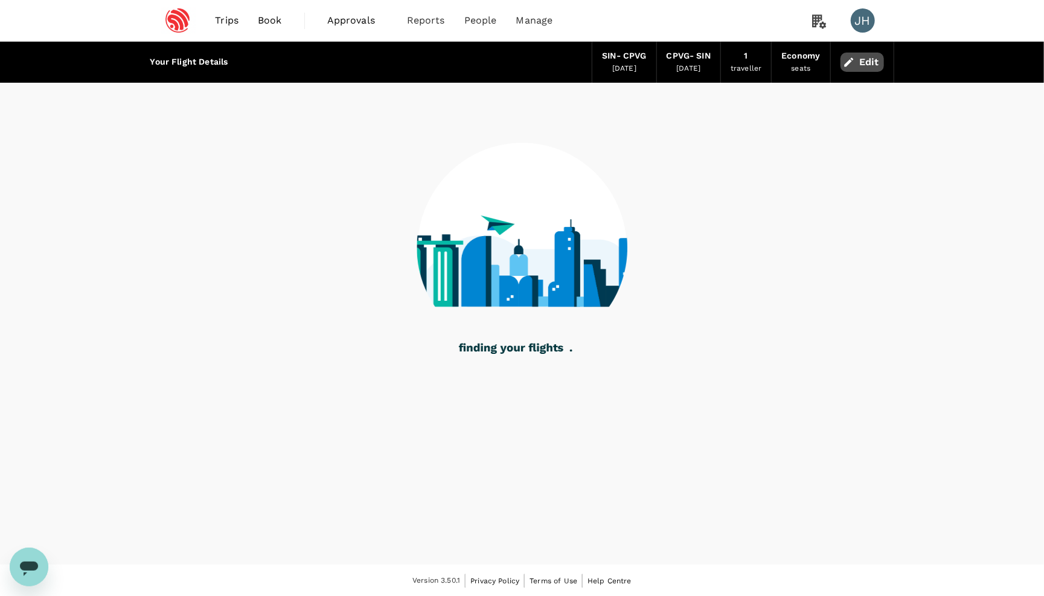
click at [855, 70] on button "Edit" at bounding box center [862, 62] width 43 height 19
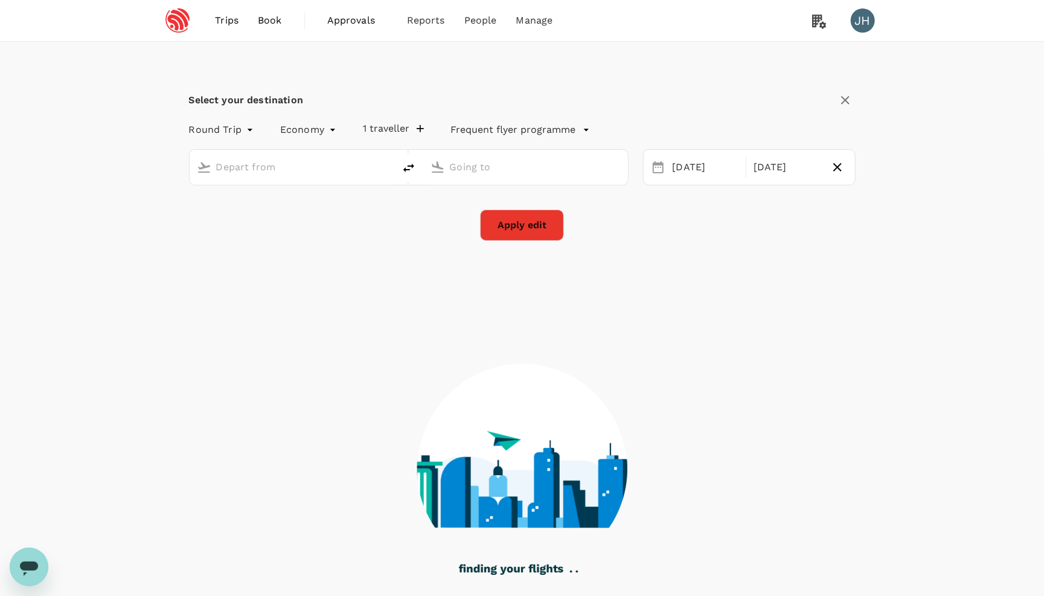
type input "Singapore Changi (SIN)"
type input "[GEOGRAPHIC_DATA], [GEOGRAPHIC_DATA] (any)"
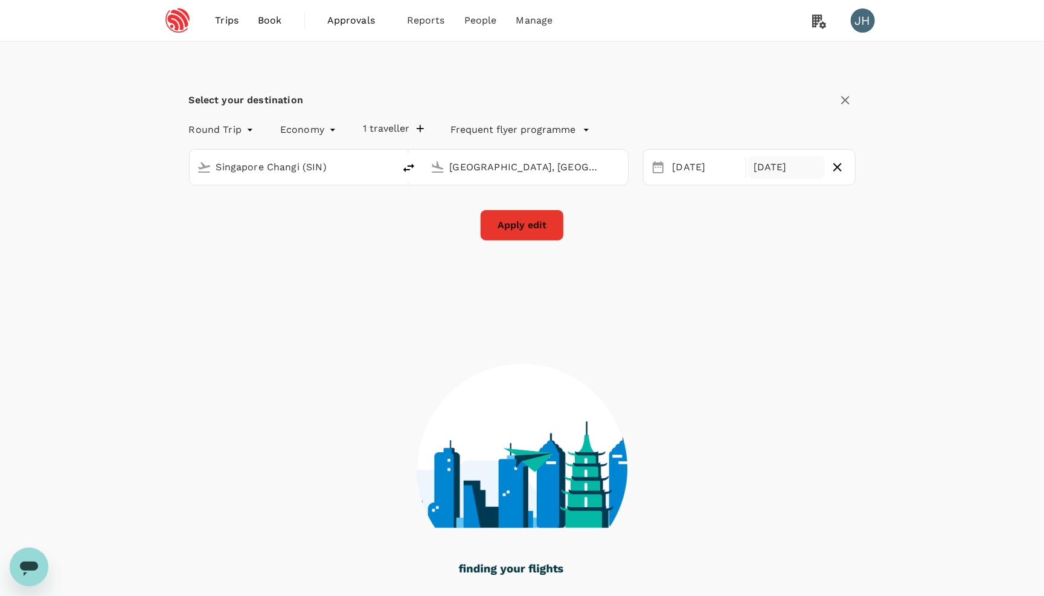
click at [777, 169] on div "[DATE]" at bounding box center [787, 168] width 76 height 24
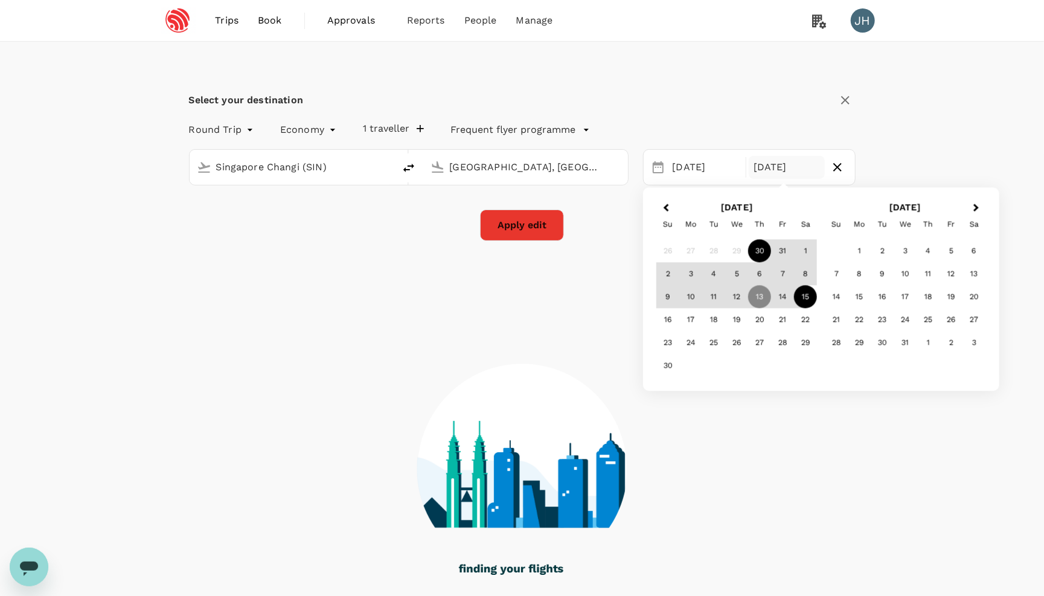
click at [810, 296] on div "15" at bounding box center [805, 297] width 23 height 23
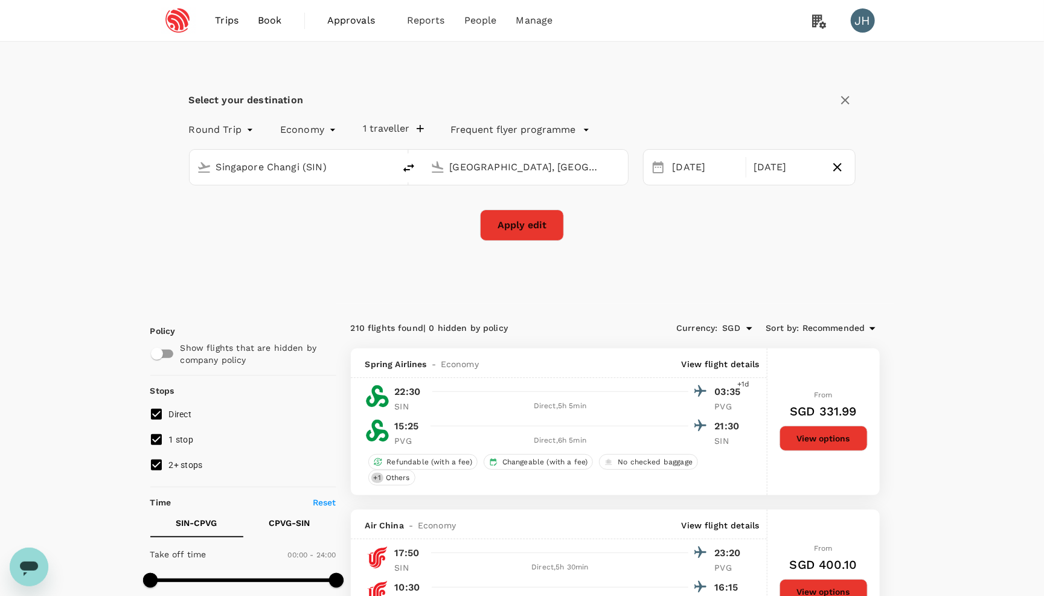
click at [540, 212] on button "Apply edit" at bounding box center [522, 225] width 84 height 31
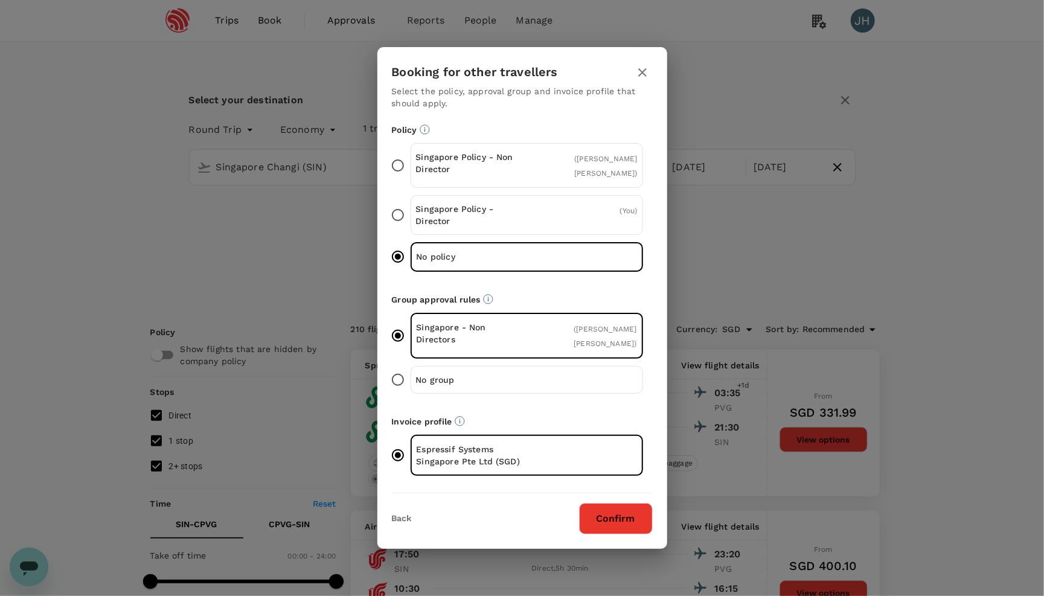
click at [628, 516] on button "Confirm" at bounding box center [616, 518] width 74 height 31
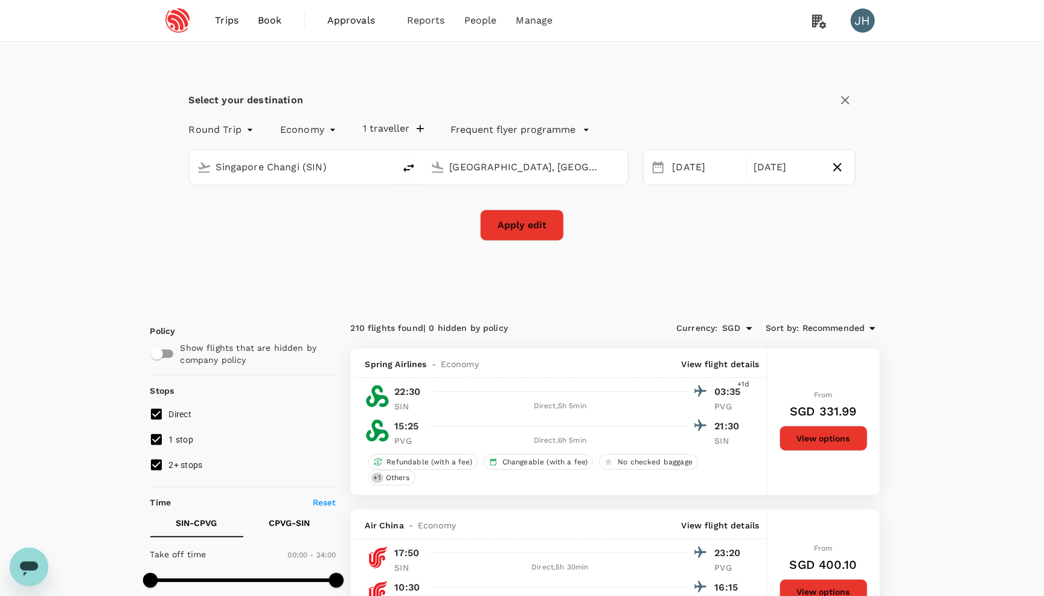
checkbox input "false"
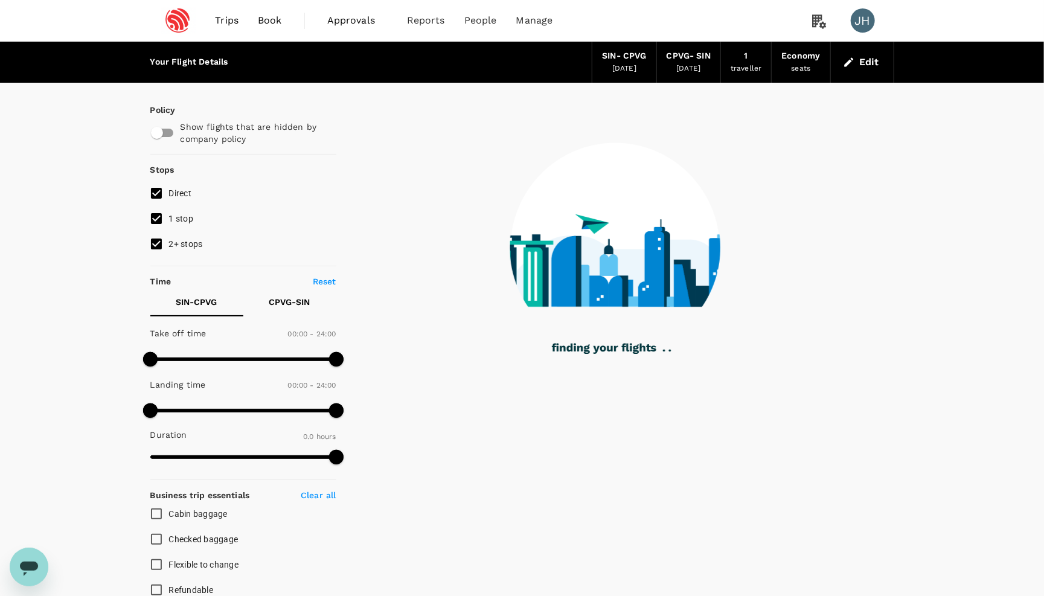
type input "1125"
checkbox input "true"
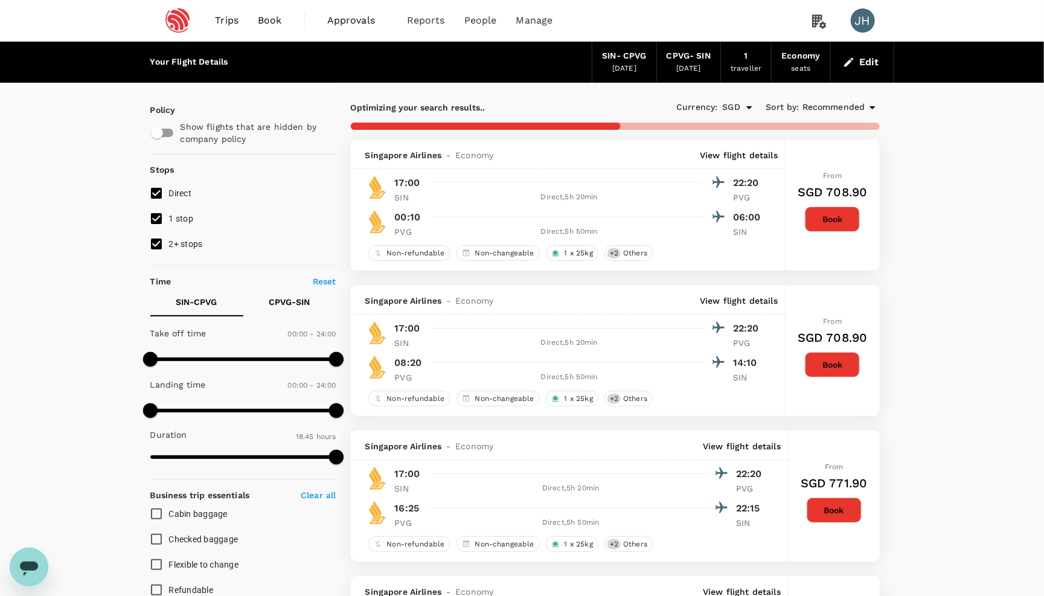
type input "1215"
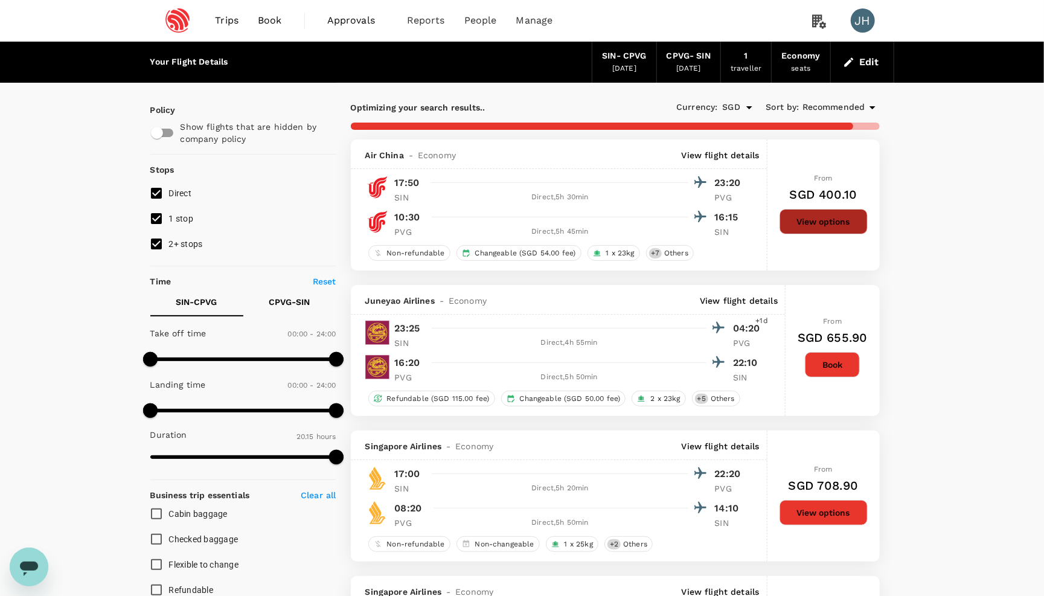
click at [823, 224] on button "View options" at bounding box center [824, 221] width 88 height 25
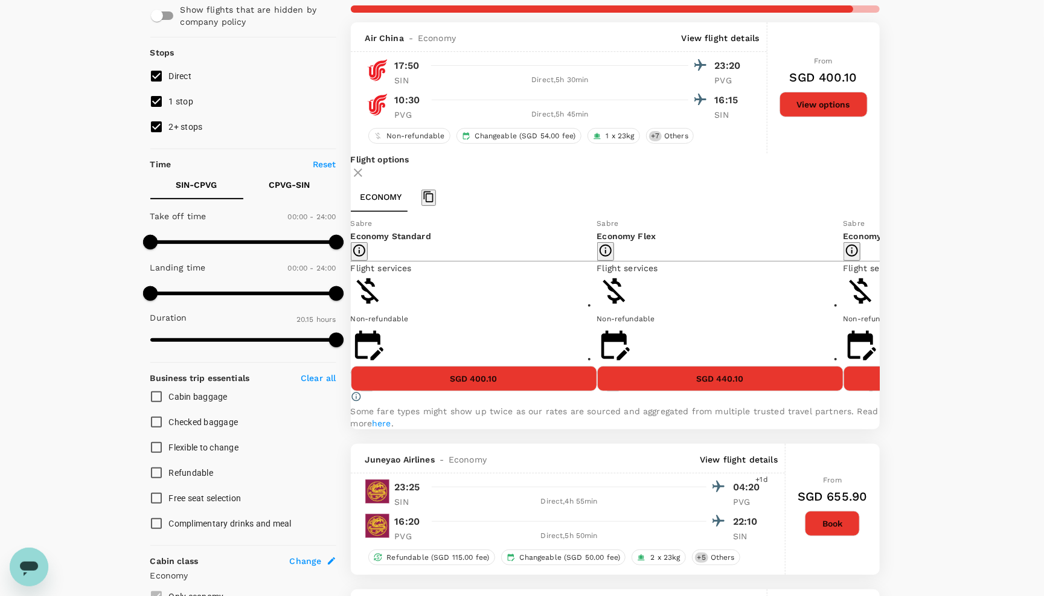
scroll to position [139, 0]
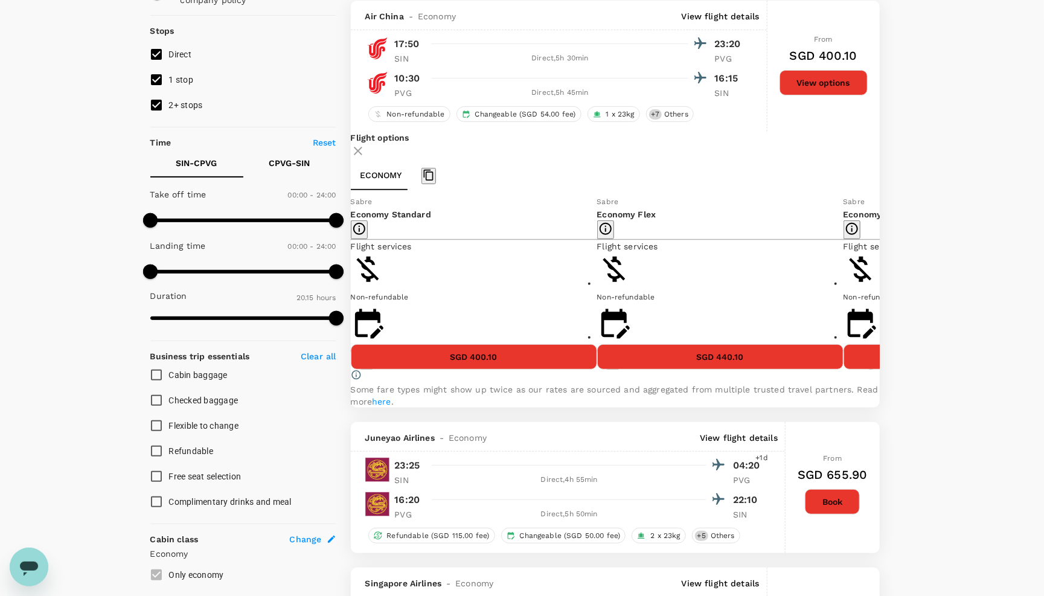
click at [492, 370] on button "SGD 400.10" at bounding box center [474, 356] width 246 height 25
